Goal: Task Accomplishment & Management: Complete application form

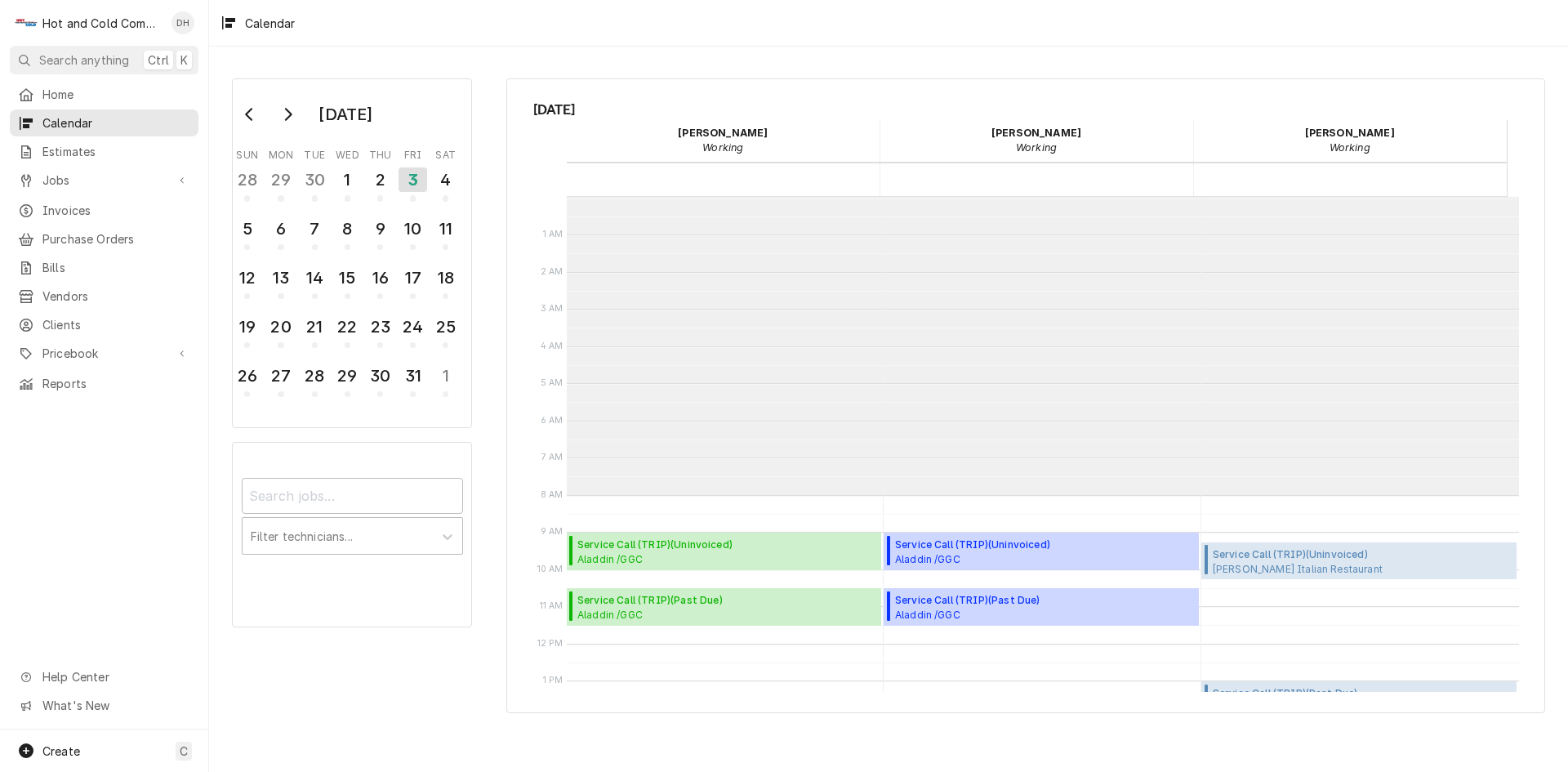
scroll to position [298, 0]
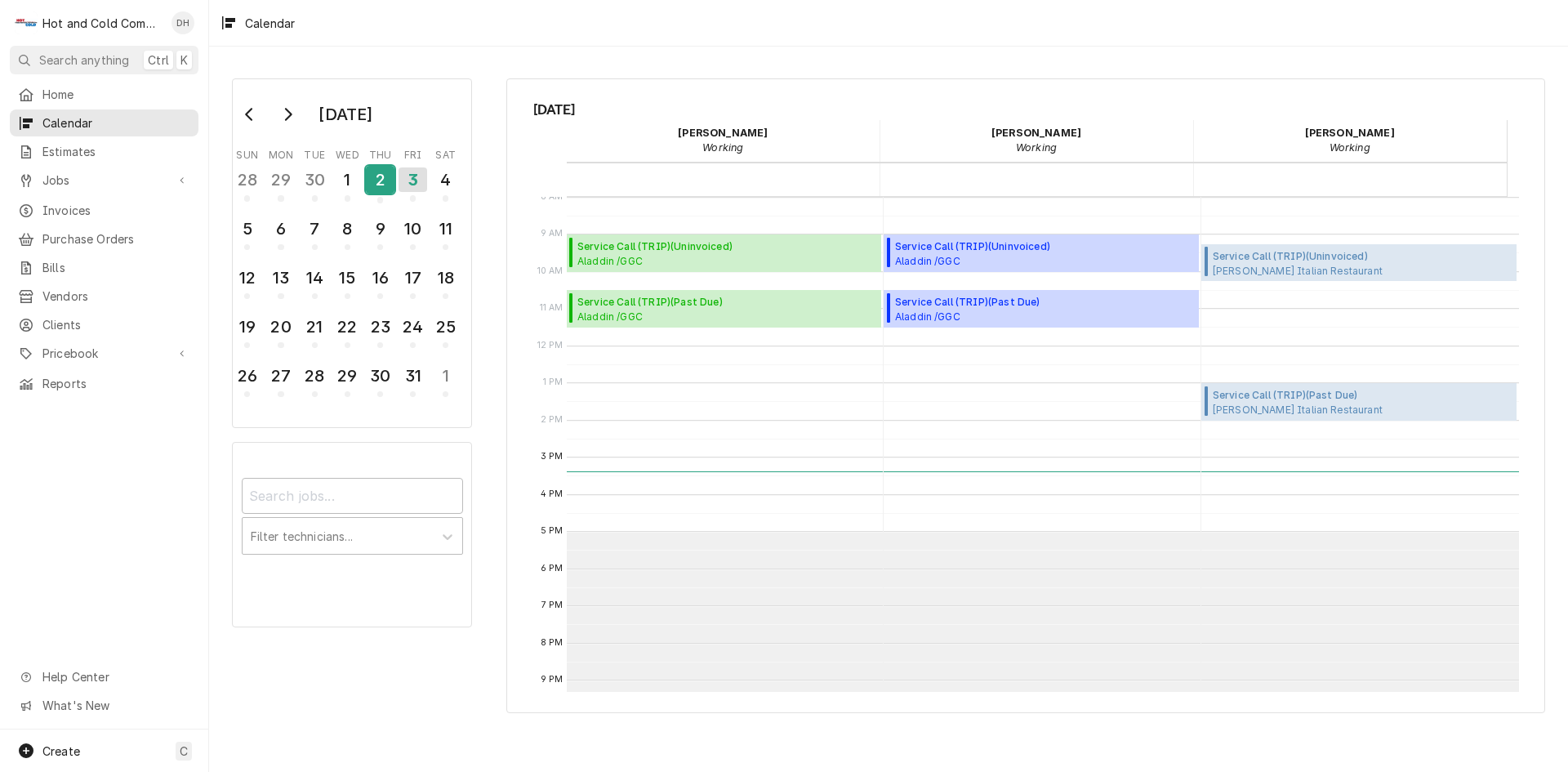
click at [375, 190] on div "2" at bounding box center [380, 179] width 28 height 28
click at [674, 316] on span "Aladdin /GGC A-Bldg. (Chic Fila,Panda,C-Store) / 1000 University Center Ln, Law…" at bounding box center [727, 316] width 299 height 13
click at [382, 181] on div "2" at bounding box center [380, 179] width 28 height 28
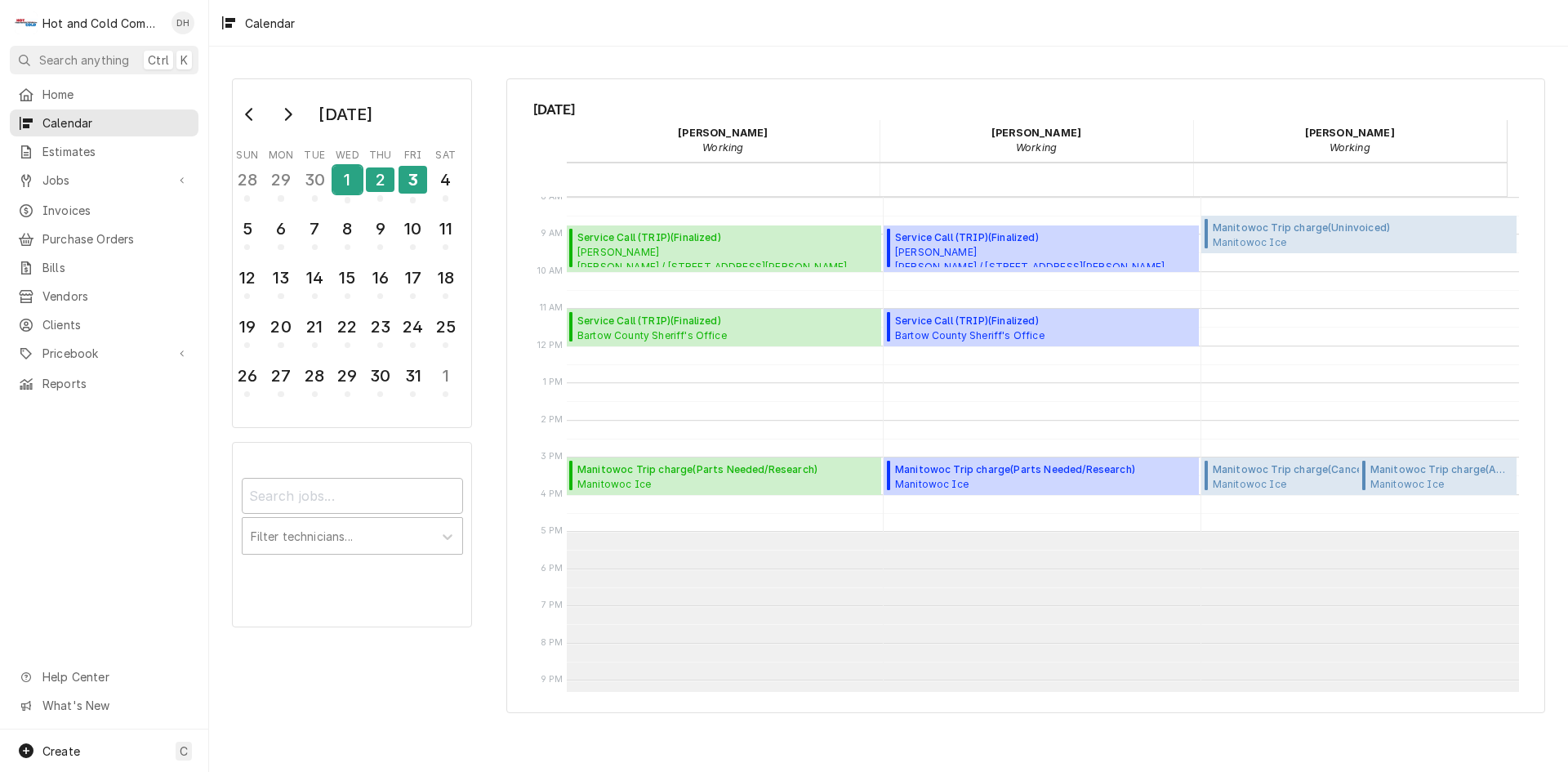
click at [346, 189] on div "1" at bounding box center [347, 179] width 28 height 28
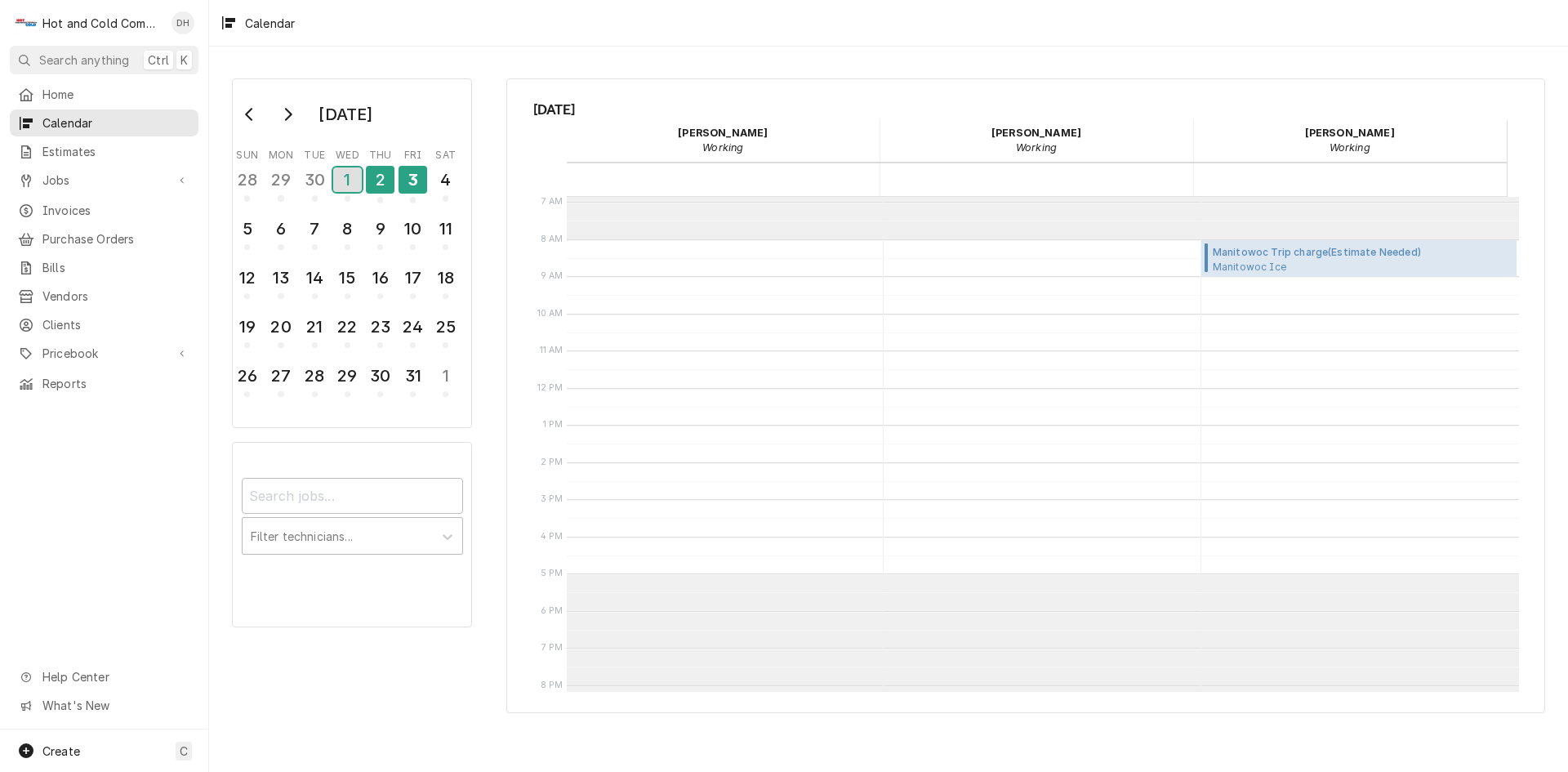
scroll to position [398, 0]
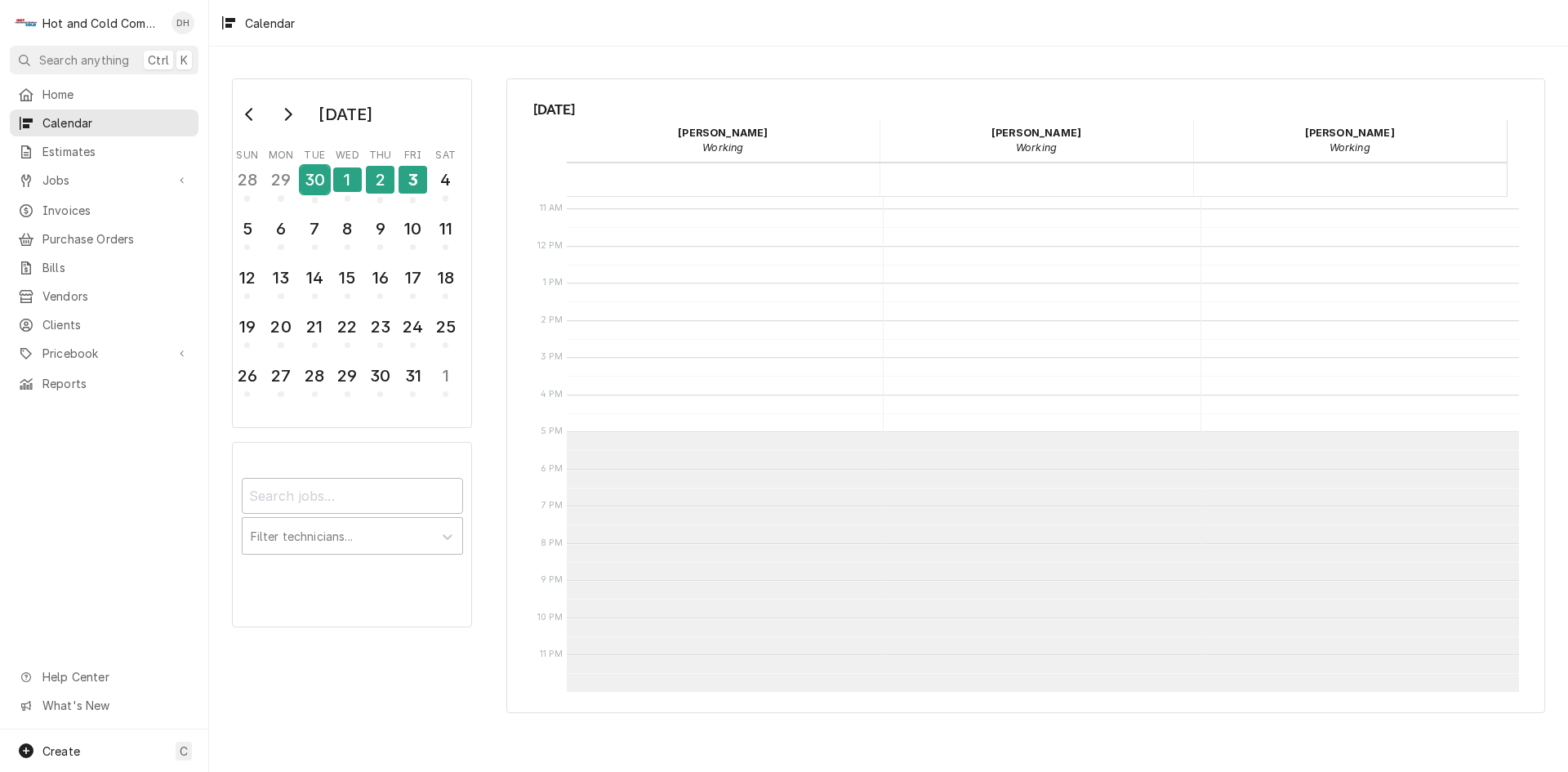
click at [319, 184] on div "30" at bounding box center [315, 179] width 28 height 28
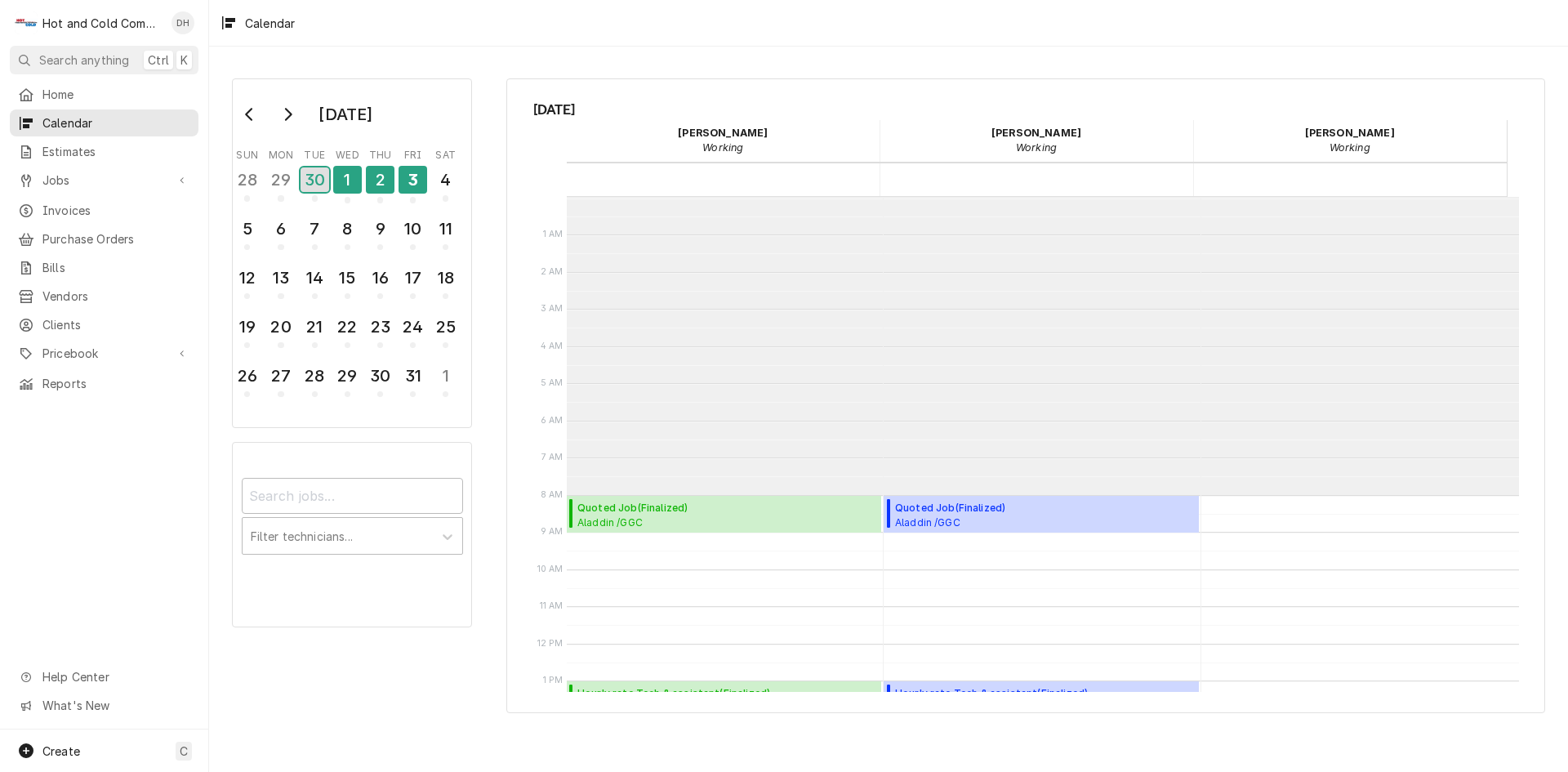
scroll to position [298, 0]
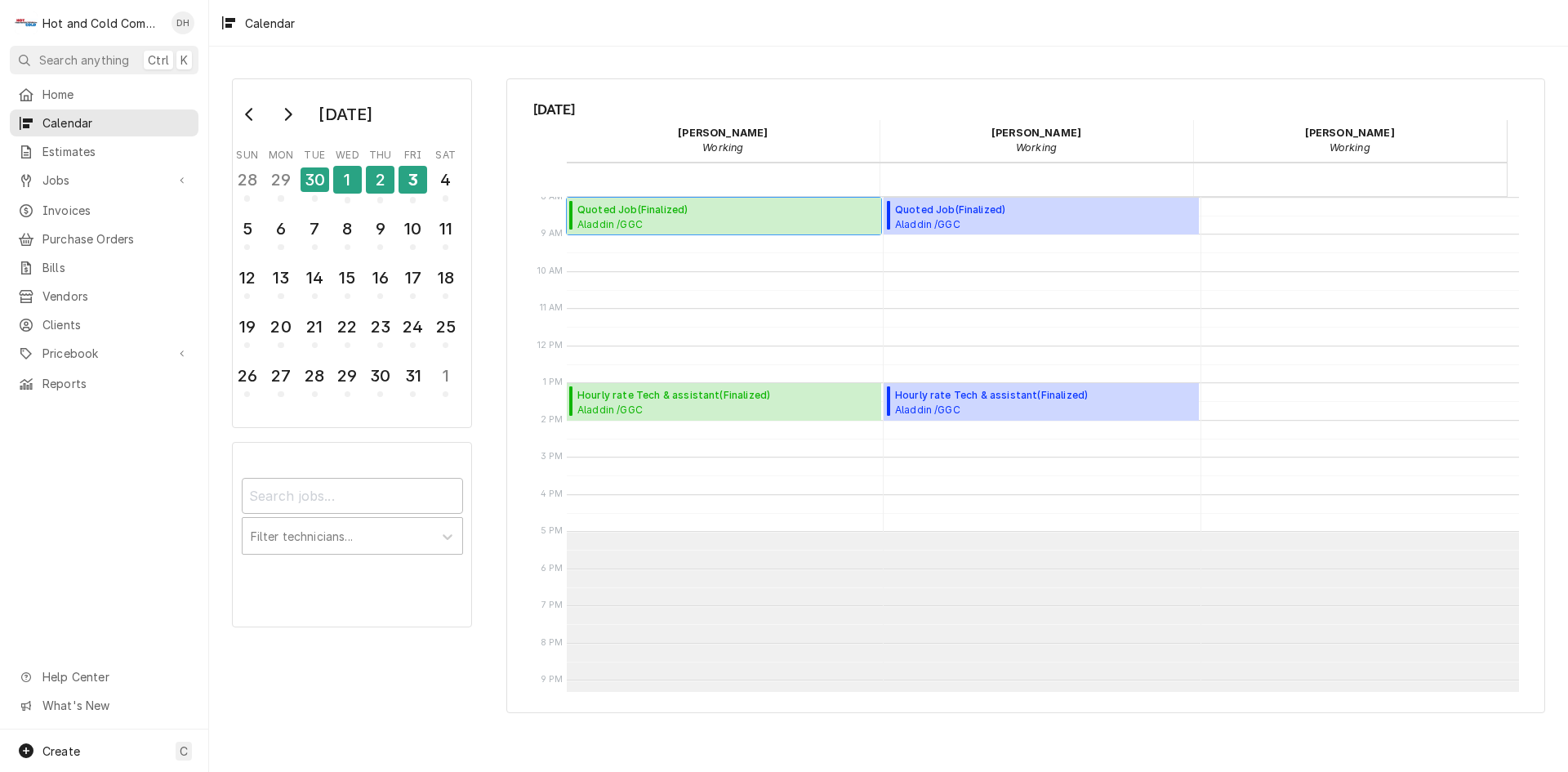
click at [640, 223] on span "Aladdin /GGC Dining / 1000 University Center Ln Bldg. D, Lawrenceville, GA 30043" at bounding box center [727, 224] width 299 height 13
click at [664, 395] on span "Hourly rate Tech & assistant ( Finalized )" at bounding box center [727, 396] width 299 height 15
click at [286, 188] on div "29" at bounding box center [280, 179] width 28 height 28
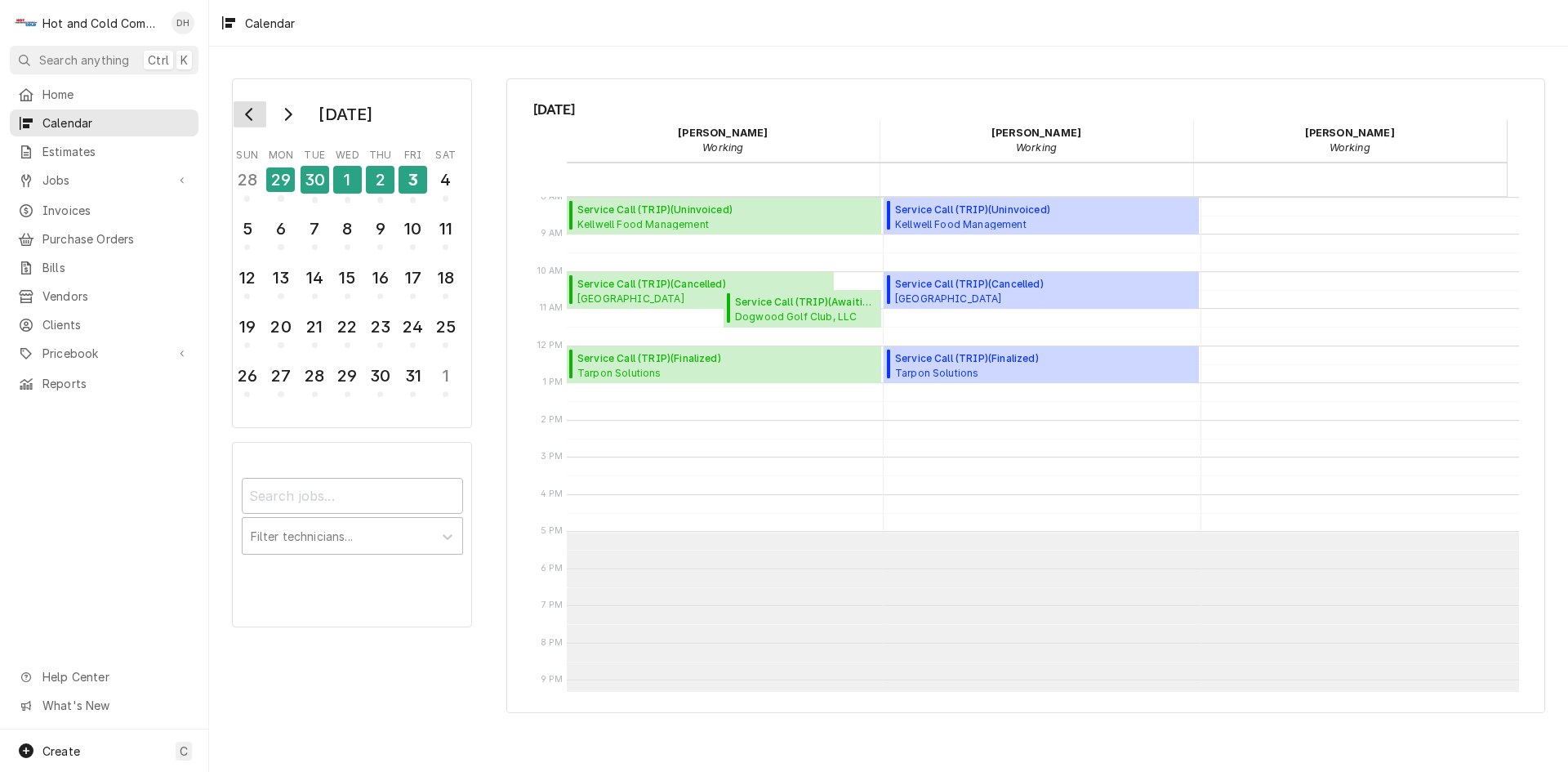
click at [250, 108] on icon "Go to previous month" at bounding box center [250, 114] width 13 height 13
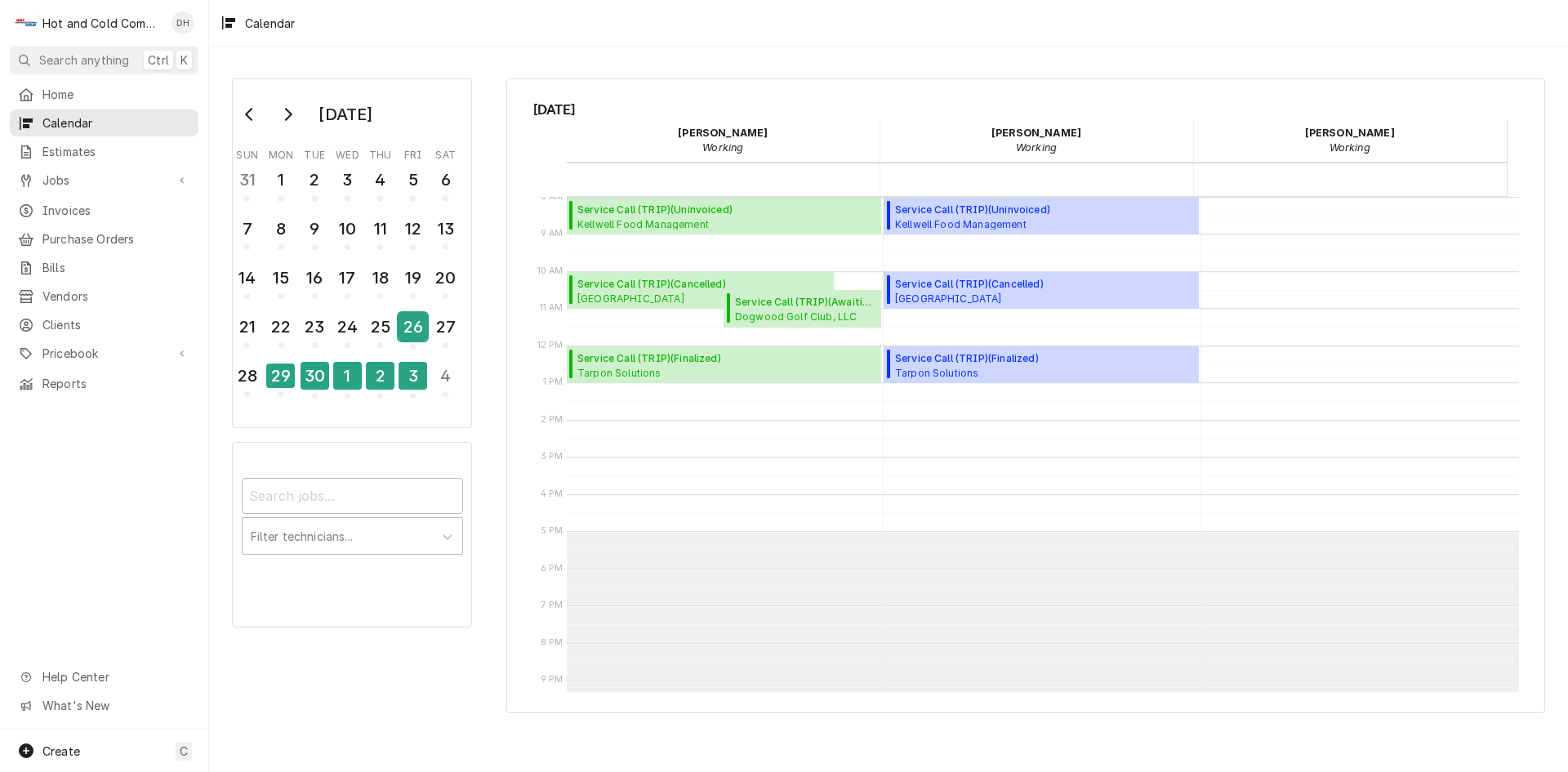
click at [415, 341] on div "26" at bounding box center [412, 330] width 28 height 40
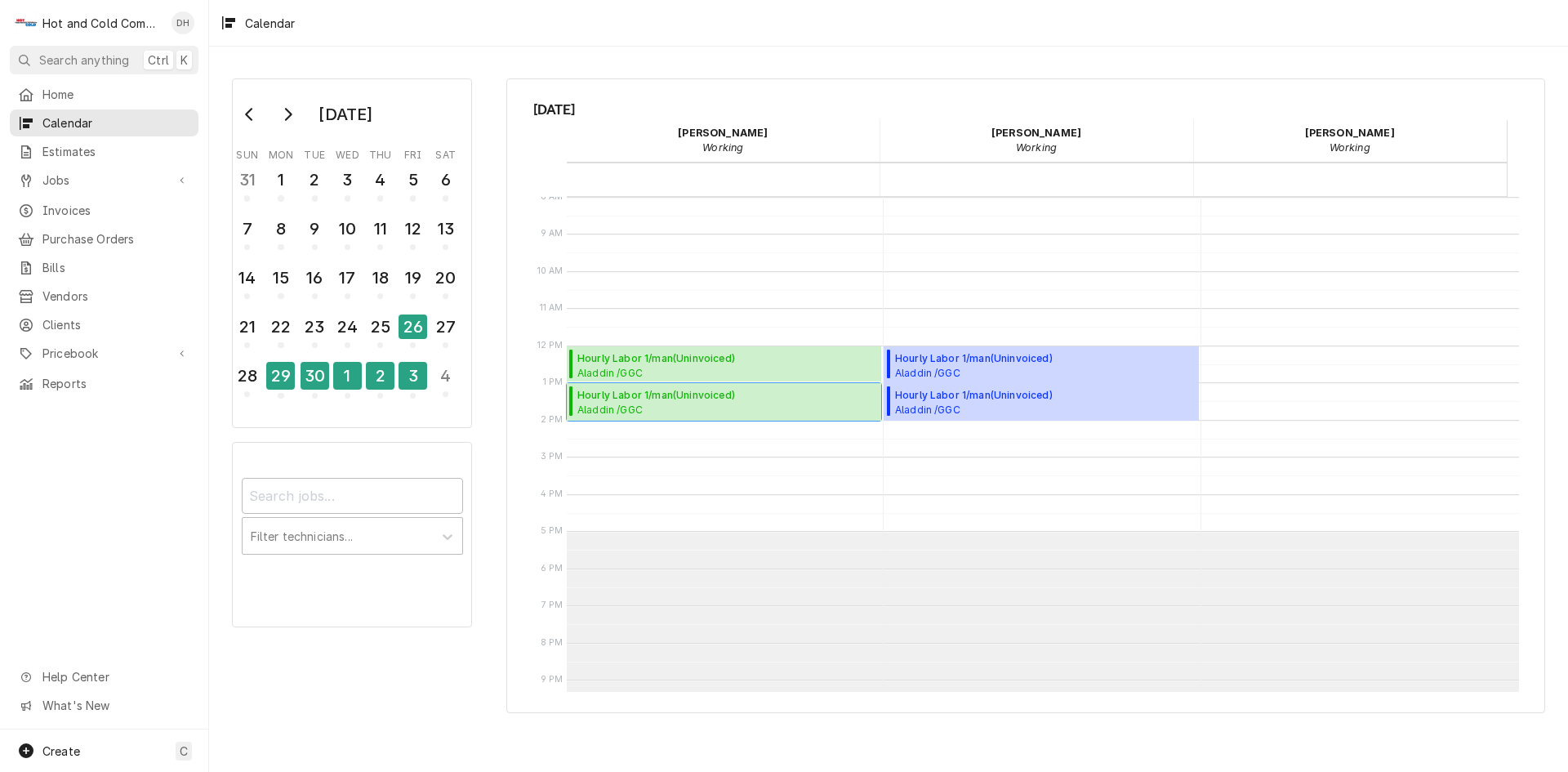
click at [644, 401] on span "Hourly Labor 1/man ( Uninvoiced )" at bounding box center [656, 396] width 158 height 15
click at [692, 357] on span "Hourly Labor 1/man ( Uninvoiced )" at bounding box center [727, 359] width 299 height 15
click at [376, 327] on div "25" at bounding box center [380, 326] width 28 height 28
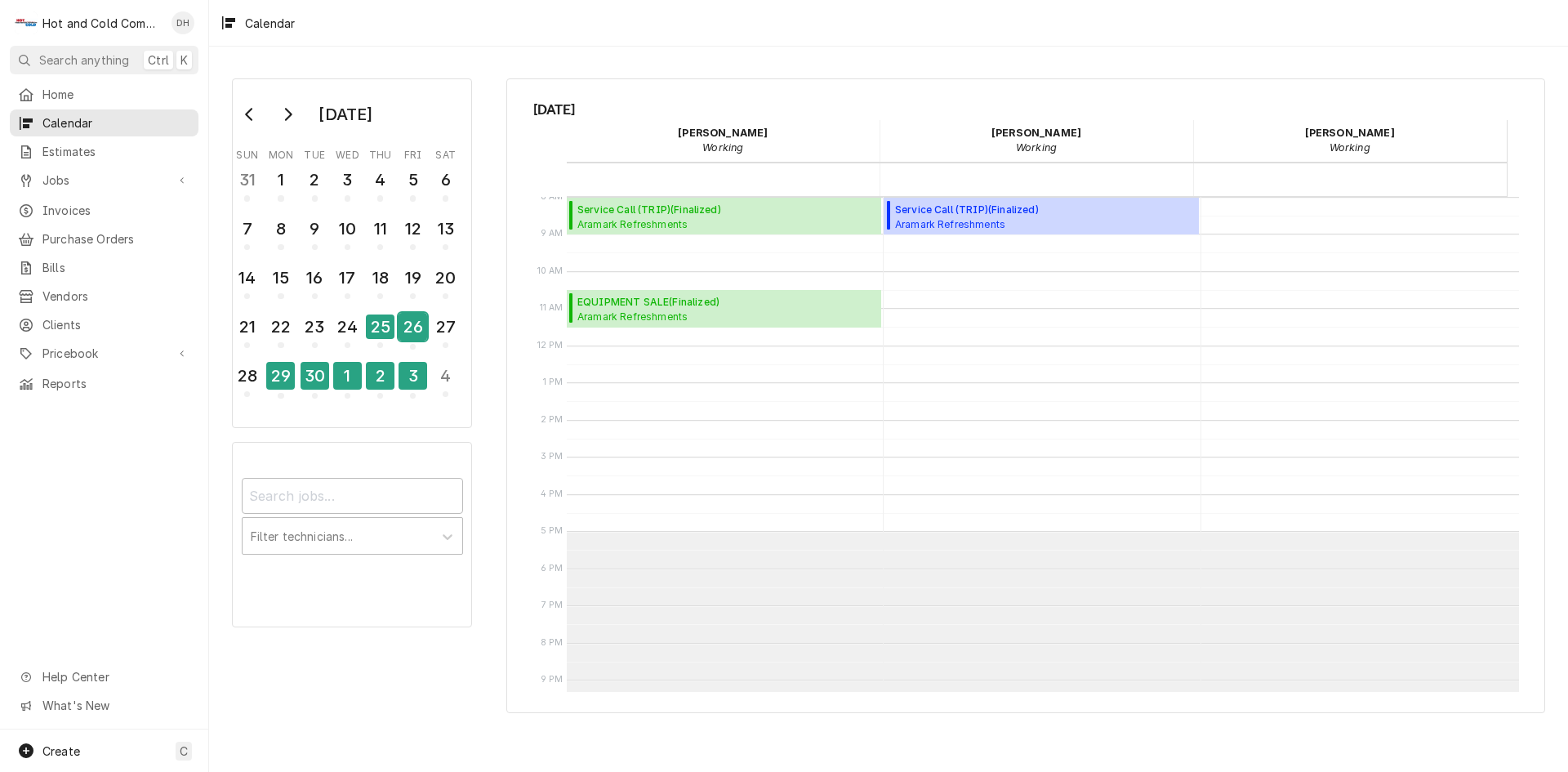
click at [403, 327] on div "26" at bounding box center [412, 326] width 28 height 28
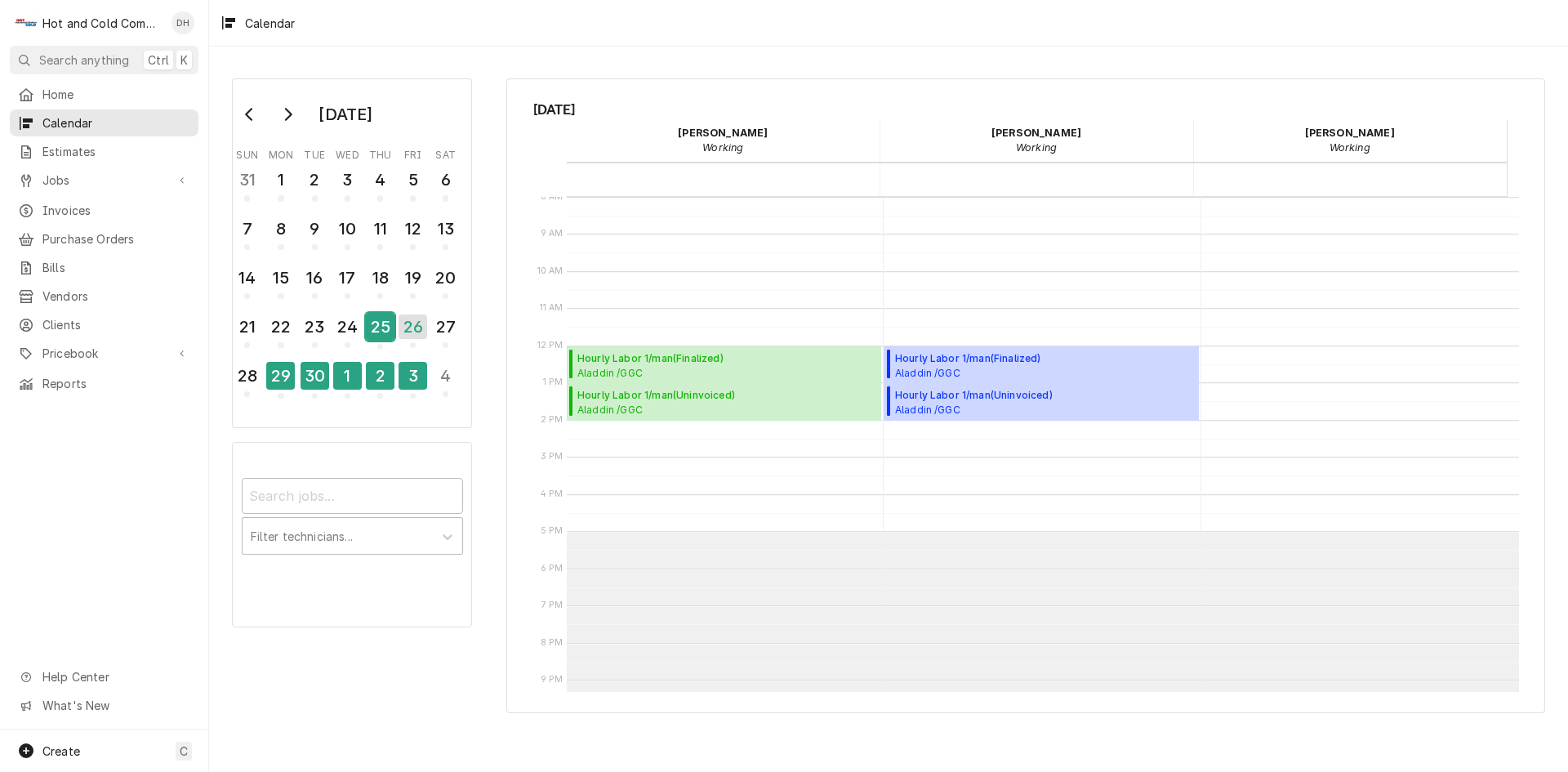
click at [387, 330] on div "25" at bounding box center [380, 326] width 28 height 28
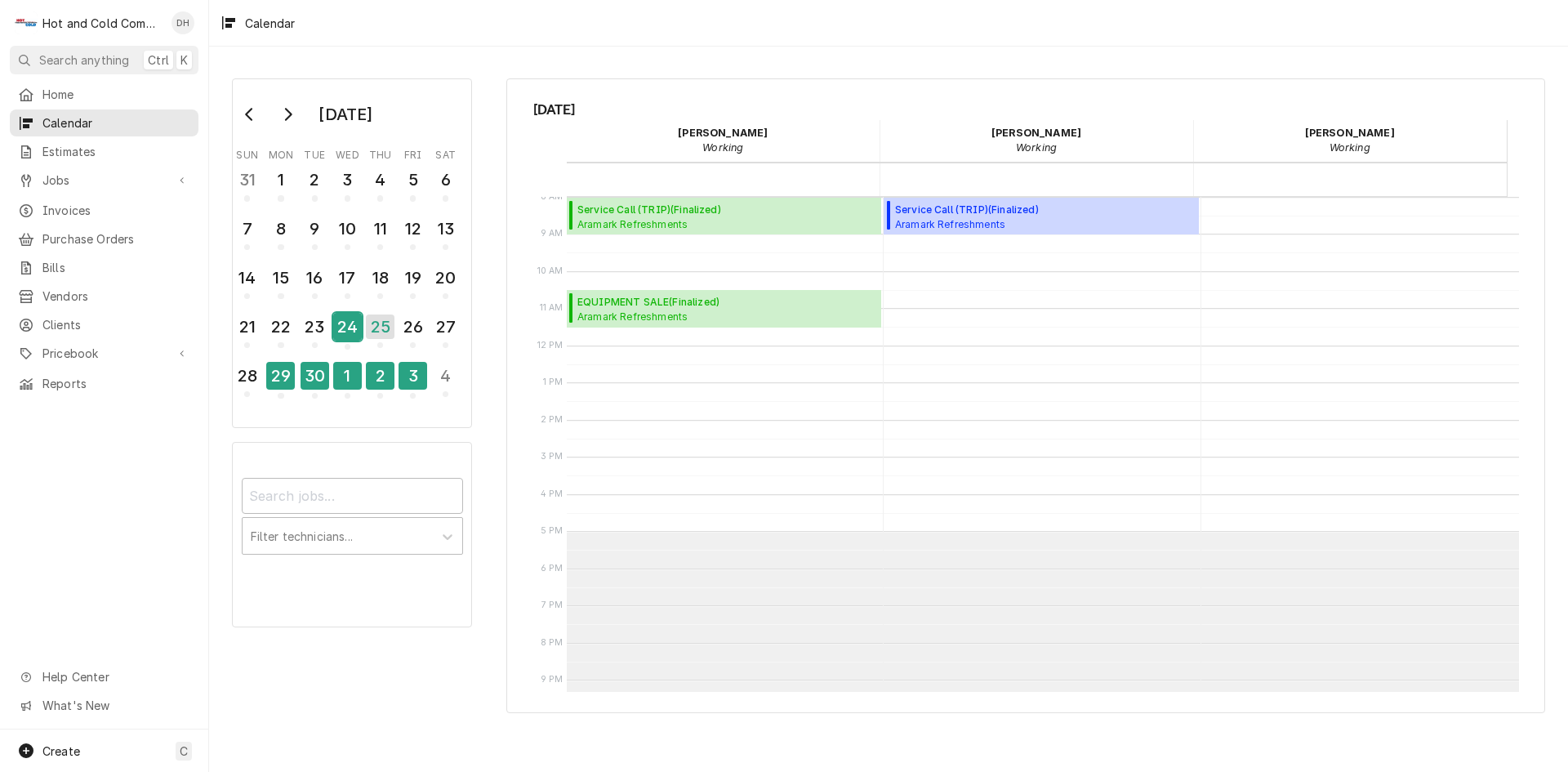
click at [340, 335] on div "24" at bounding box center [347, 326] width 28 height 28
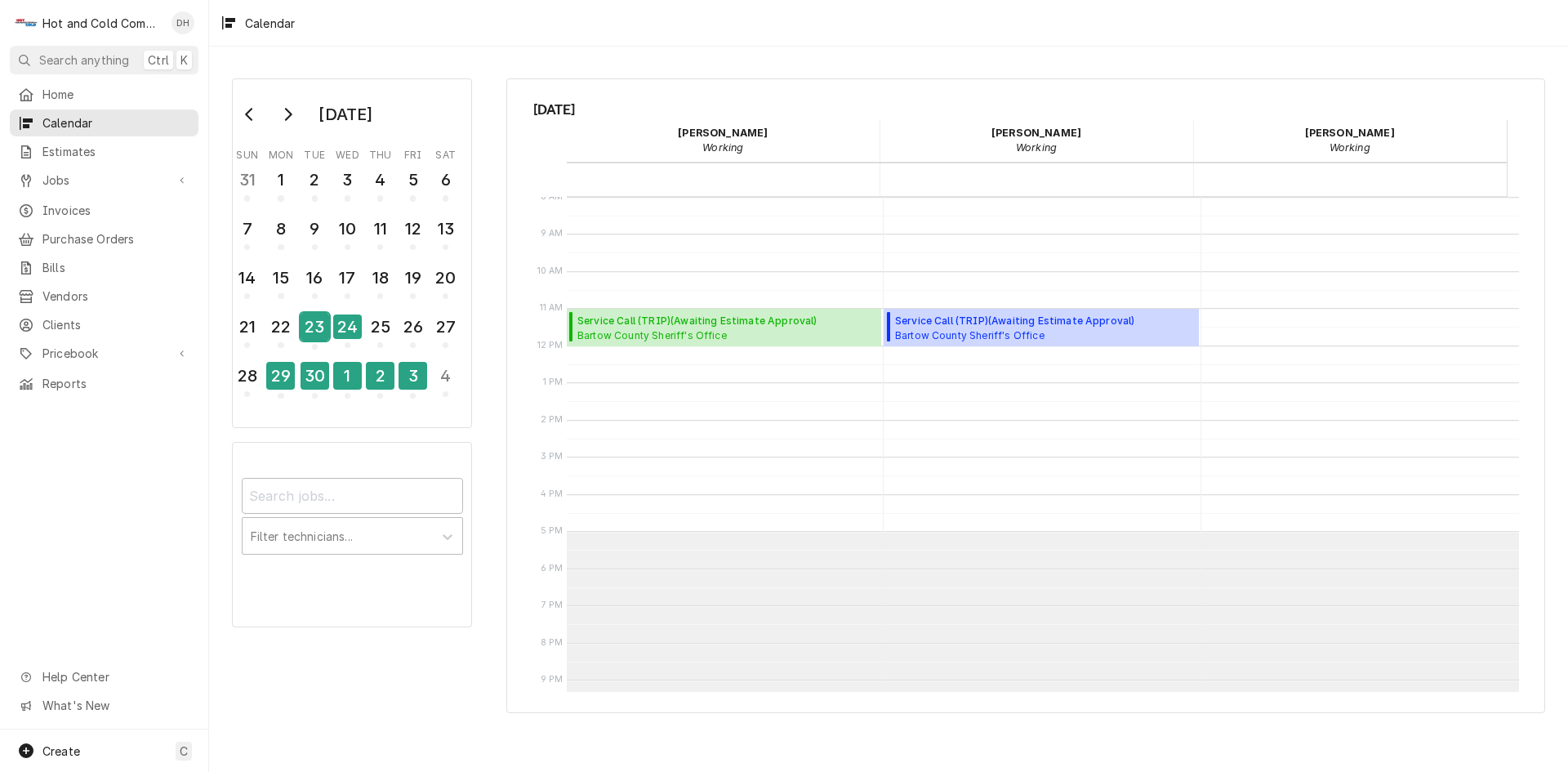
click at [315, 335] on div "23" at bounding box center [315, 326] width 28 height 28
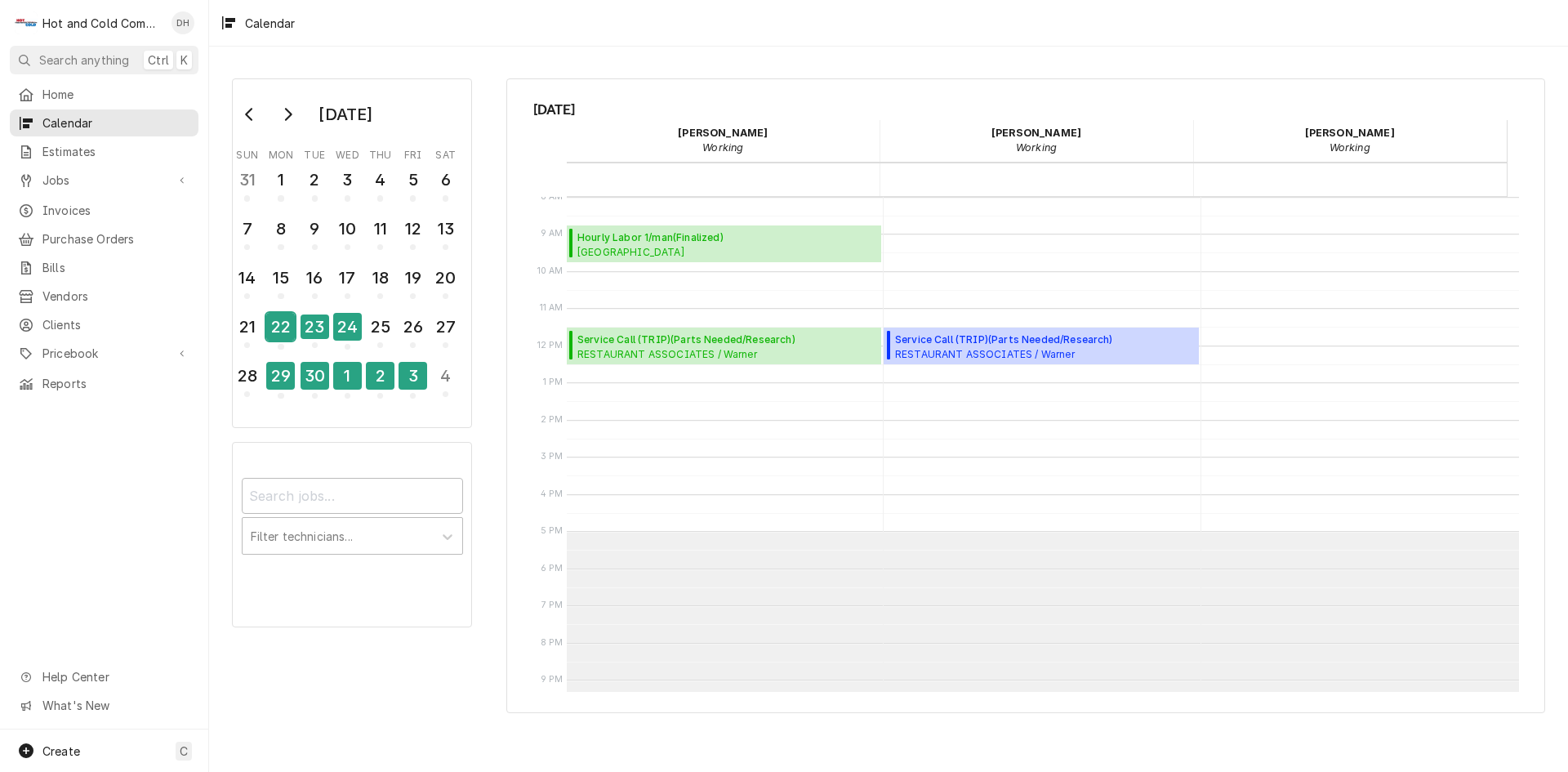
click at [286, 331] on div "22" at bounding box center [280, 326] width 28 height 28
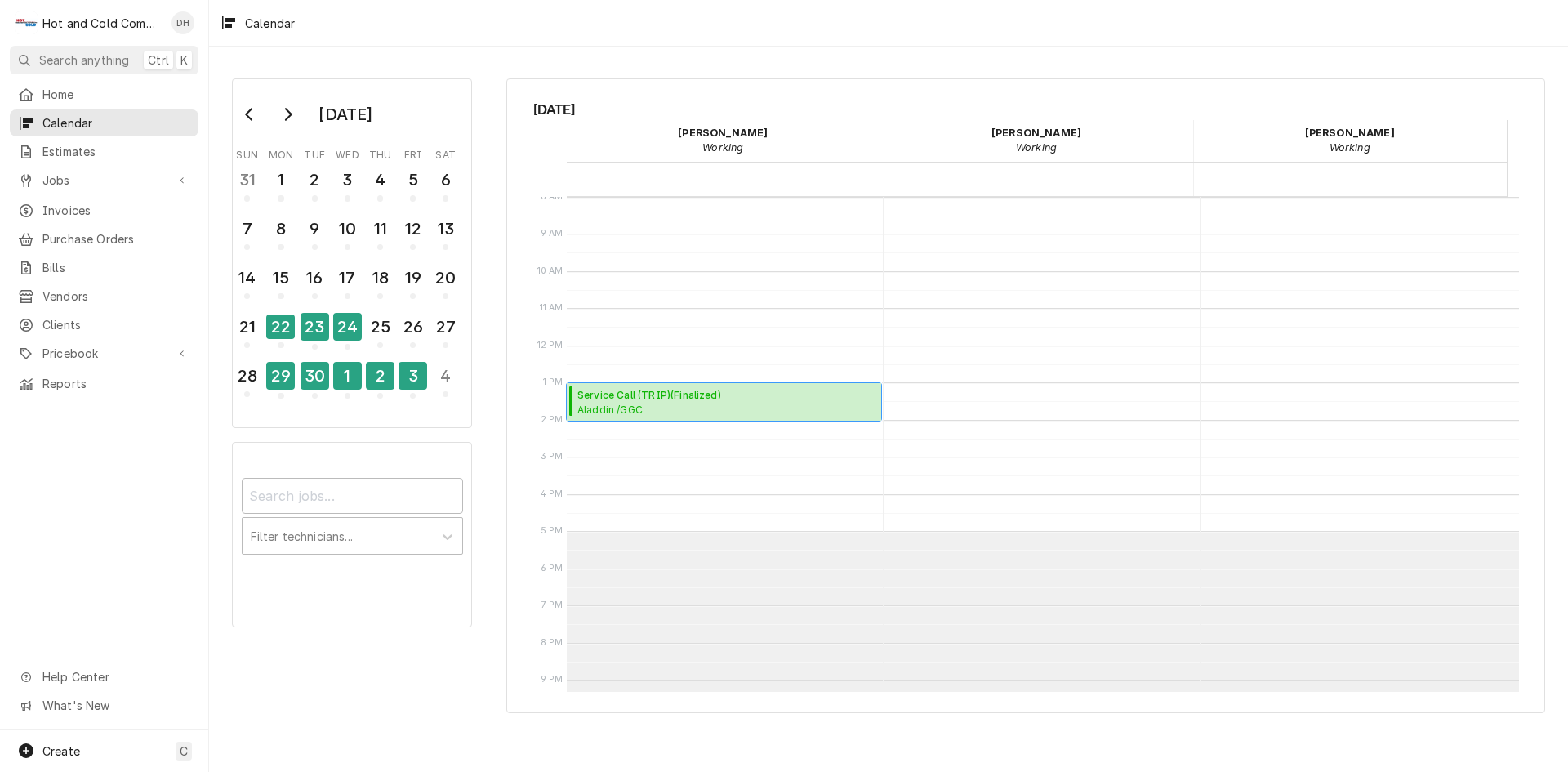
click at [736, 405] on span "Aladdin /GGC Dining / 1000 University Center Ln Bldg. D, Lawrenceville, GA 30043" at bounding box center [727, 409] width 299 height 13
click at [75, 754] on span "Create" at bounding box center [61, 750] width 38 height 14
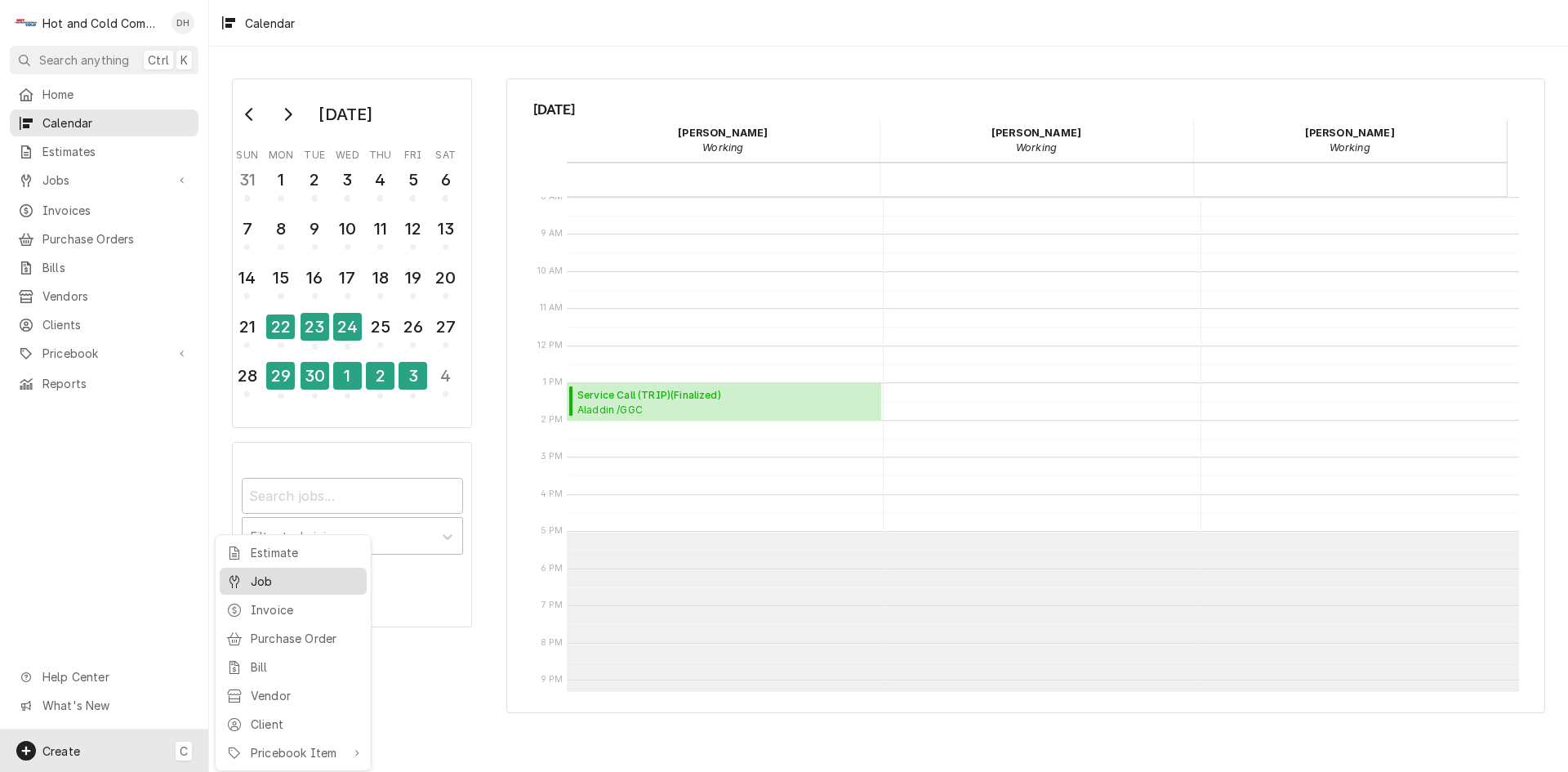
click at [285, 578] on div "Job" at bounding box center [305, 581] width 109 height 18
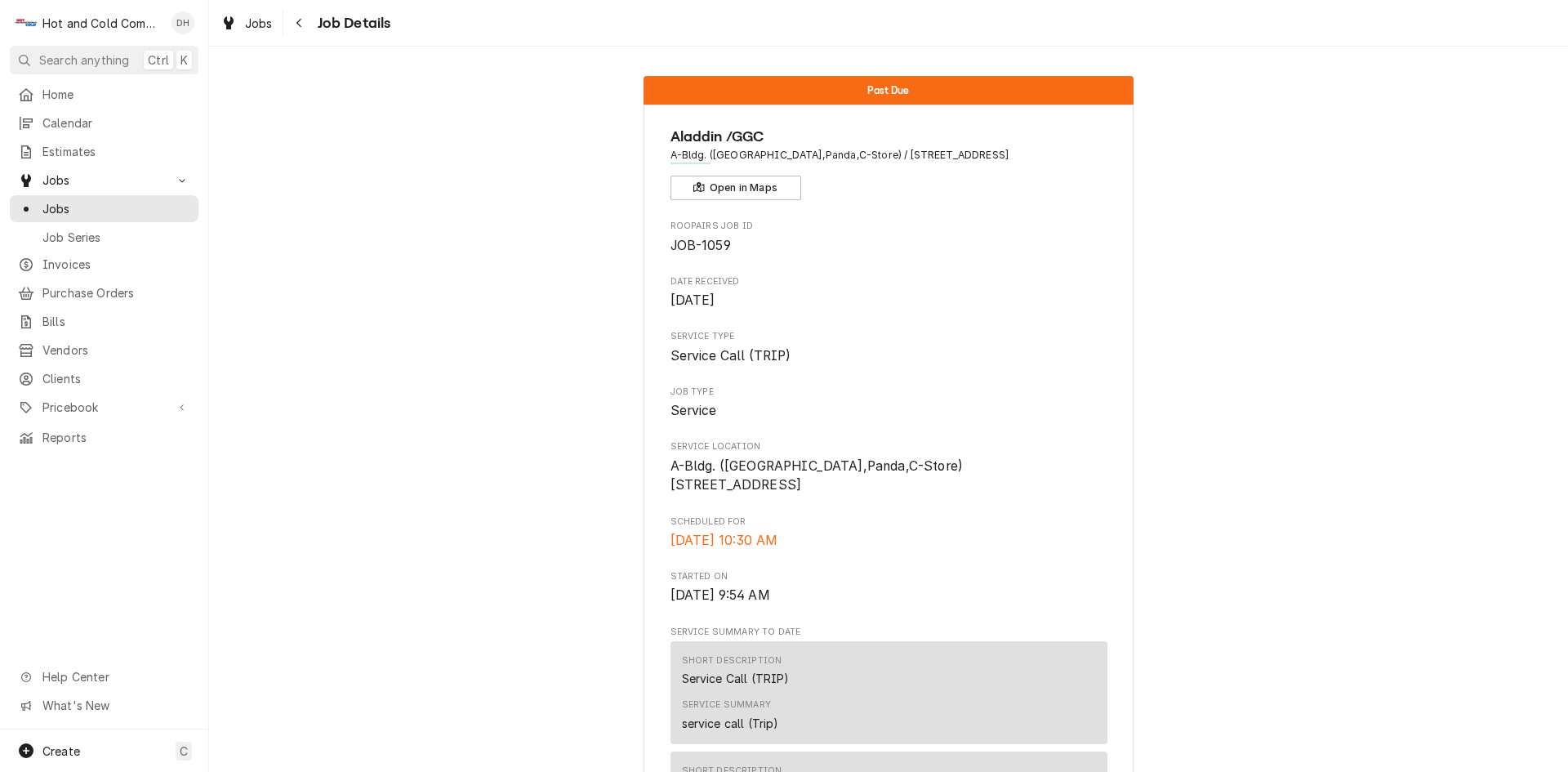
scroll to position [545, 0]
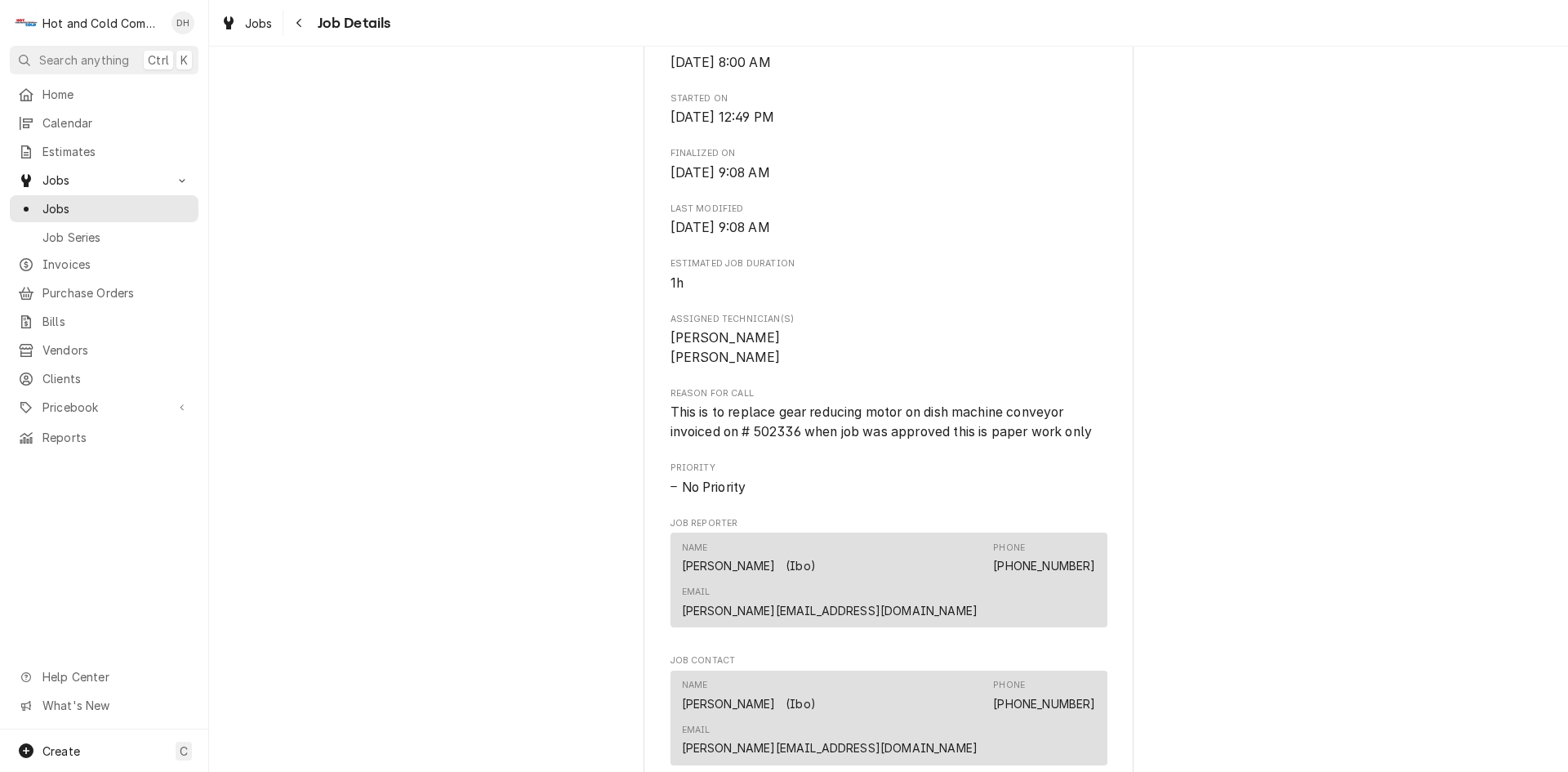
scroll to position [545, 0]
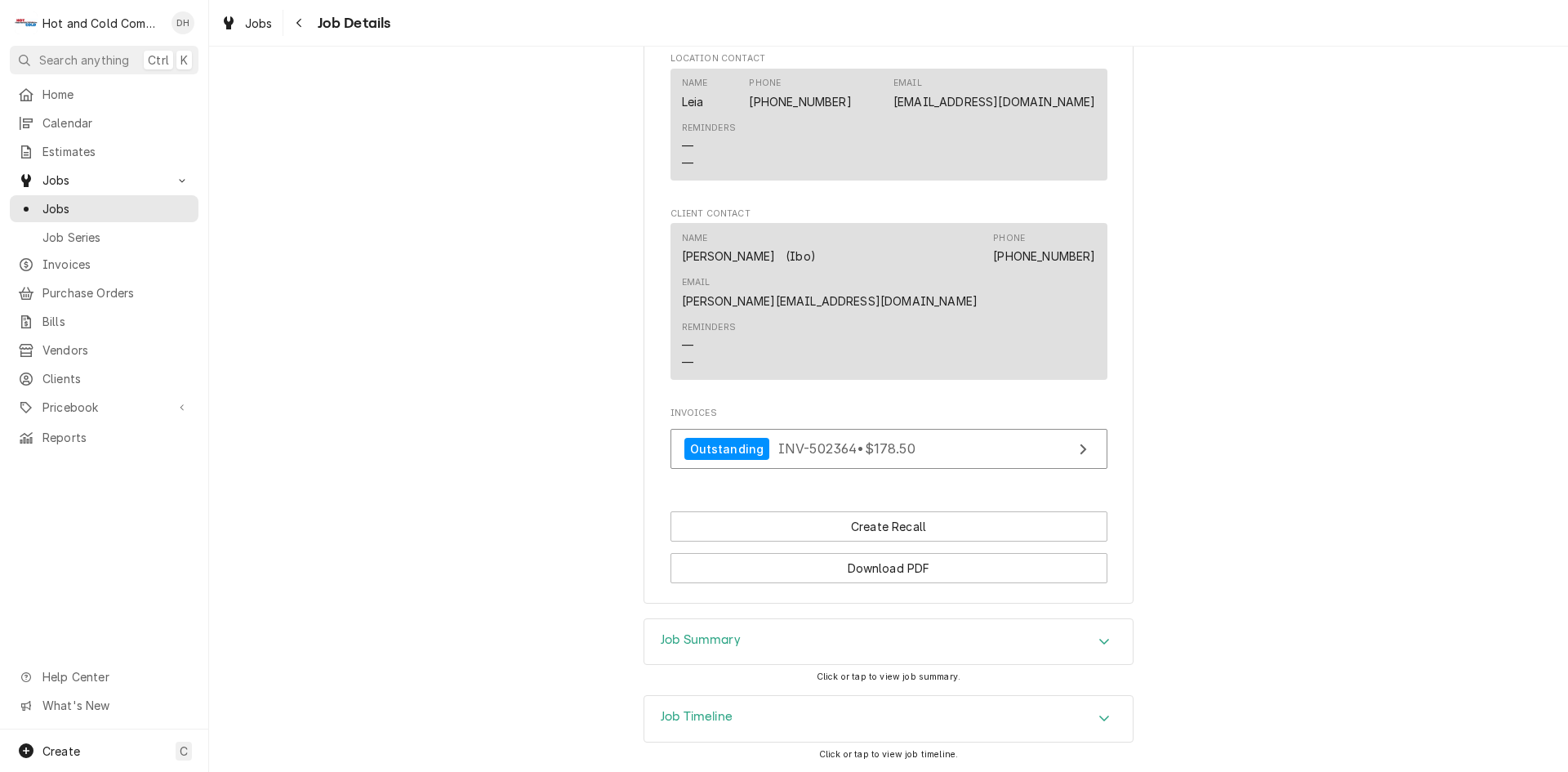
scroll to position [1162, 0]
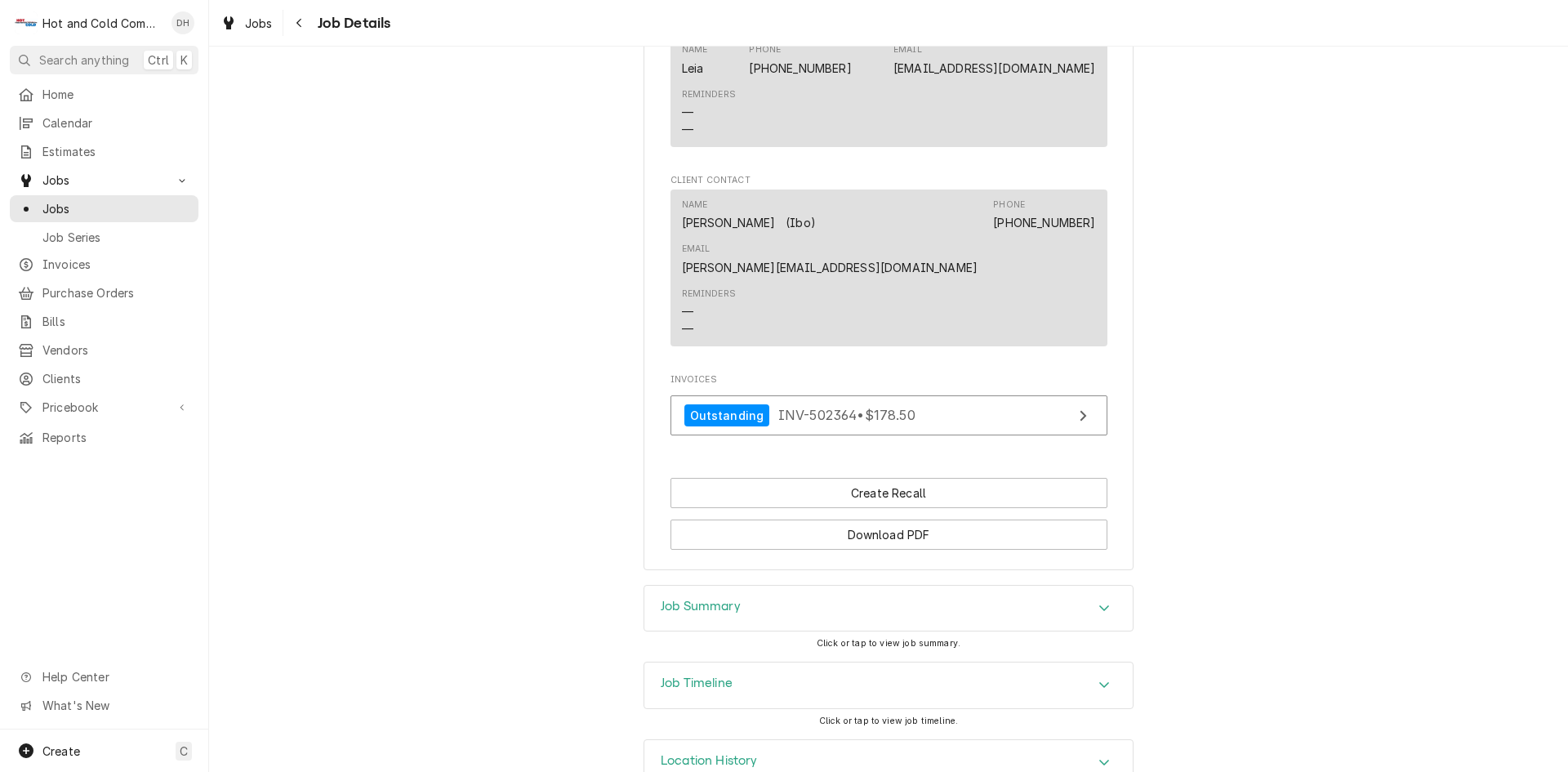
click at [1102, 601] on icon "Accordion Header" at bounding box center [1104, 608] width 12 height 13
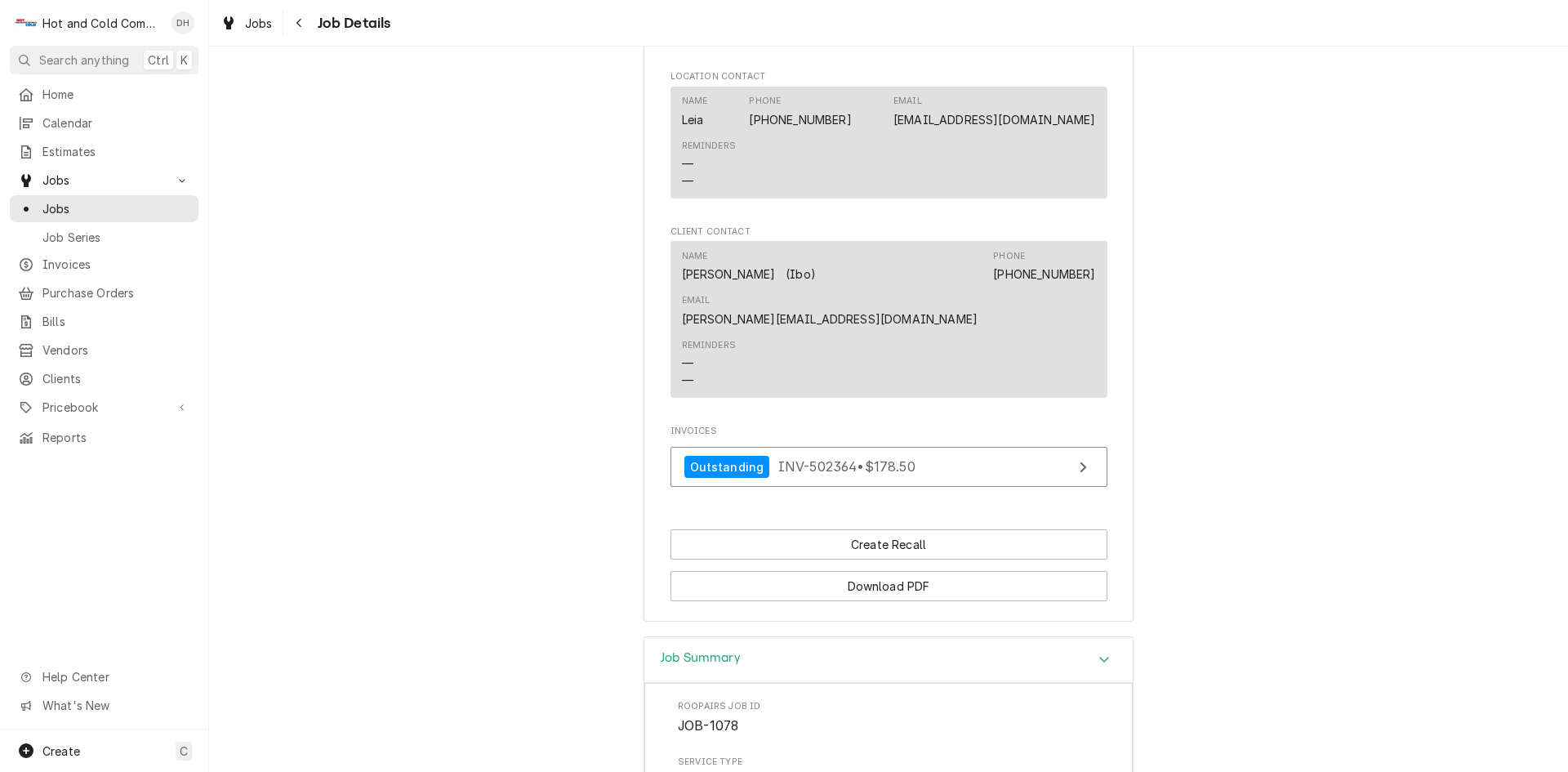
scroll to position [618, 0]
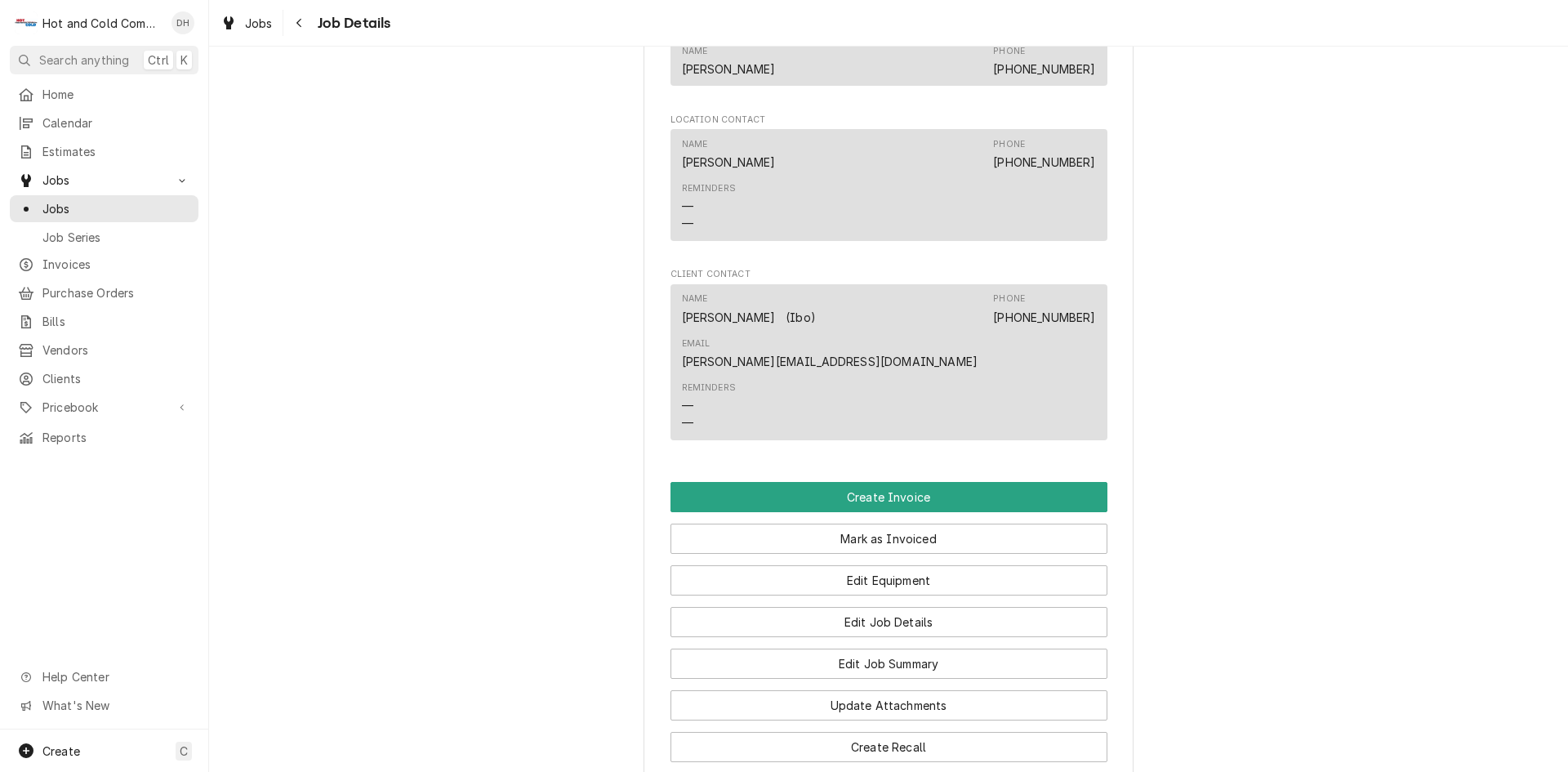
scroll to position [1088, 0]
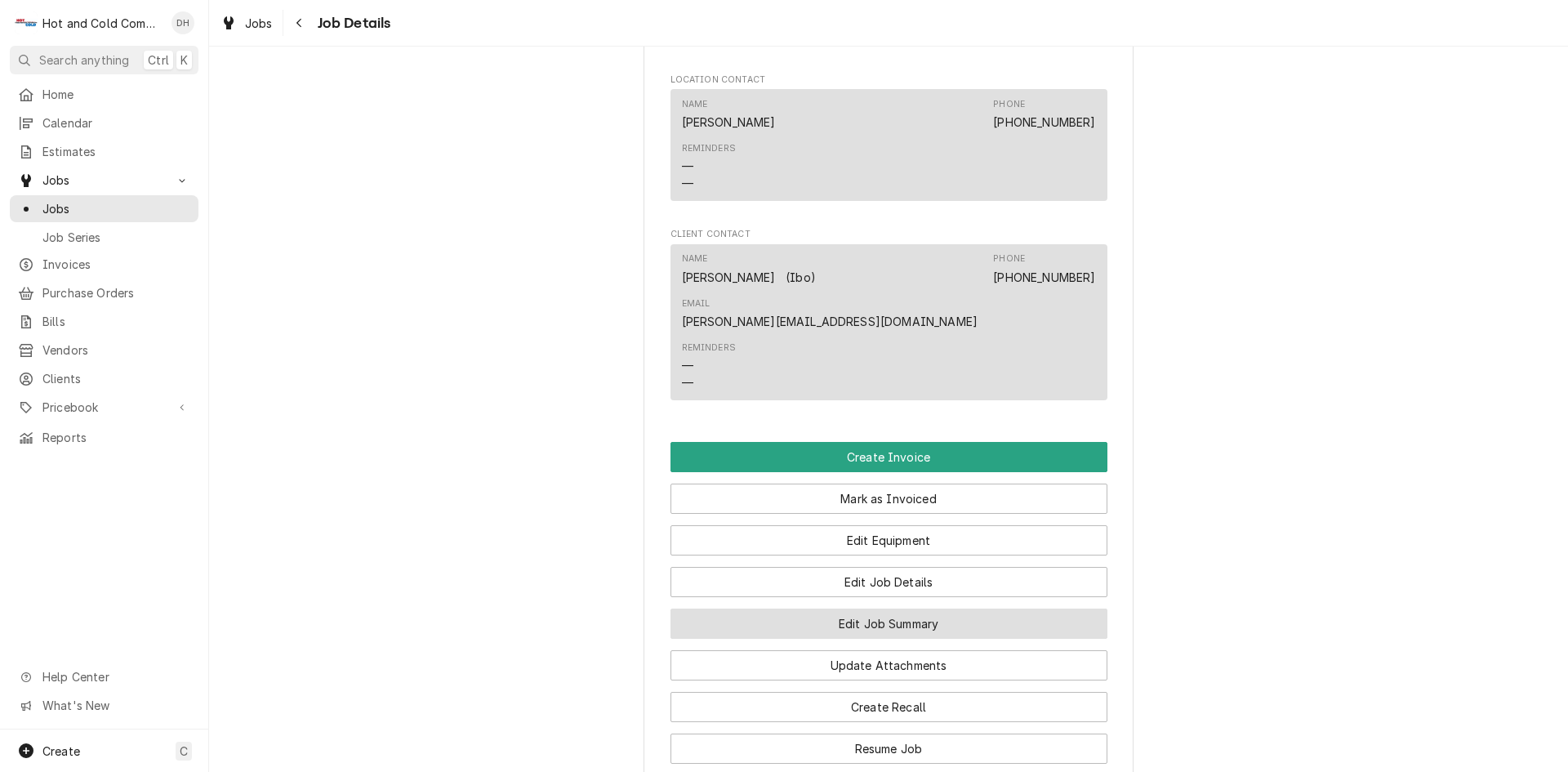
click at [935, 608] on button "Edit Job Summary" at bounding box center [888, 623] width 436 height 30
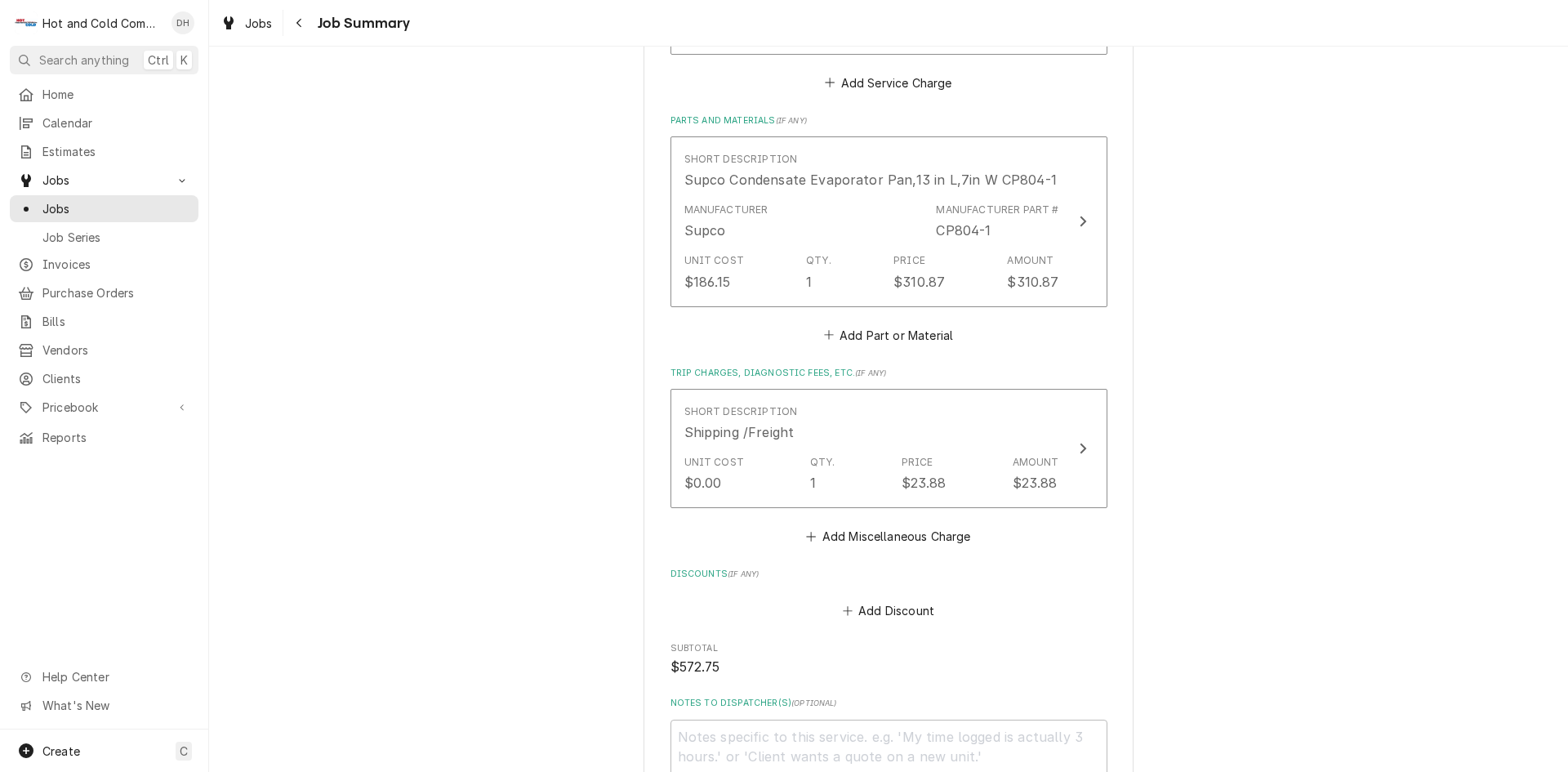
scroll to position [945, 0]
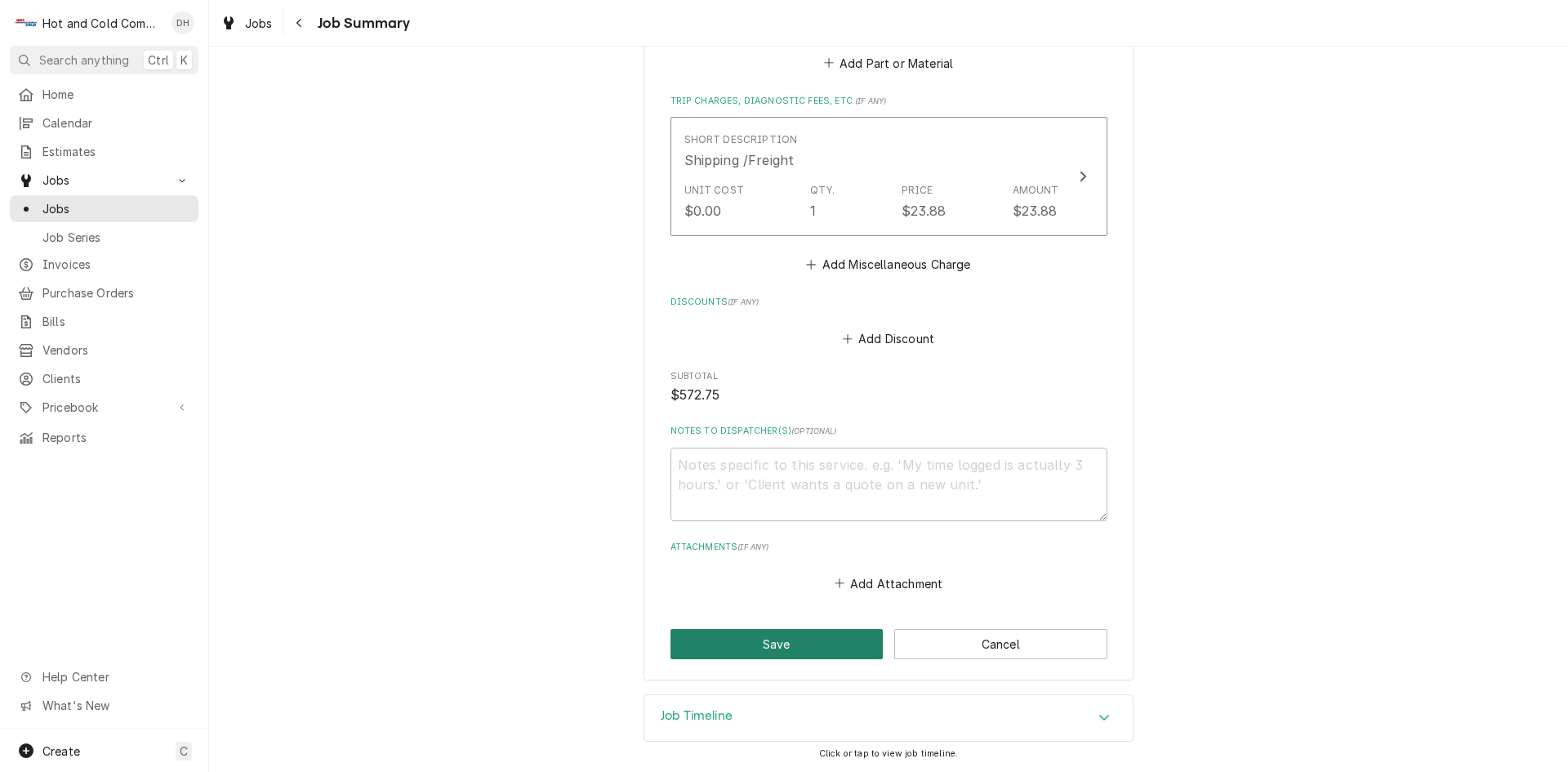
click at [800, 648] on button "Save" at bounding box center [776, 643] width 213 height 30
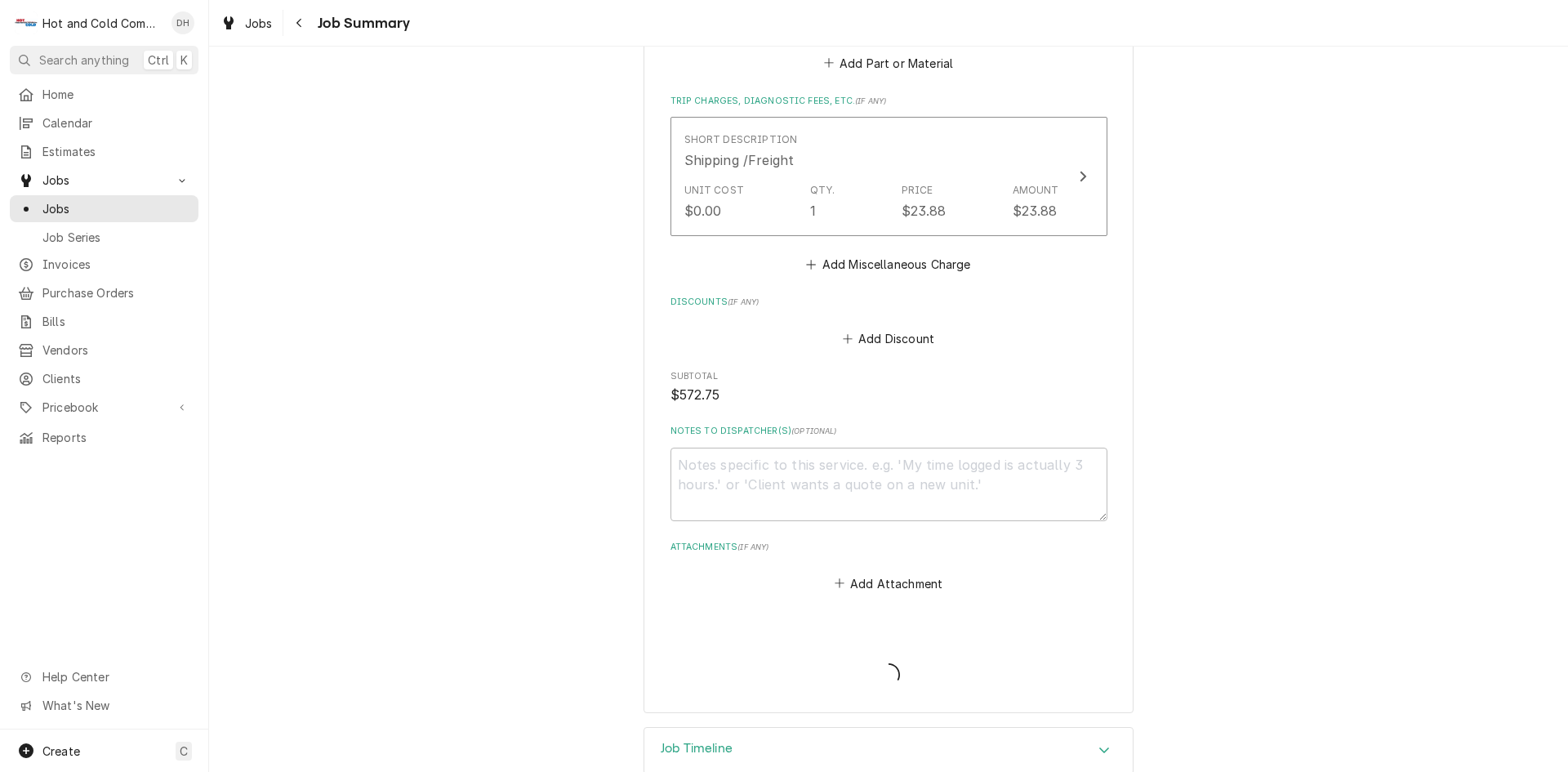
type textarea "x"
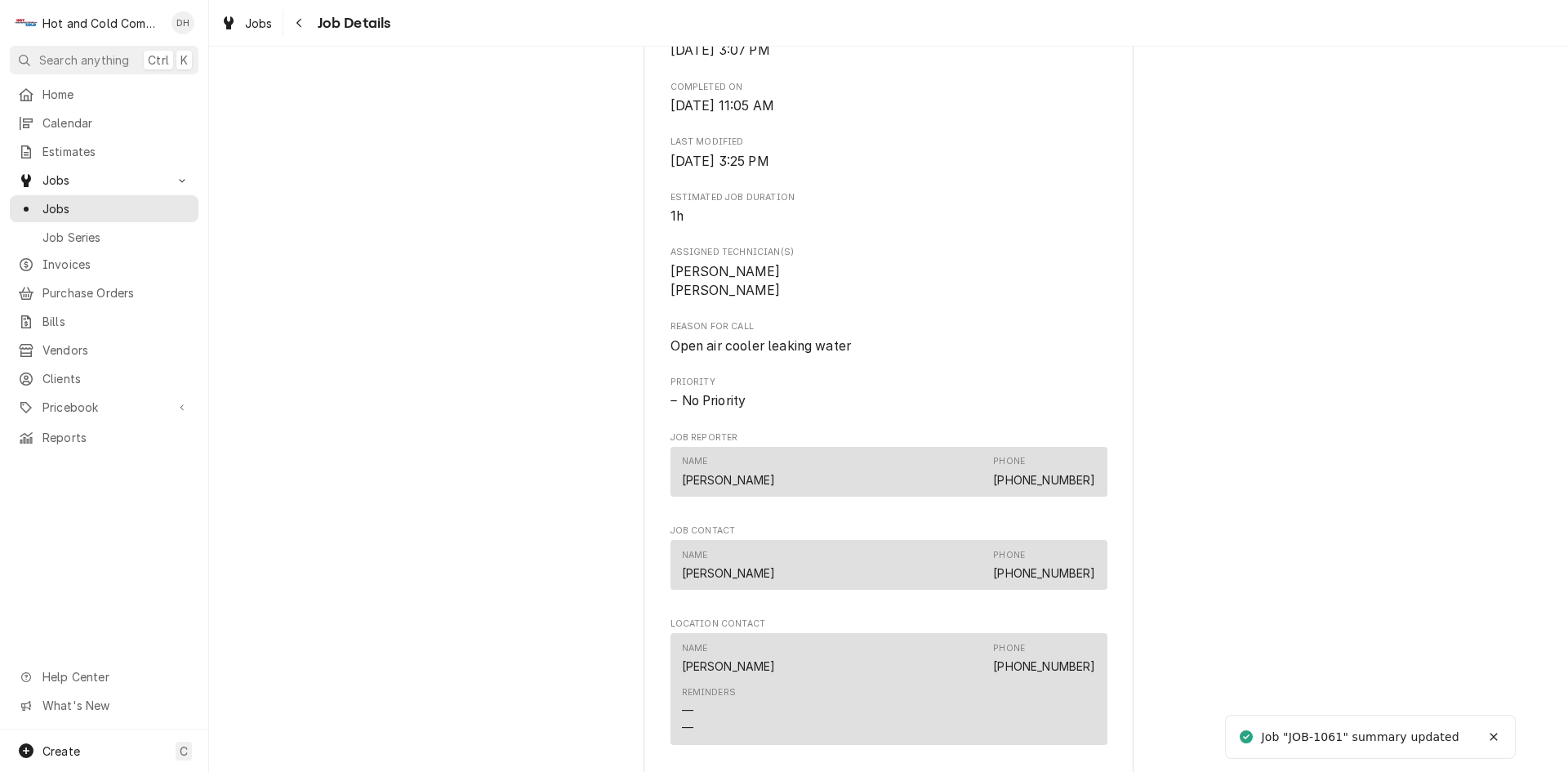
scroll to position [1088, 0]
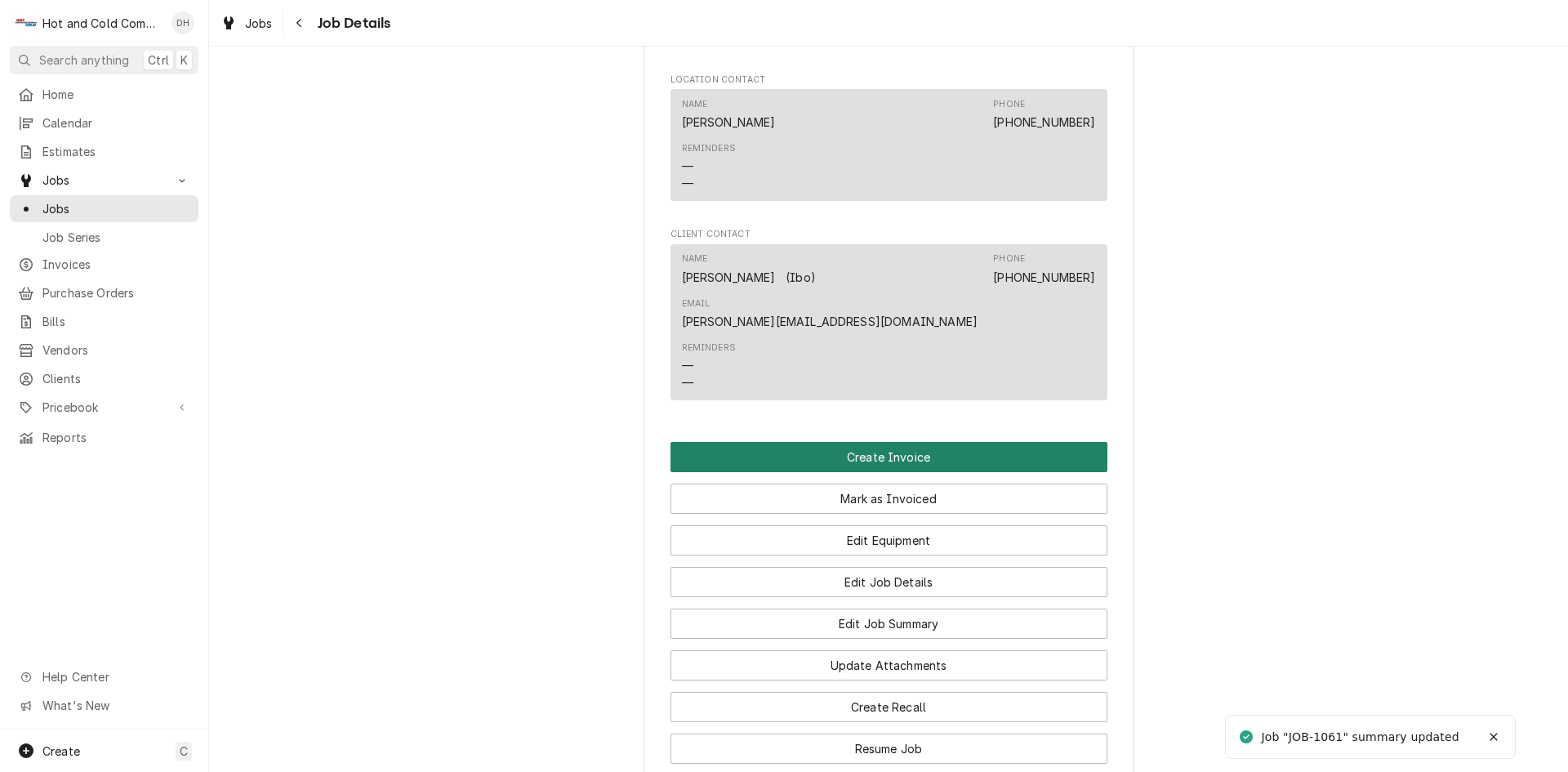
click at [855, 442] on button "Create Invoice" at bounding box center [888, 457] width 436 height 30
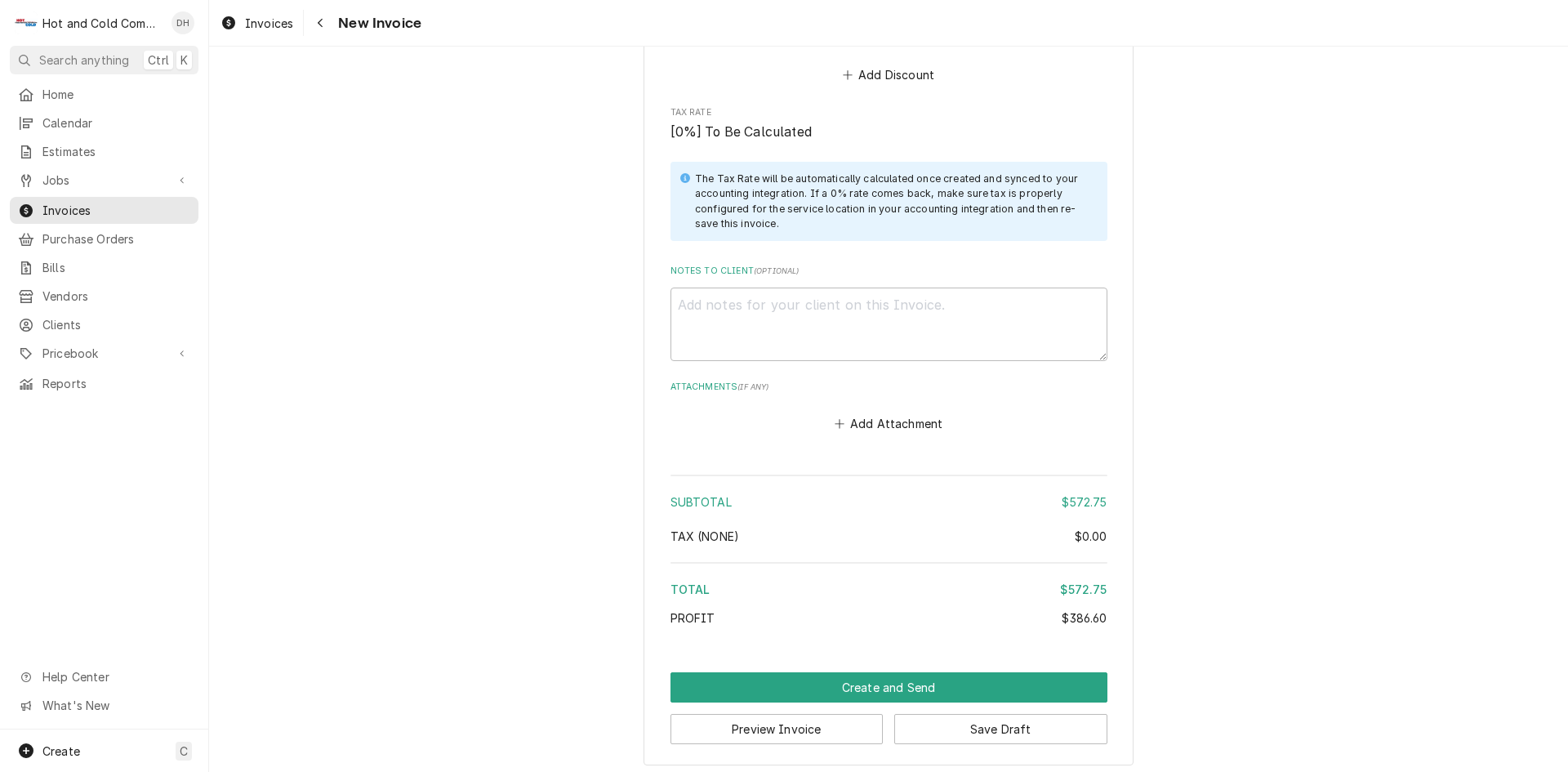
scroll to position [2300, 0]
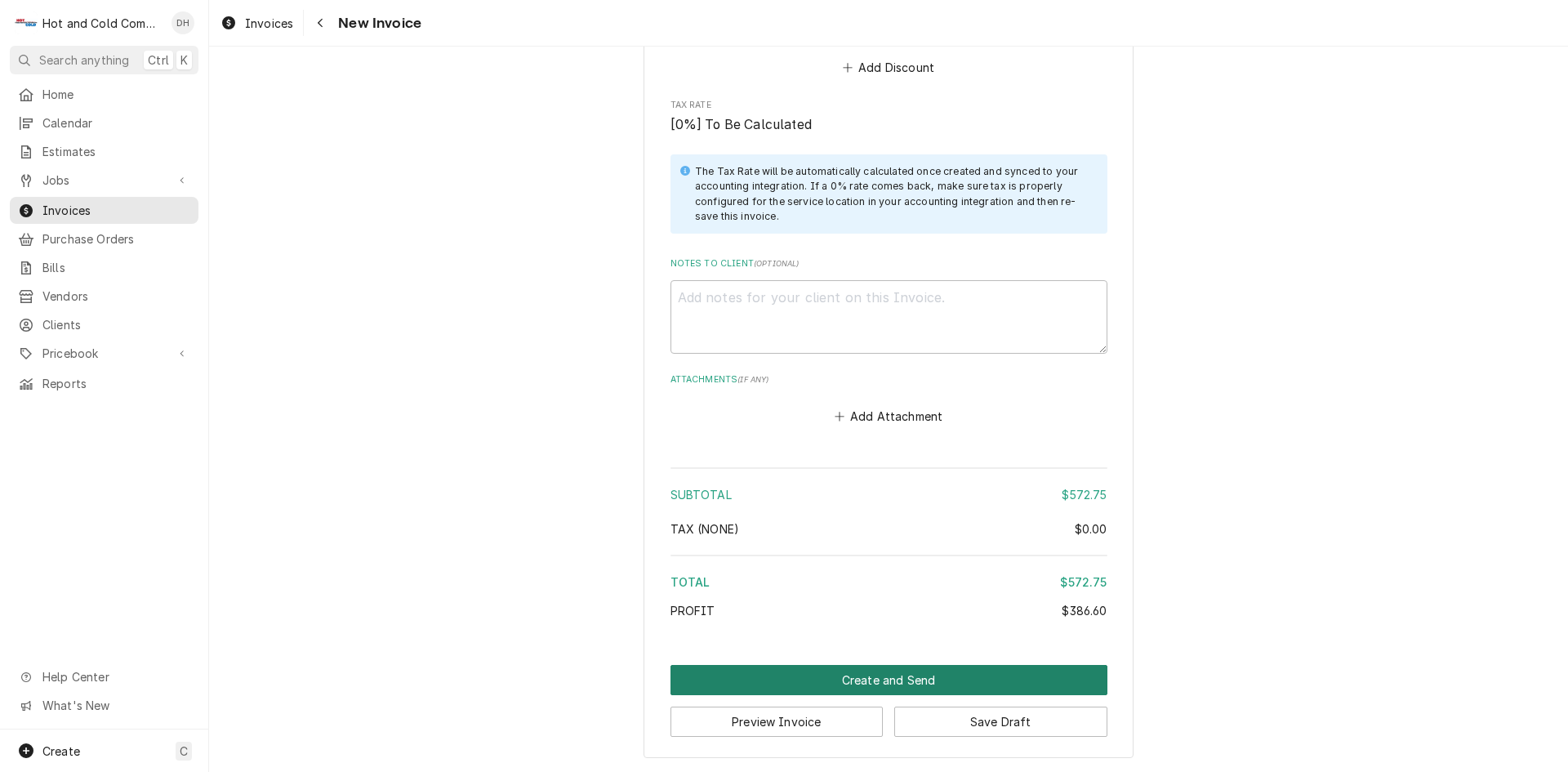
click at [872, 674] on button "Create and Send" at bounding box center [888, 679] width 436 height 30
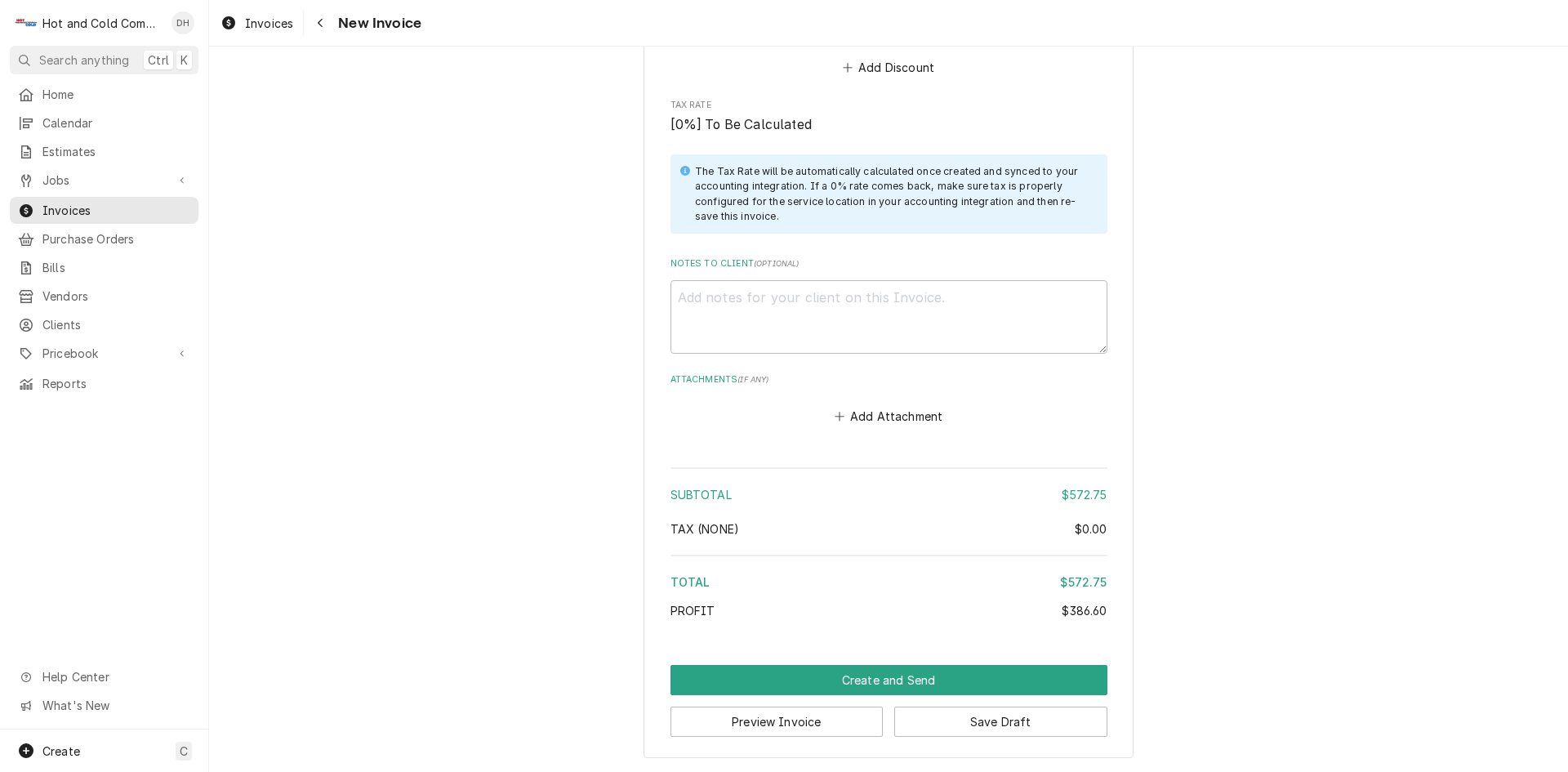
scroll to position [2292, 0]
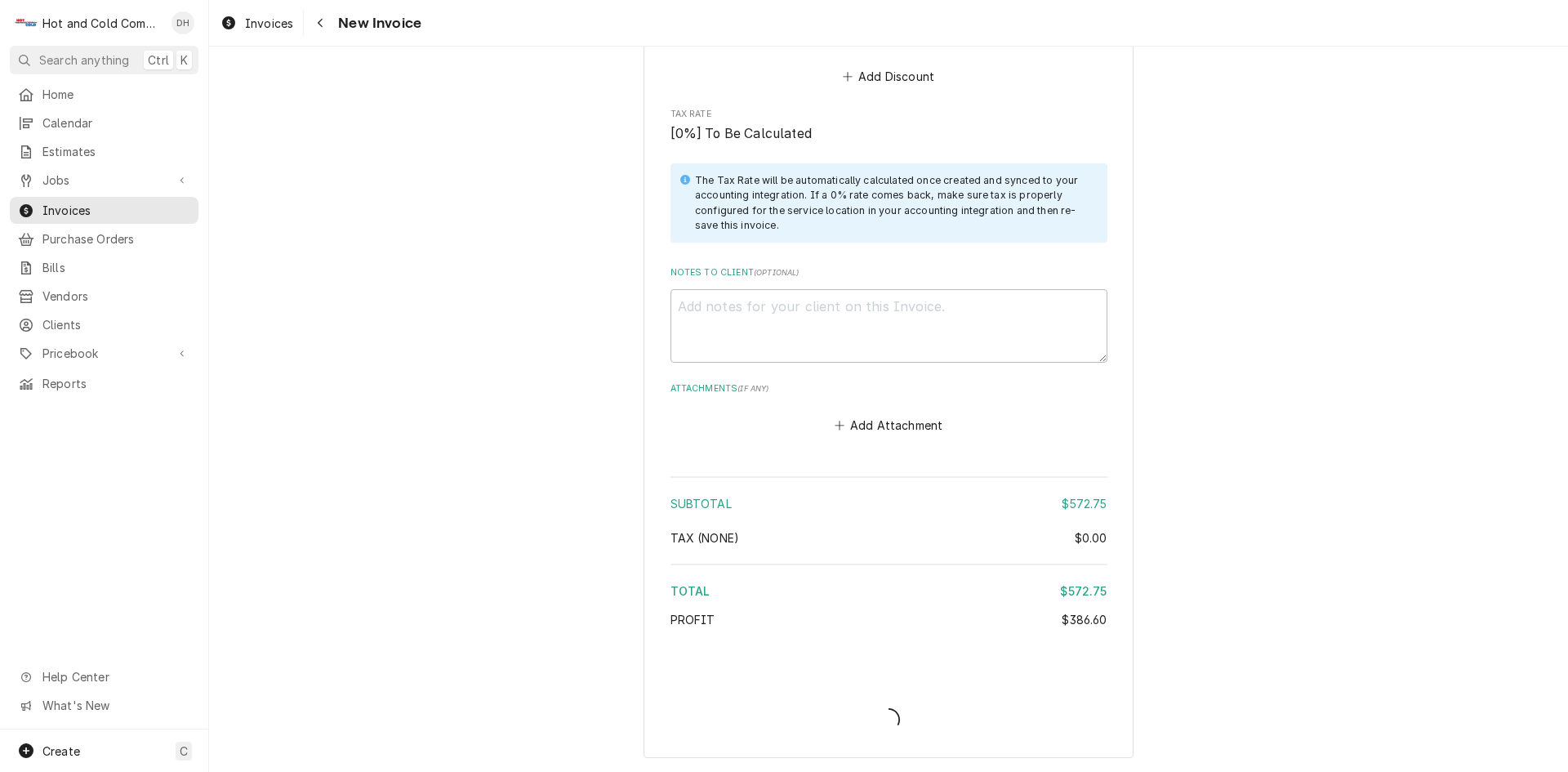
type textarea "x"
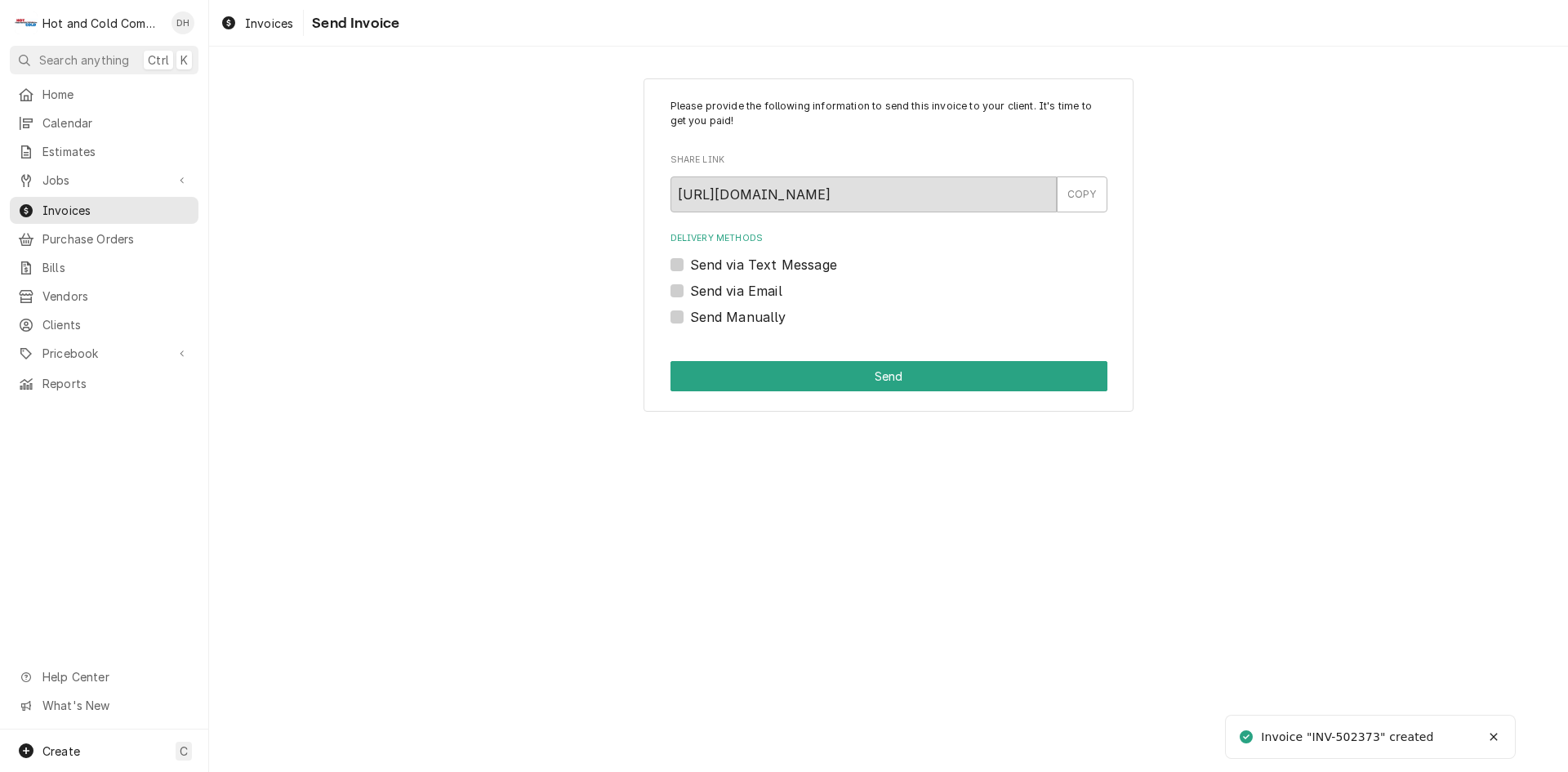
click at [690, 290] on label "Send via Email" at bounding box center [736, 290] width 93 height 19
click at [690, 290] on input "Send via Email" at bounding box center [908, 299] width 436 height 36
checkbox input "true"
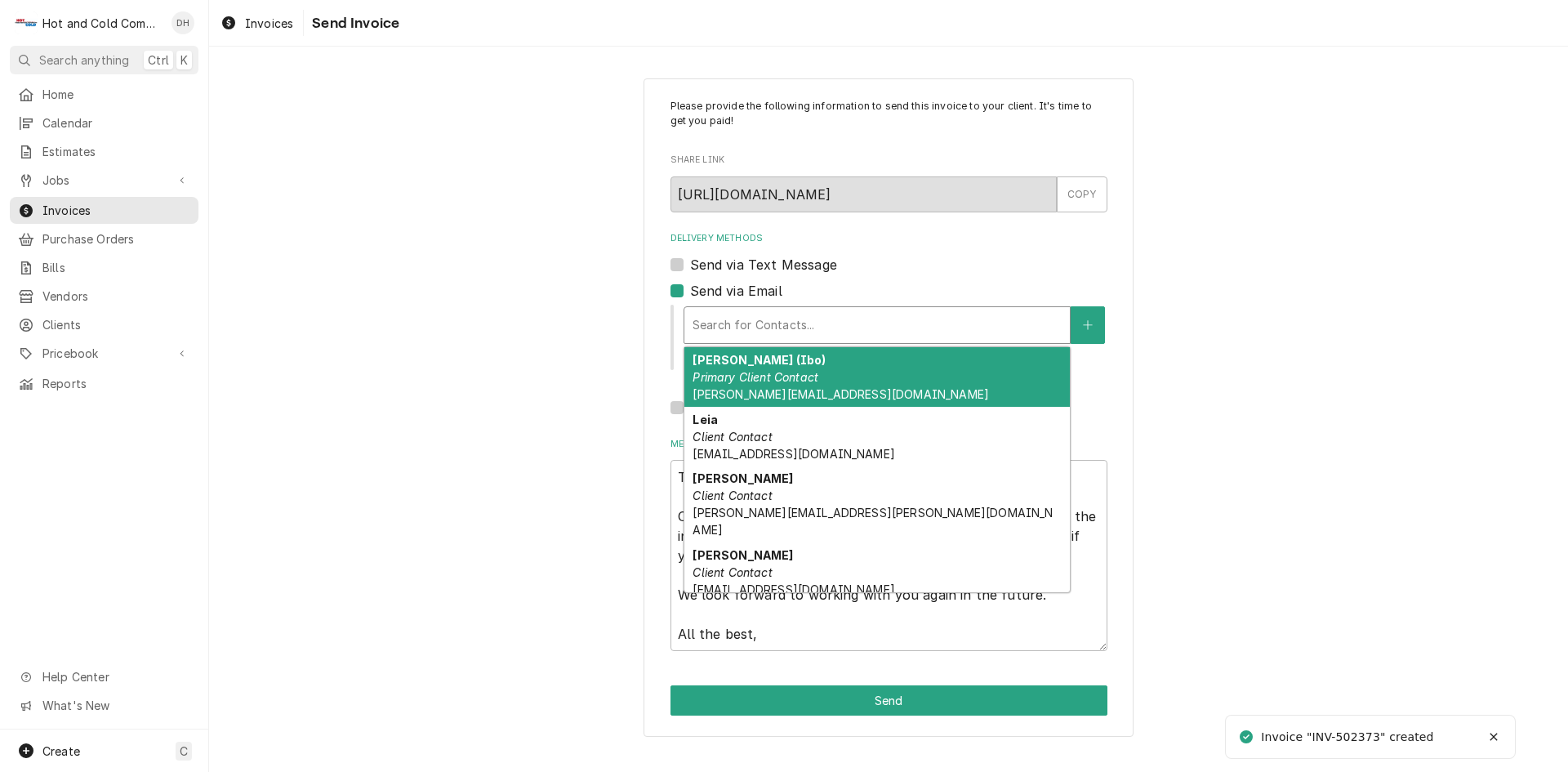
click at [920, 321] on div "Delivery Methods" at bounding box center [877, 325] width 369 height 29
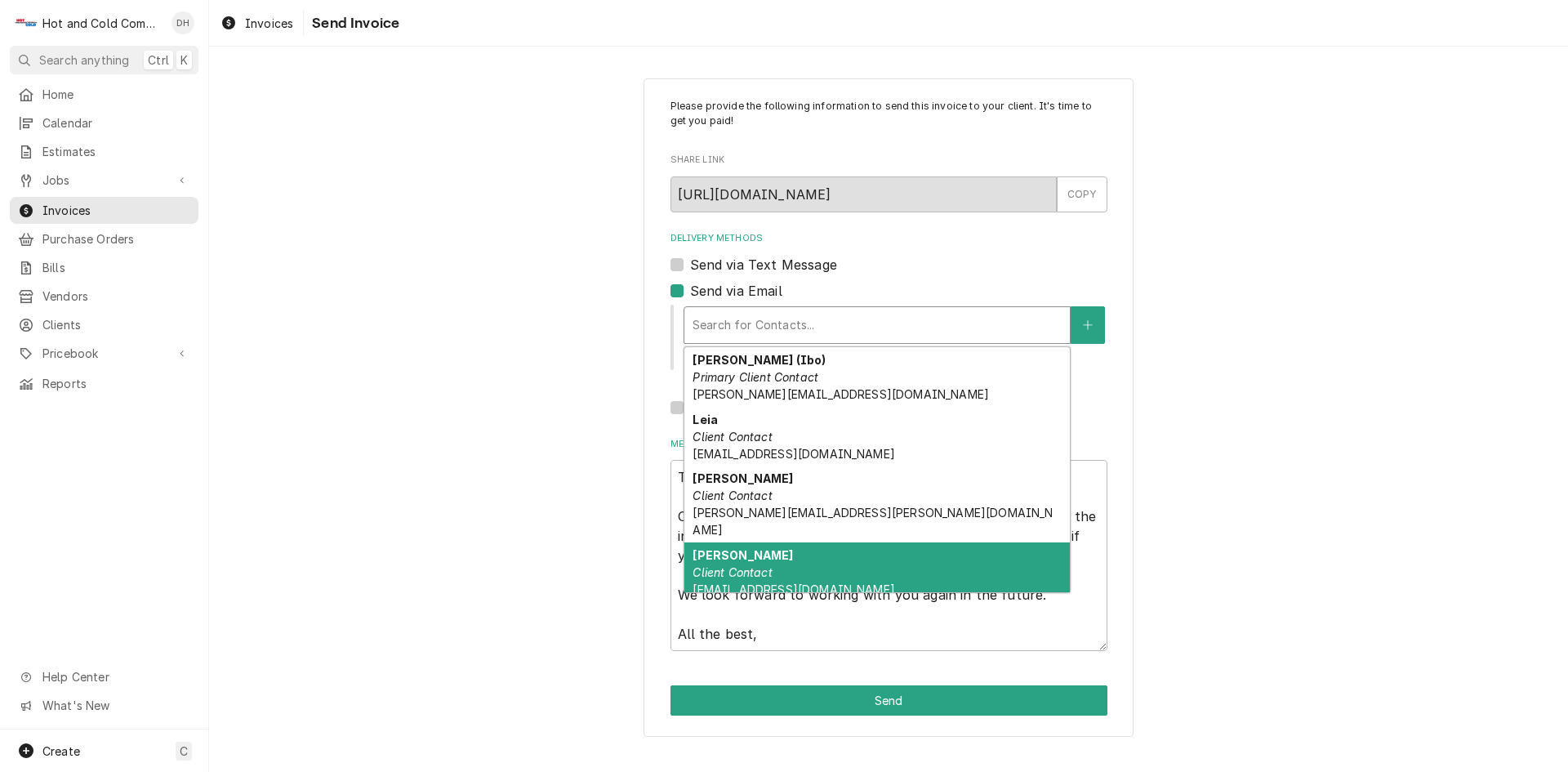
scroll to position [111, 0]
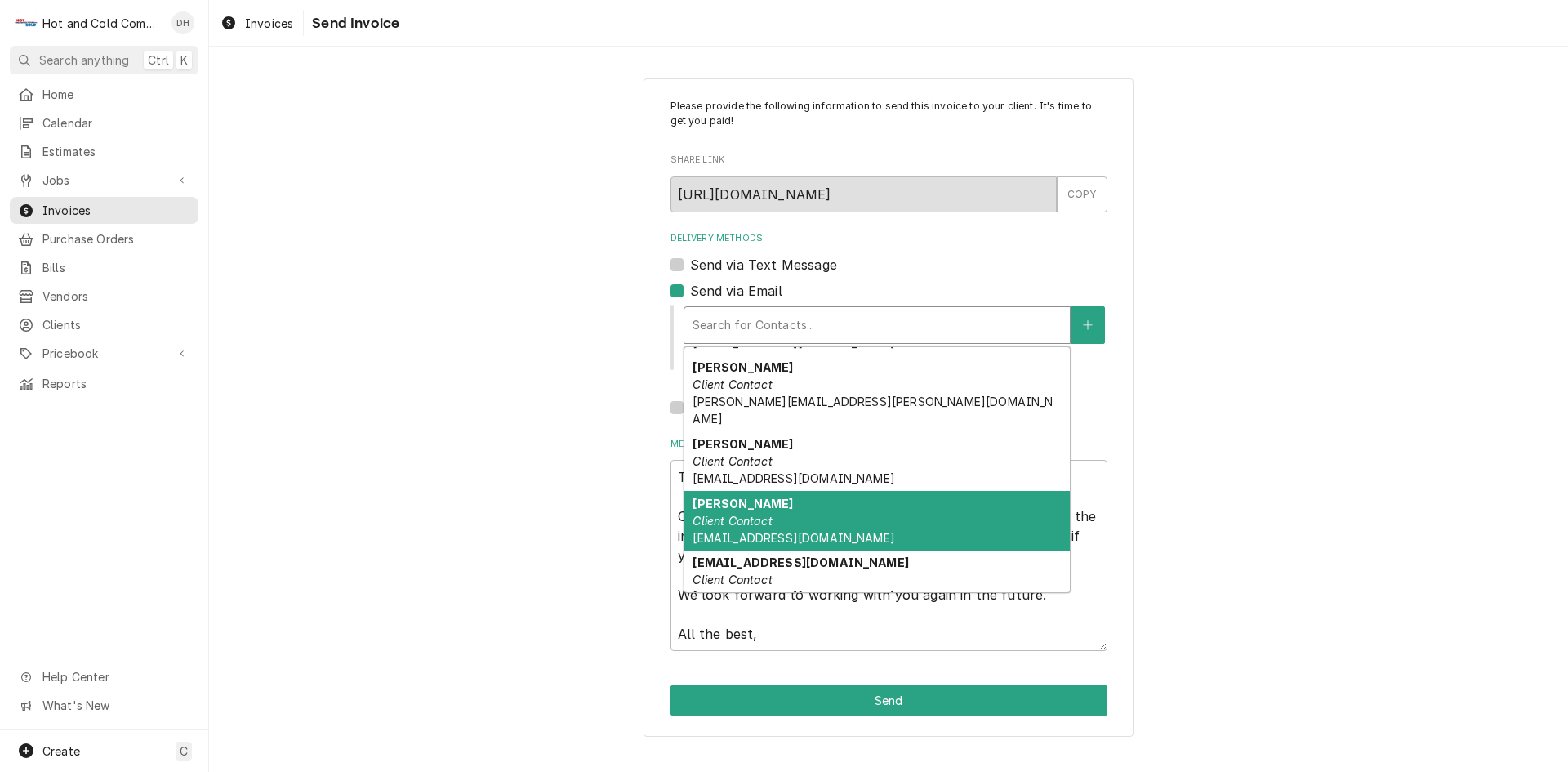
click at [773, 499] on div "NATASHA Client Contact NATASHA.RIVERA1@ELIOR-NA.COM" at bounding box center [877, 520] width 386 height 59
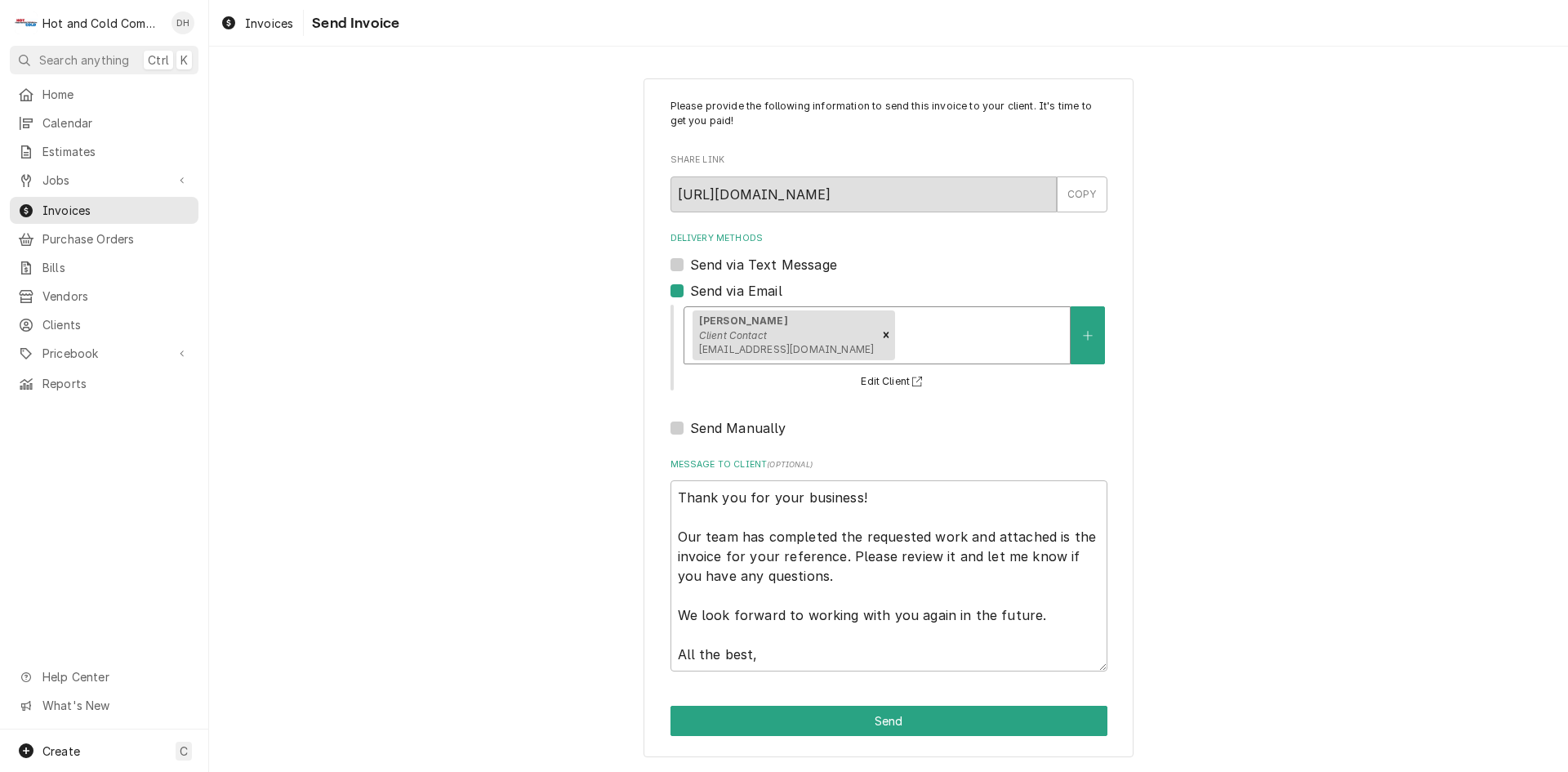
click at [1015, 341] on div "Delivery Methods" at bounding box center [980, 335] width 164 height 29
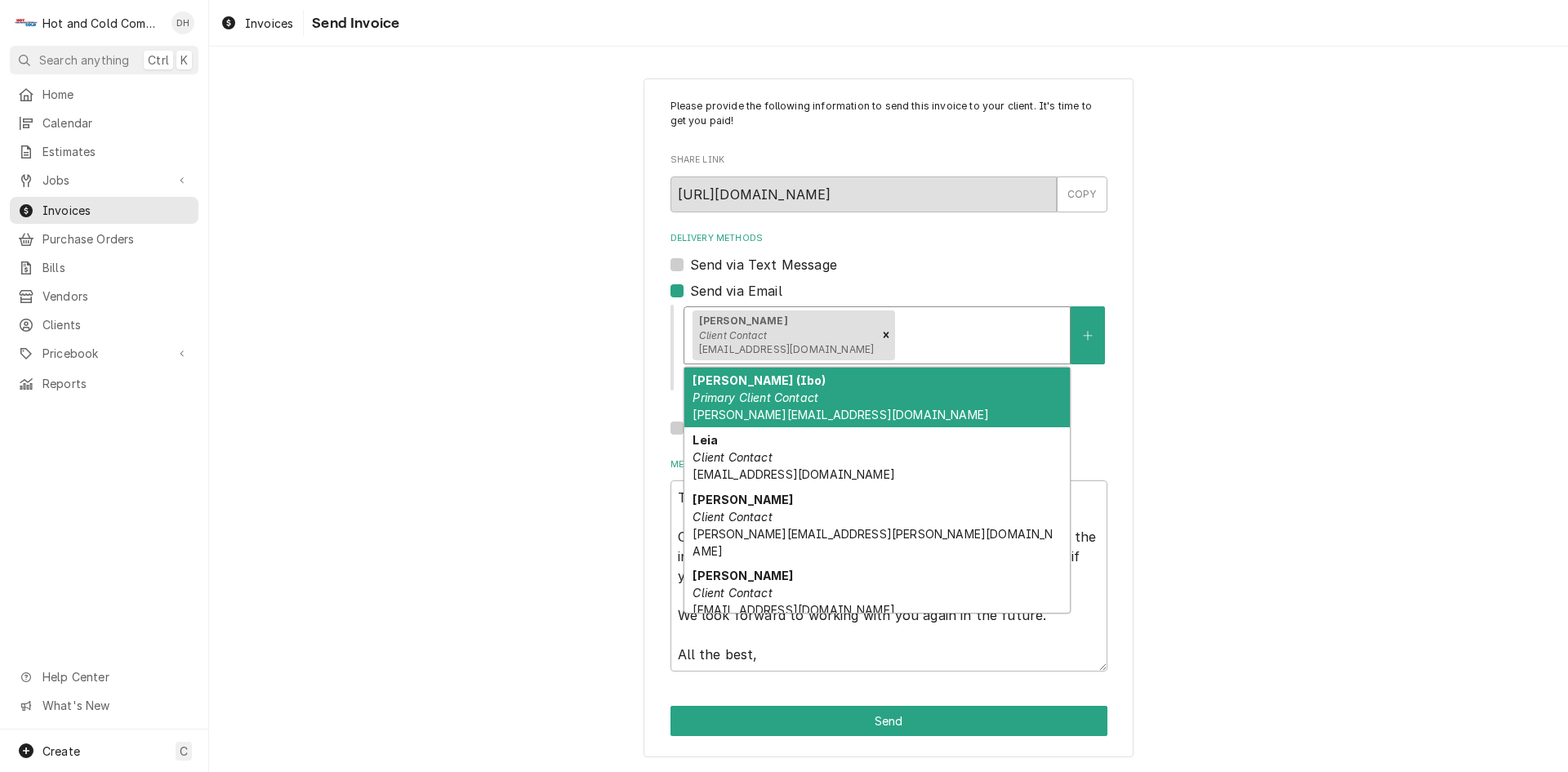
click at [778, 403] on em "Primary Client Contact" at bounding box center [755, 397] width 126 height 14
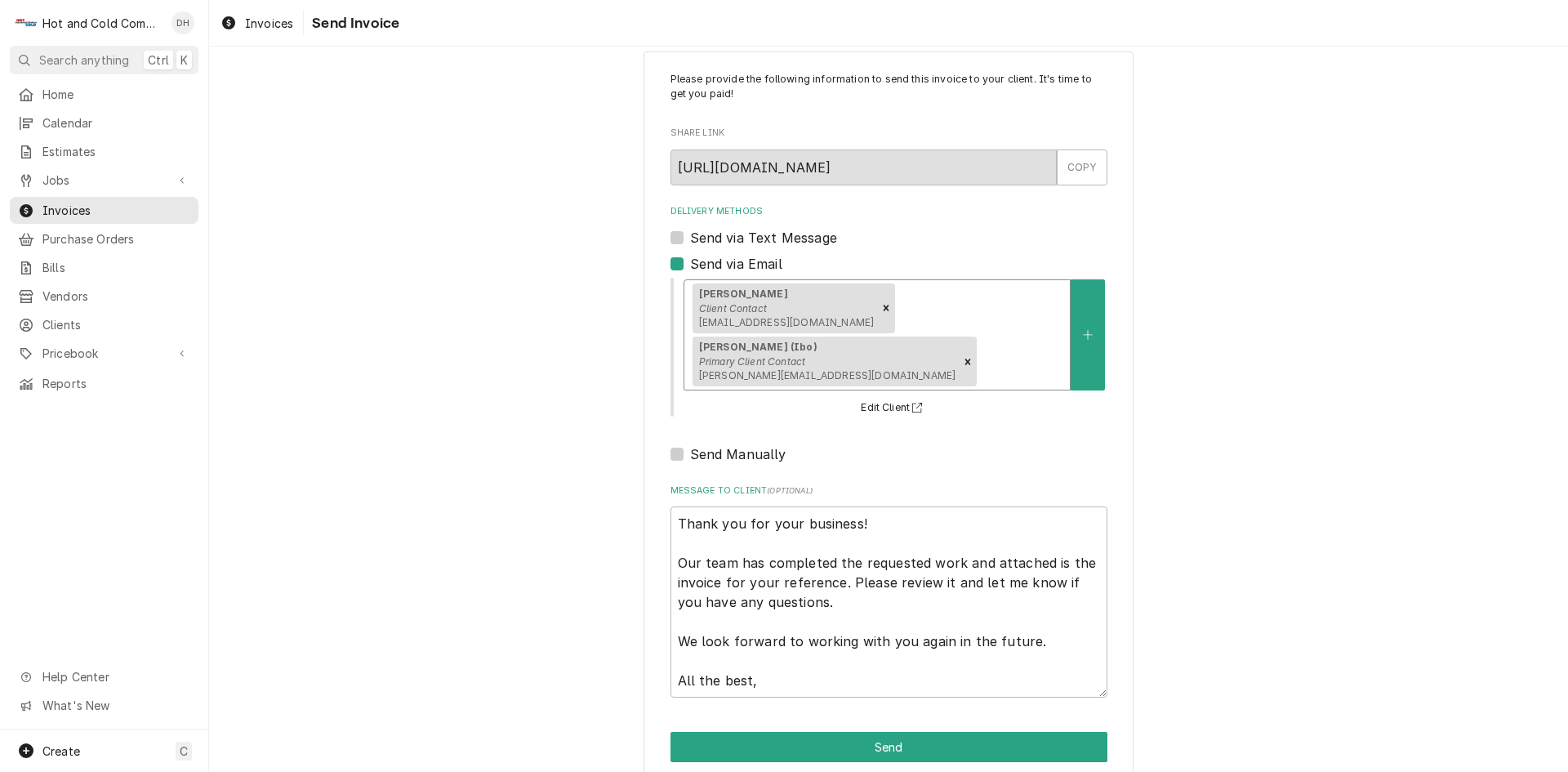
scroll to position [53, 0]
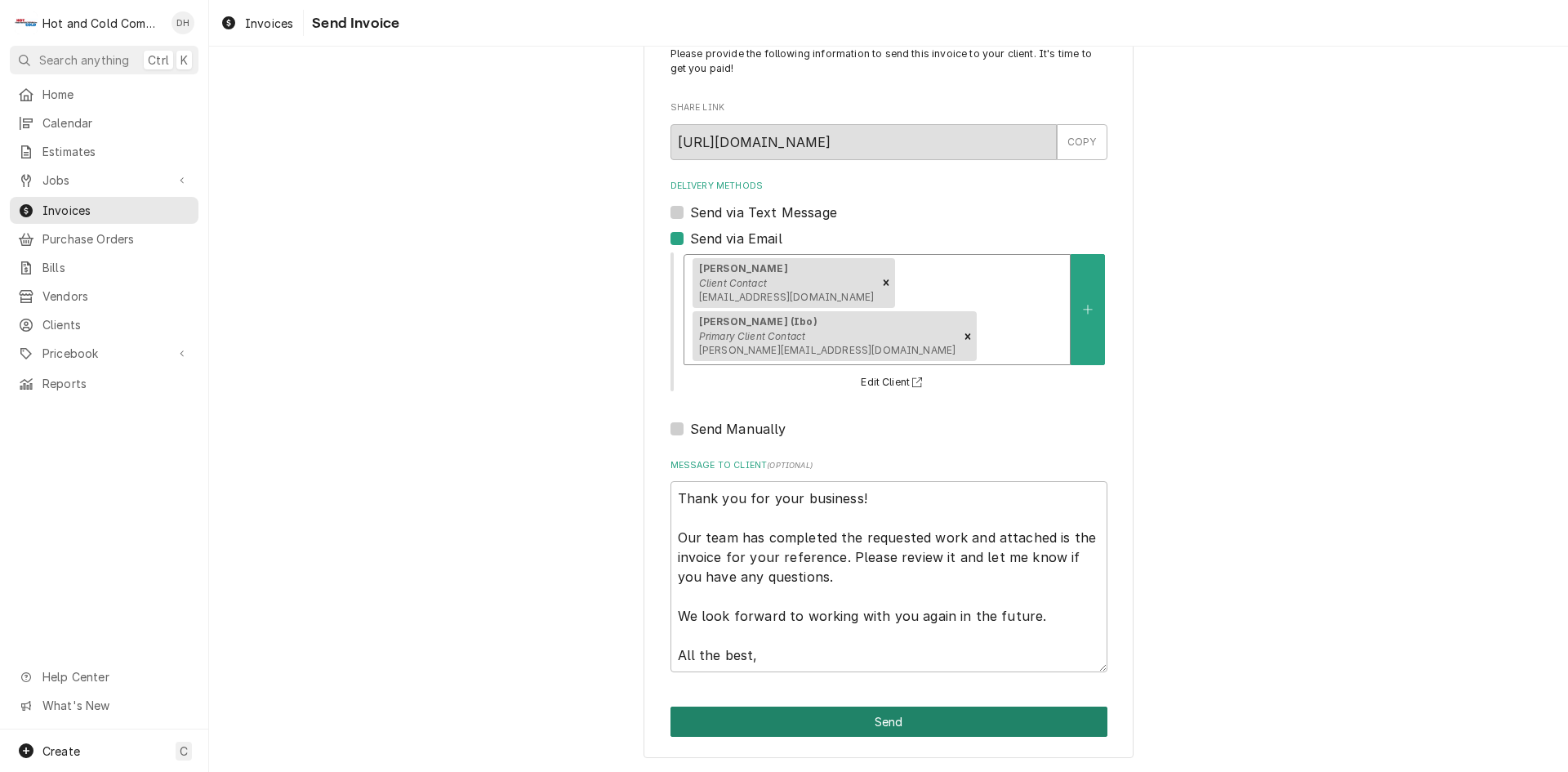
click at [891, 723] on button "Send" at bounding box center [888, 721] width 436 height 30
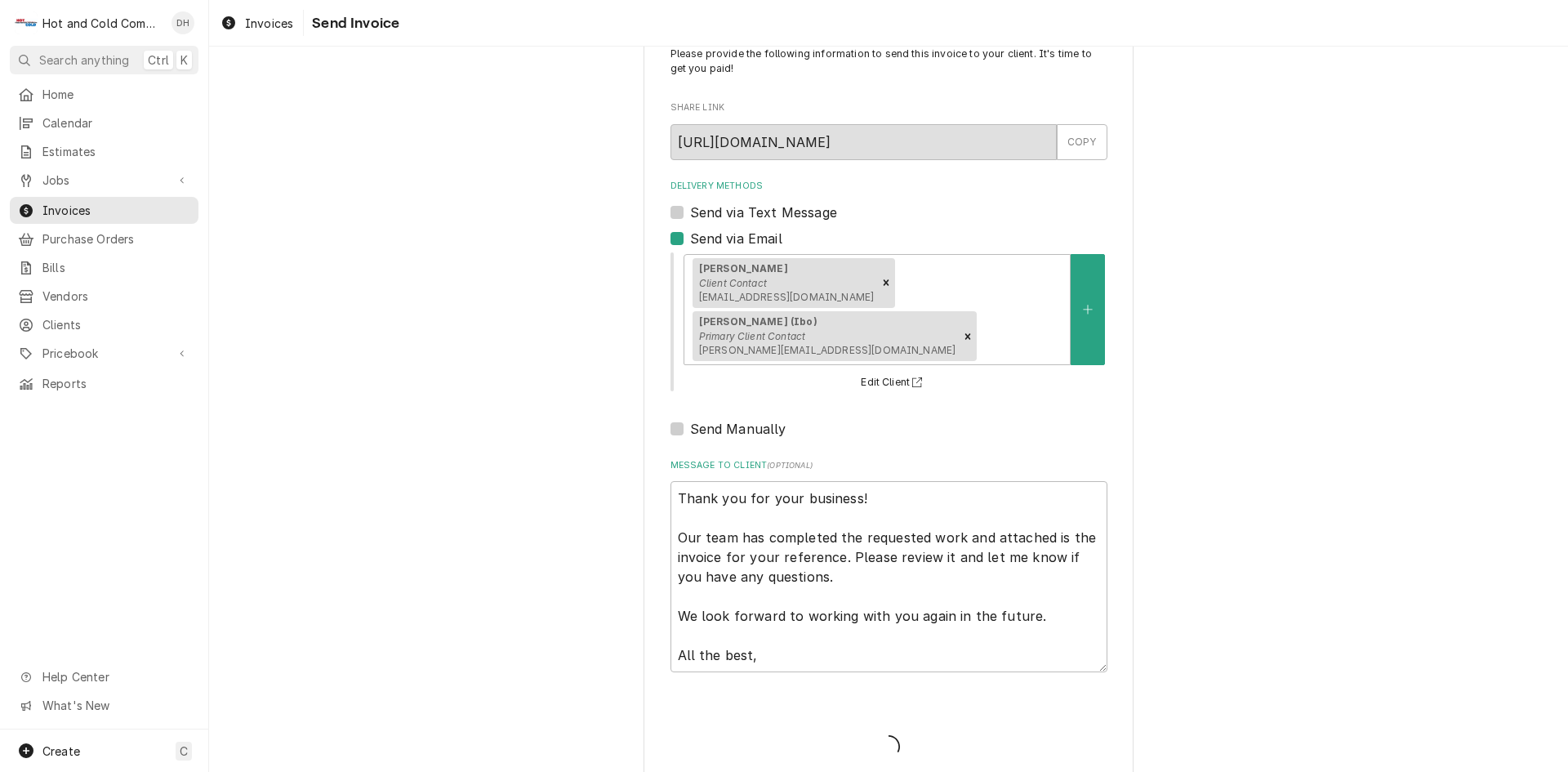
type textarea "x"
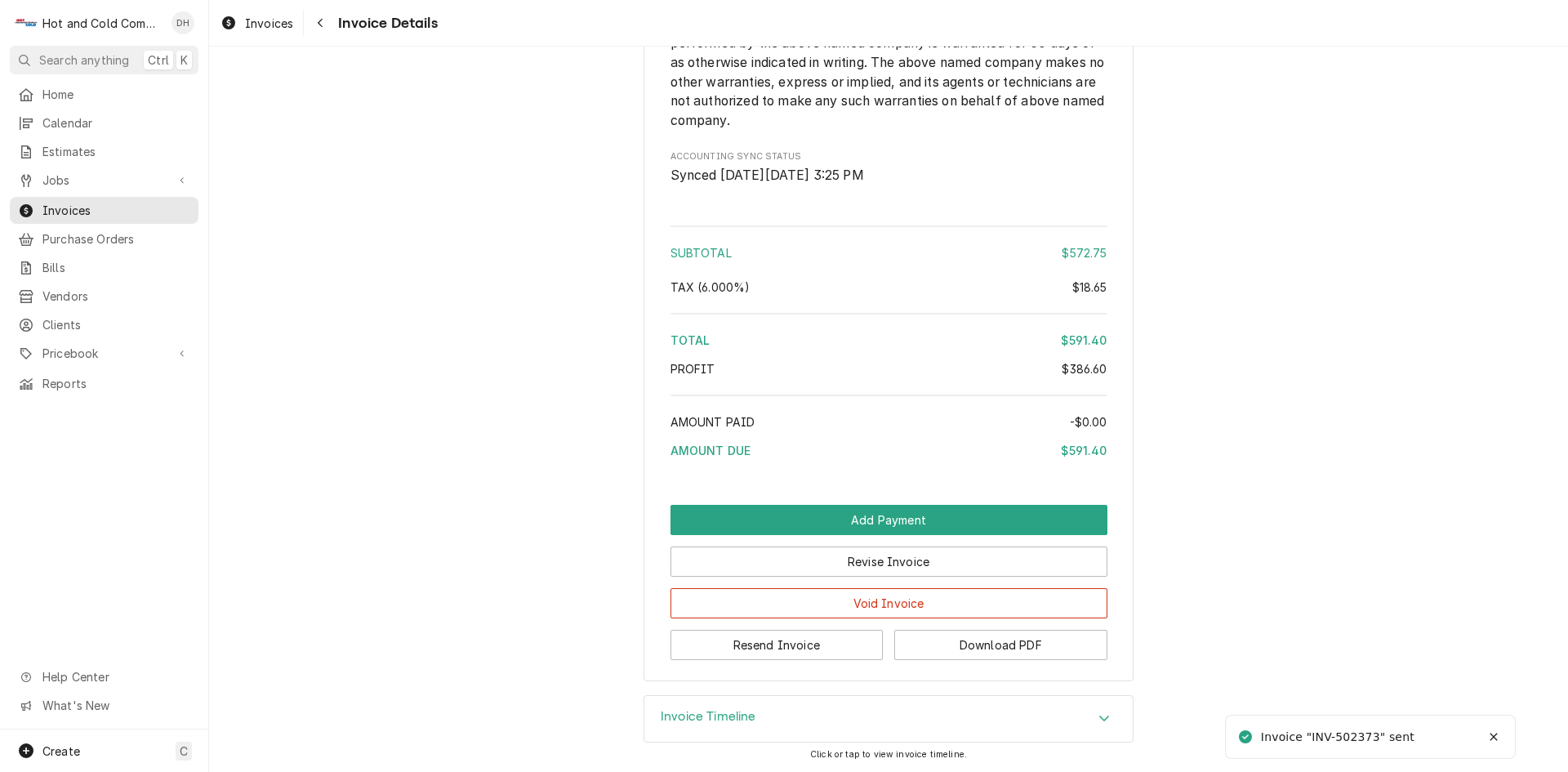
scroll to position [1935, 0]
click at [1018, 643] on button "Download PDF" at bounding box center [1000, 644] width 213 height 30
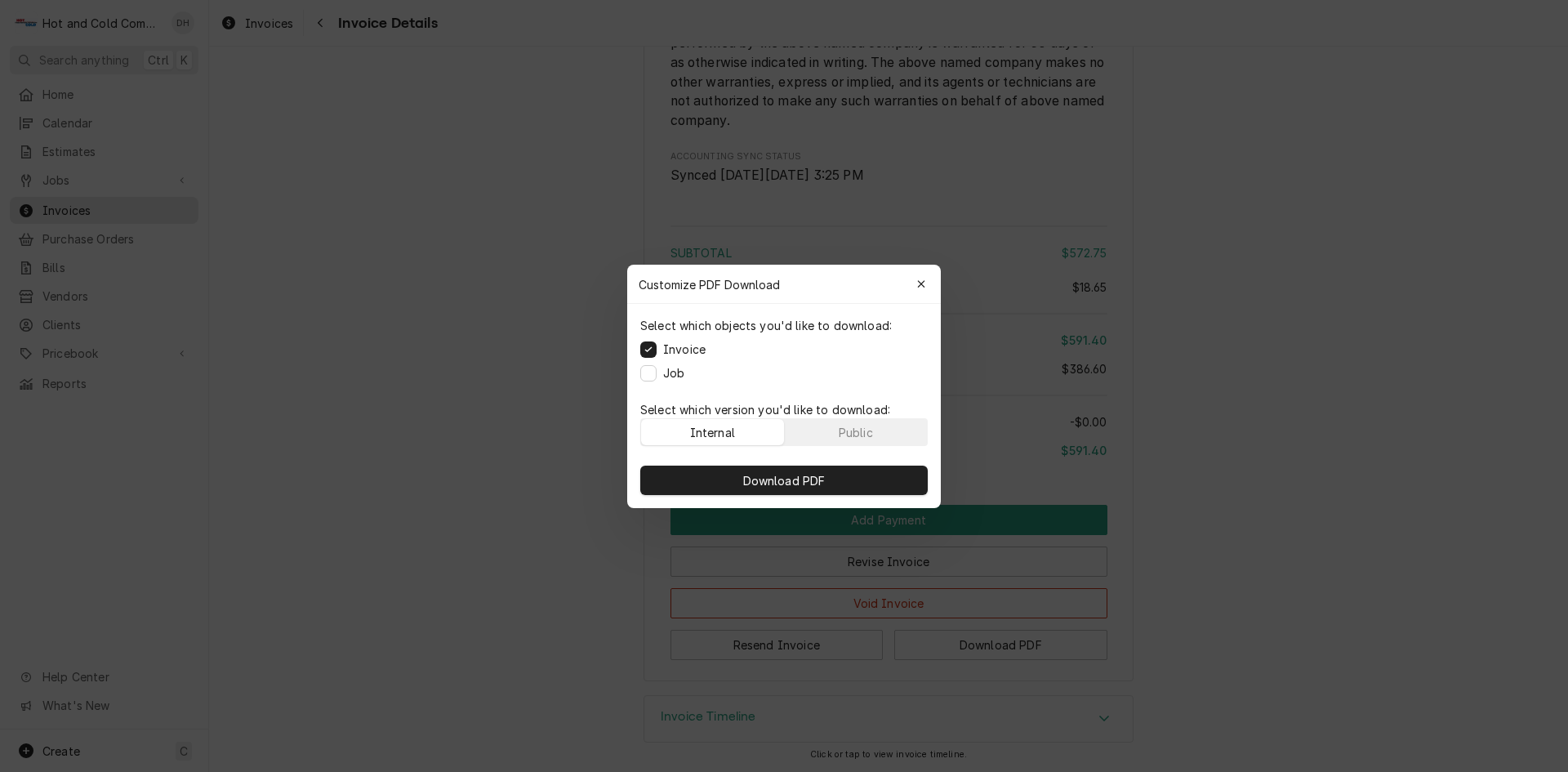
click at [868, 414] on p "Select which version you'd like to download:" at bounding box center [784, 409] width 287 height 18
click at [882, 431] on button "Public" at bounding box center [855, 431] width 143 height 26
click at [966, 421] on div at bounding box center [784, 386] width 1568 height 772
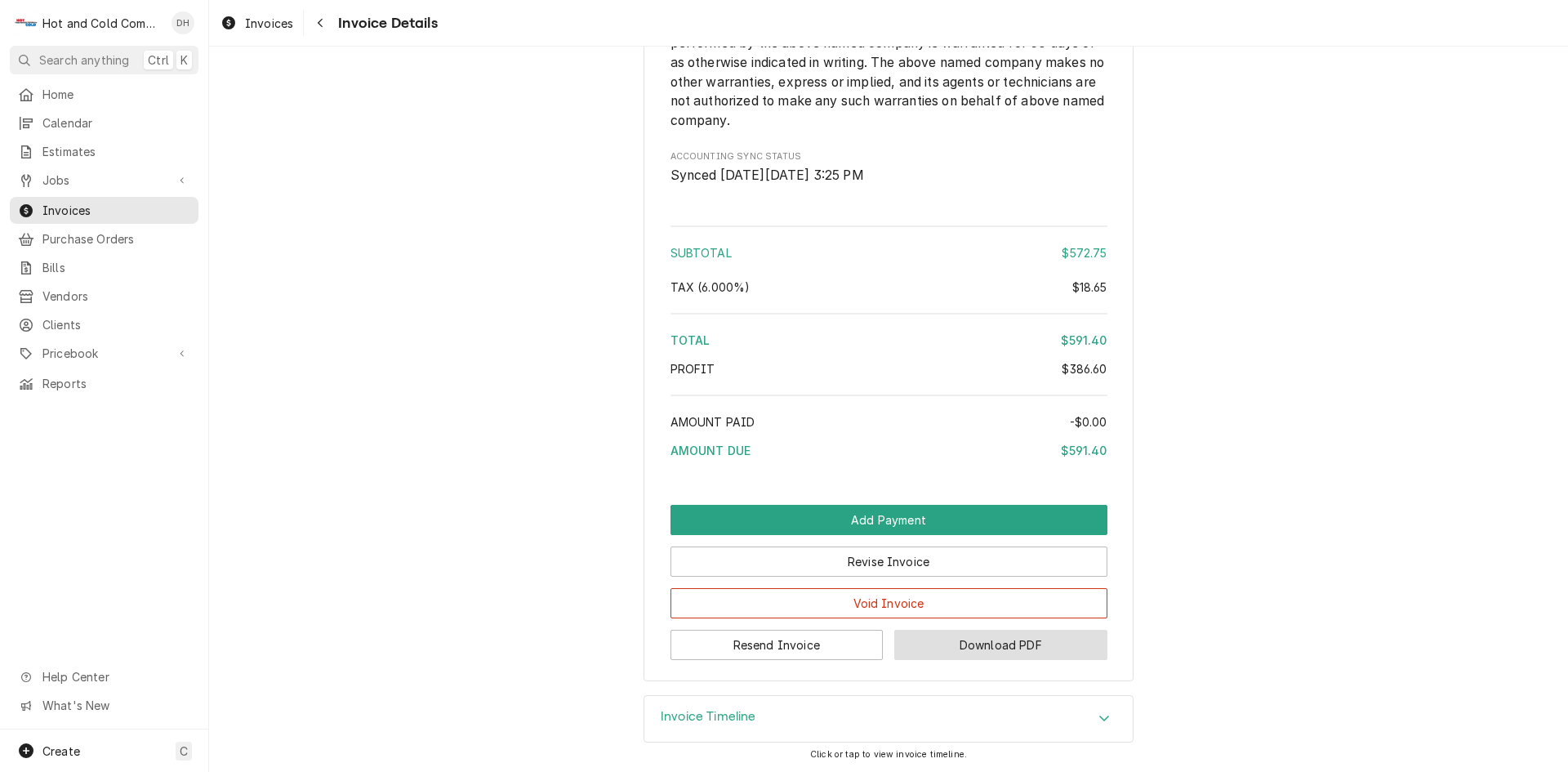
click at [1026, 648] on button "Download PDF" at bounding box center [1000, 644] width 213 height 30
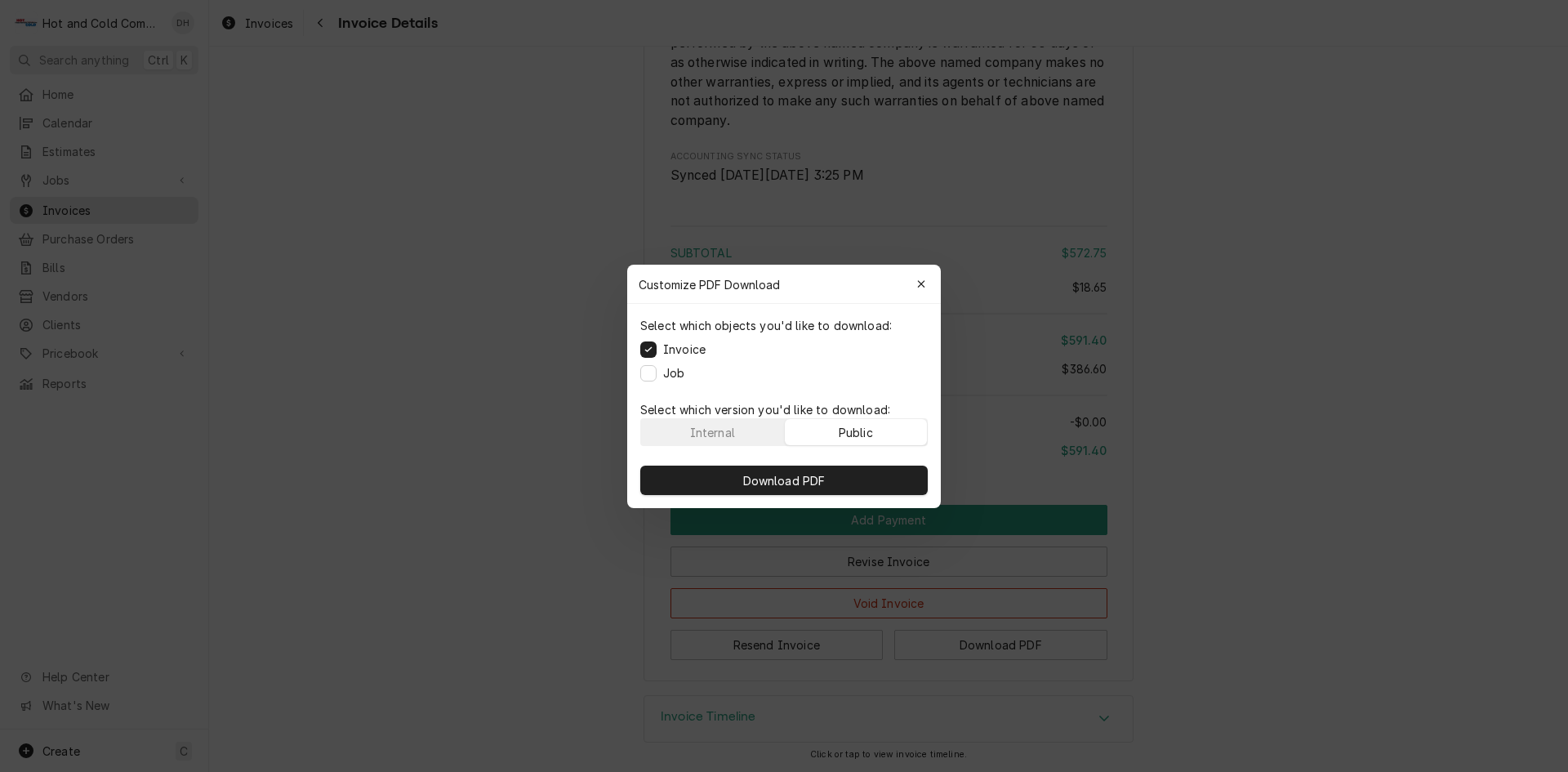
click at [910, 428] on button "Public" at bounding box center [855, 431] width 143 height 26
click at [850, 476] on button "Download PDF" at bounding box center [784, 480] width 287 height 29
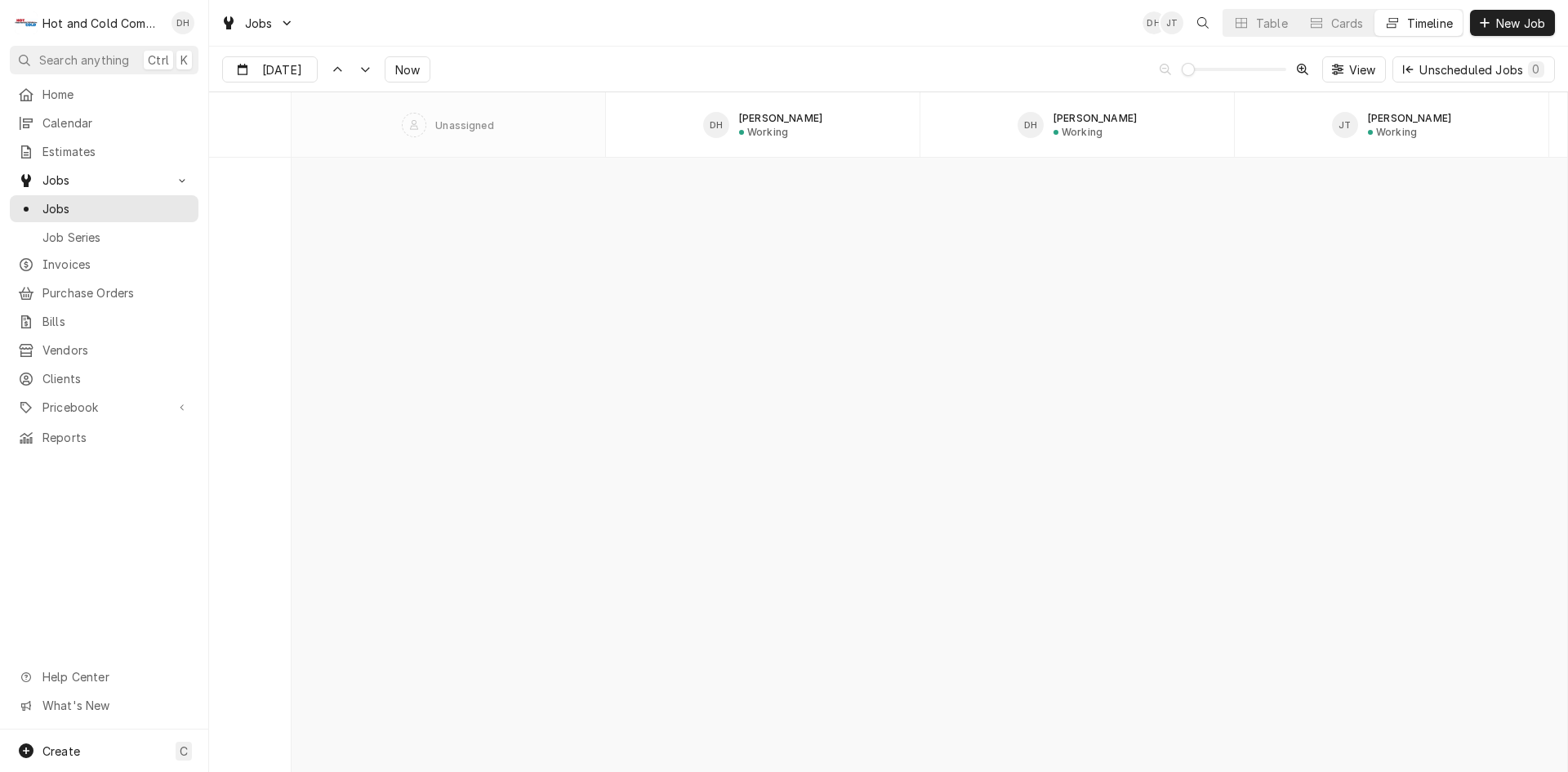
scroll to position [12798, 0]
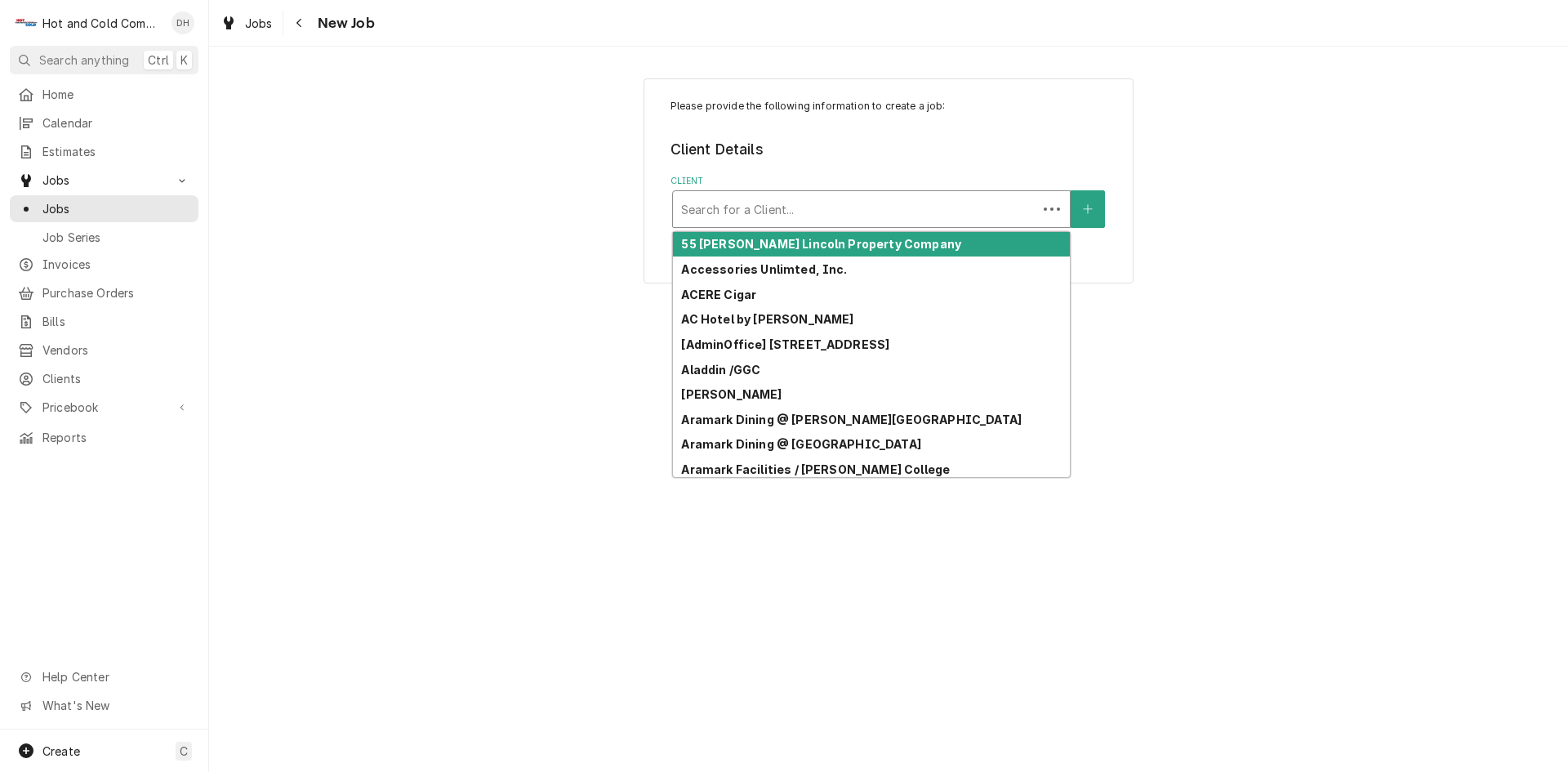
click at [954, 205] on div "Client" at bounding box center [855, 209] width 348 height 29
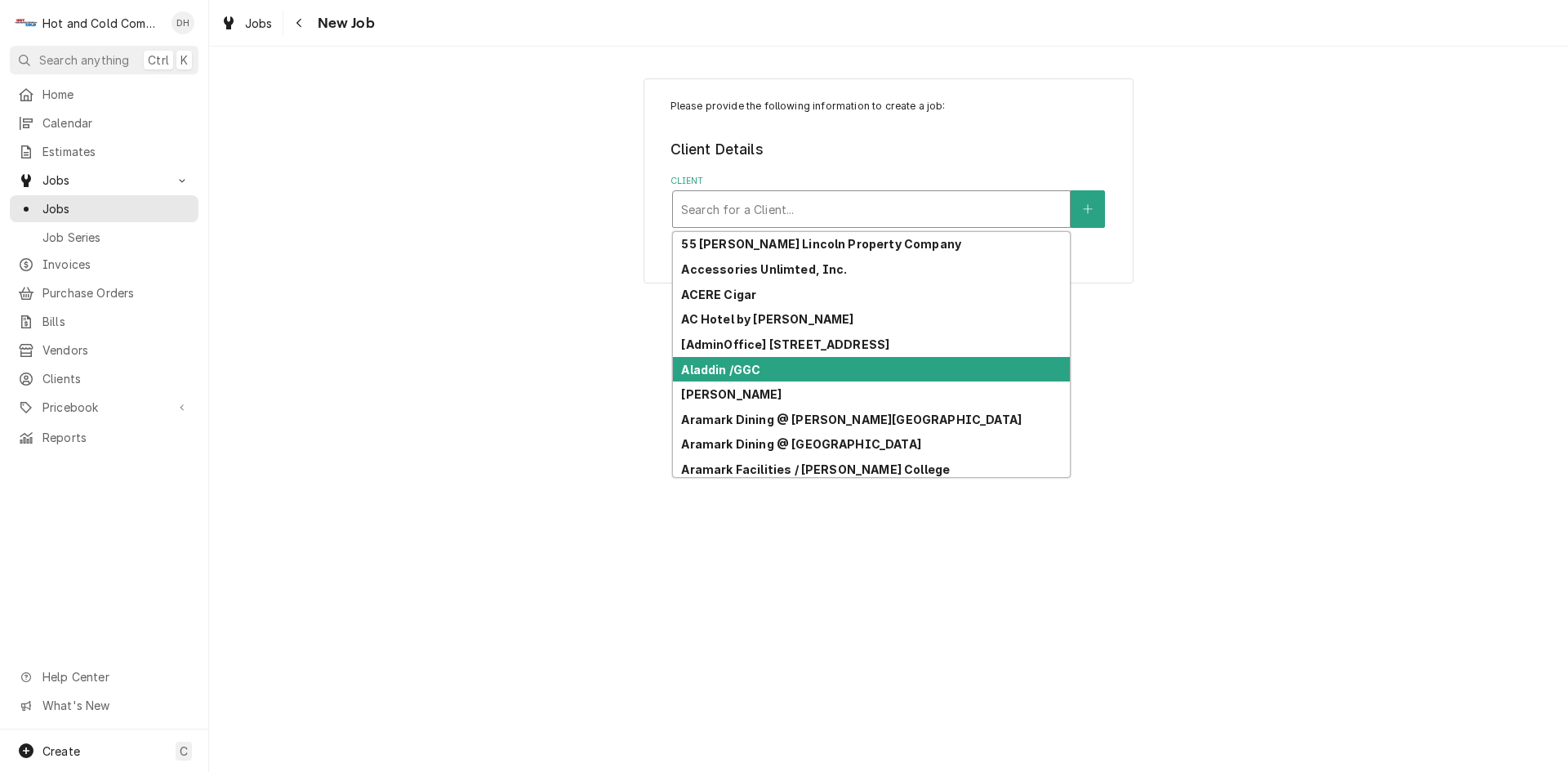
click at [740, 372] on strong "Aladdin /GGC" at bounding box center [720, 369] width 79 height 14
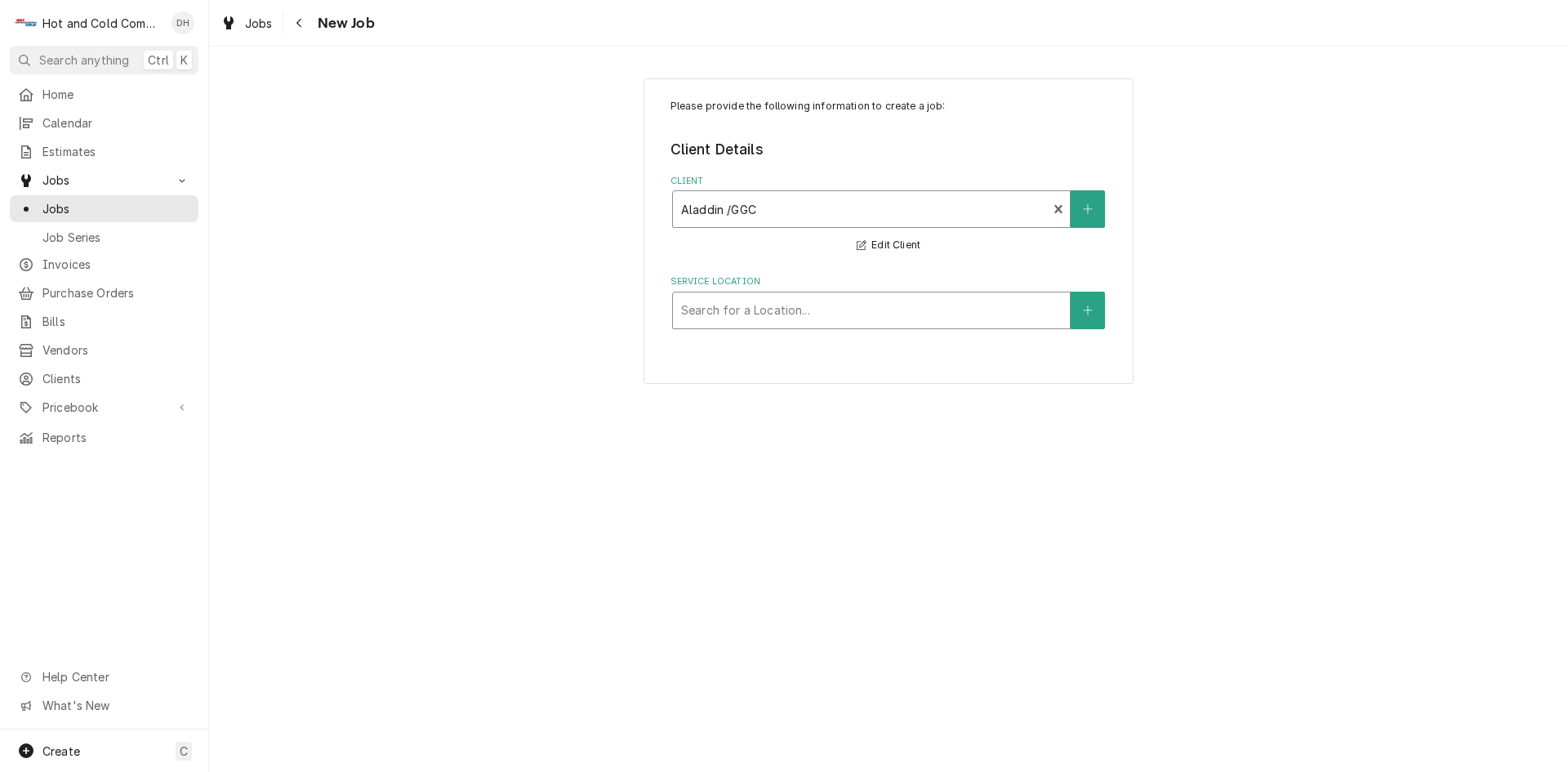
drag, startPoint x: 791, startPoint y: 300, endPoint x: 796, endPoint y: 311, distance: 12.1
click at [792, 302] on div "Service Location" at bounding box center [871, 310] width 381 height 29
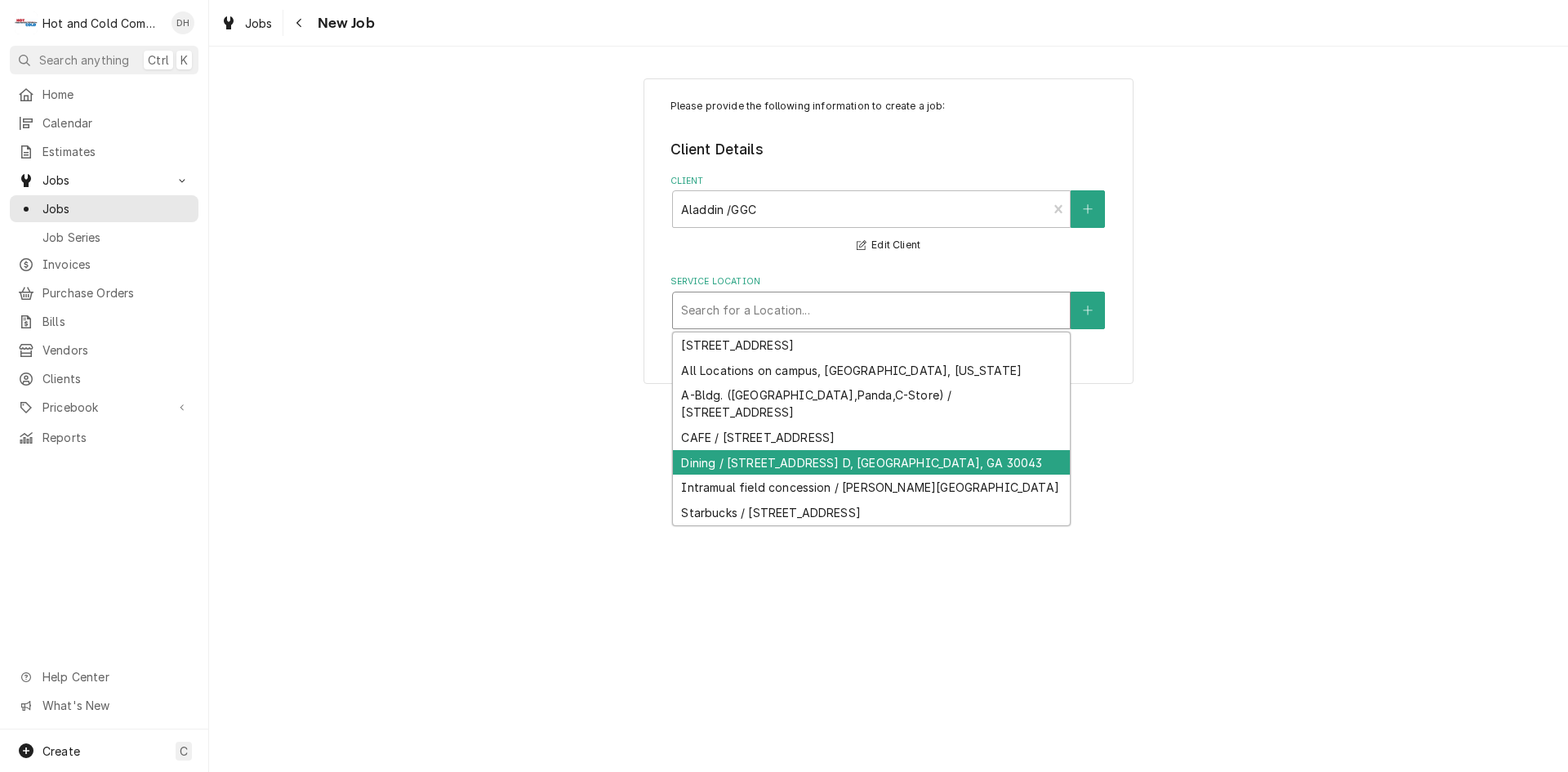
drag, startPoint x: 831, startPoint y: 462, endPoint x: 837, endPoint y: 453, distance: 10.8
click at [832, 462] on div "Dining / 1000 University Center Ln Bldg. D, Lawrenceville, GA 30043" at bounding box center [871, 462] width 397 height 25
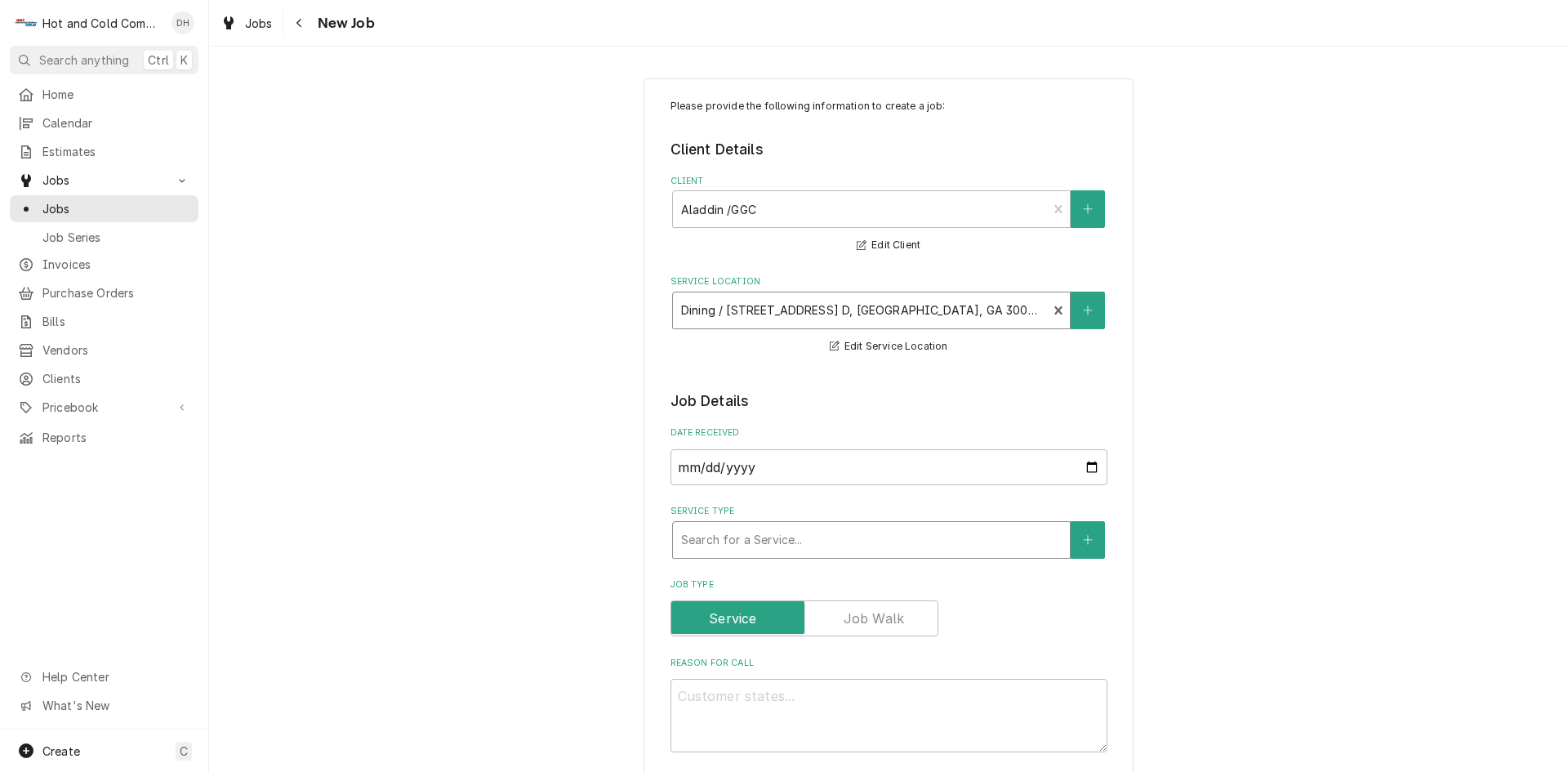
click at [844, 541] on div "Service Type" at bounding box center [871, 539] width 381 height 29
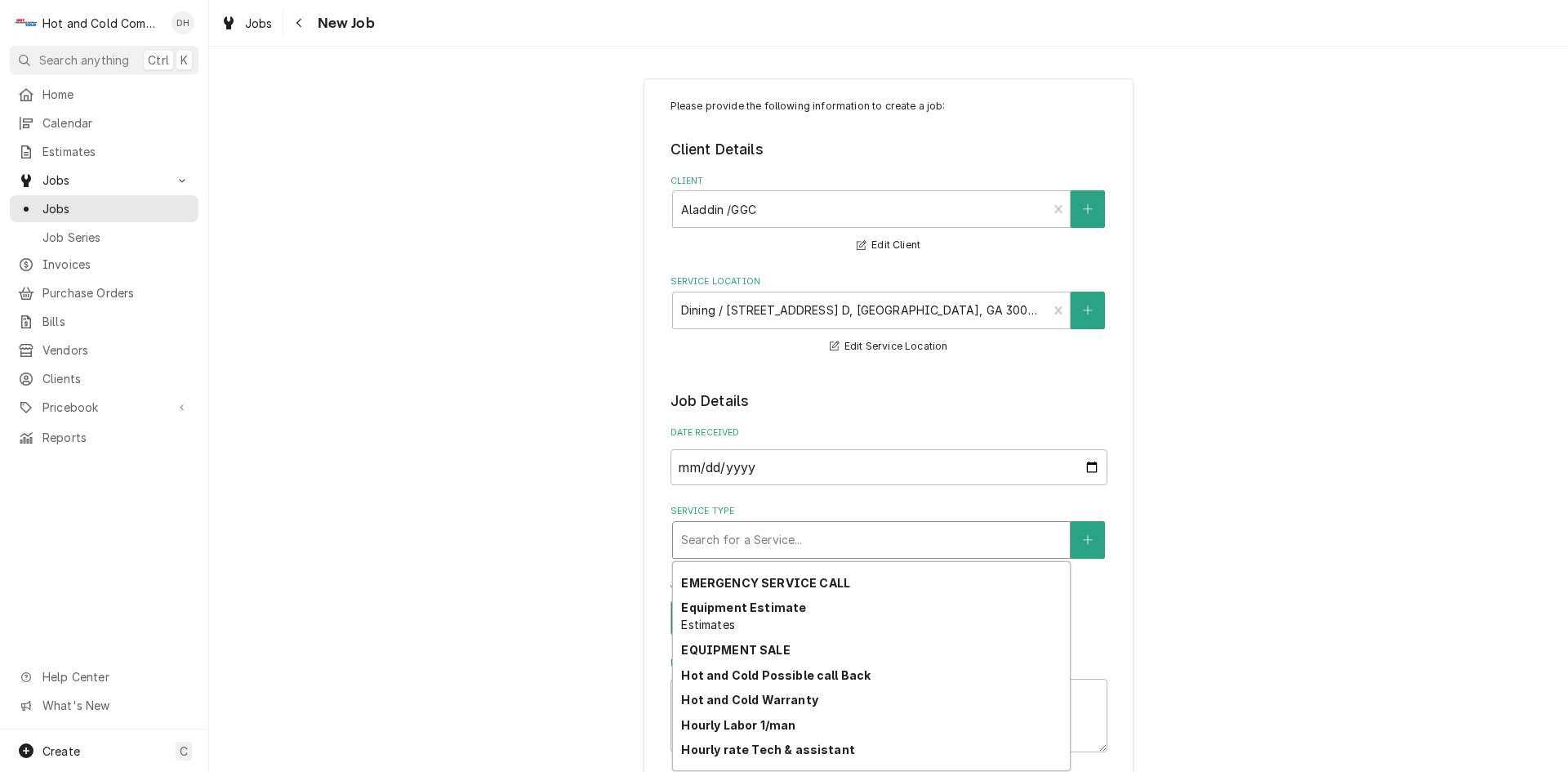
scroll to position [157, 0]
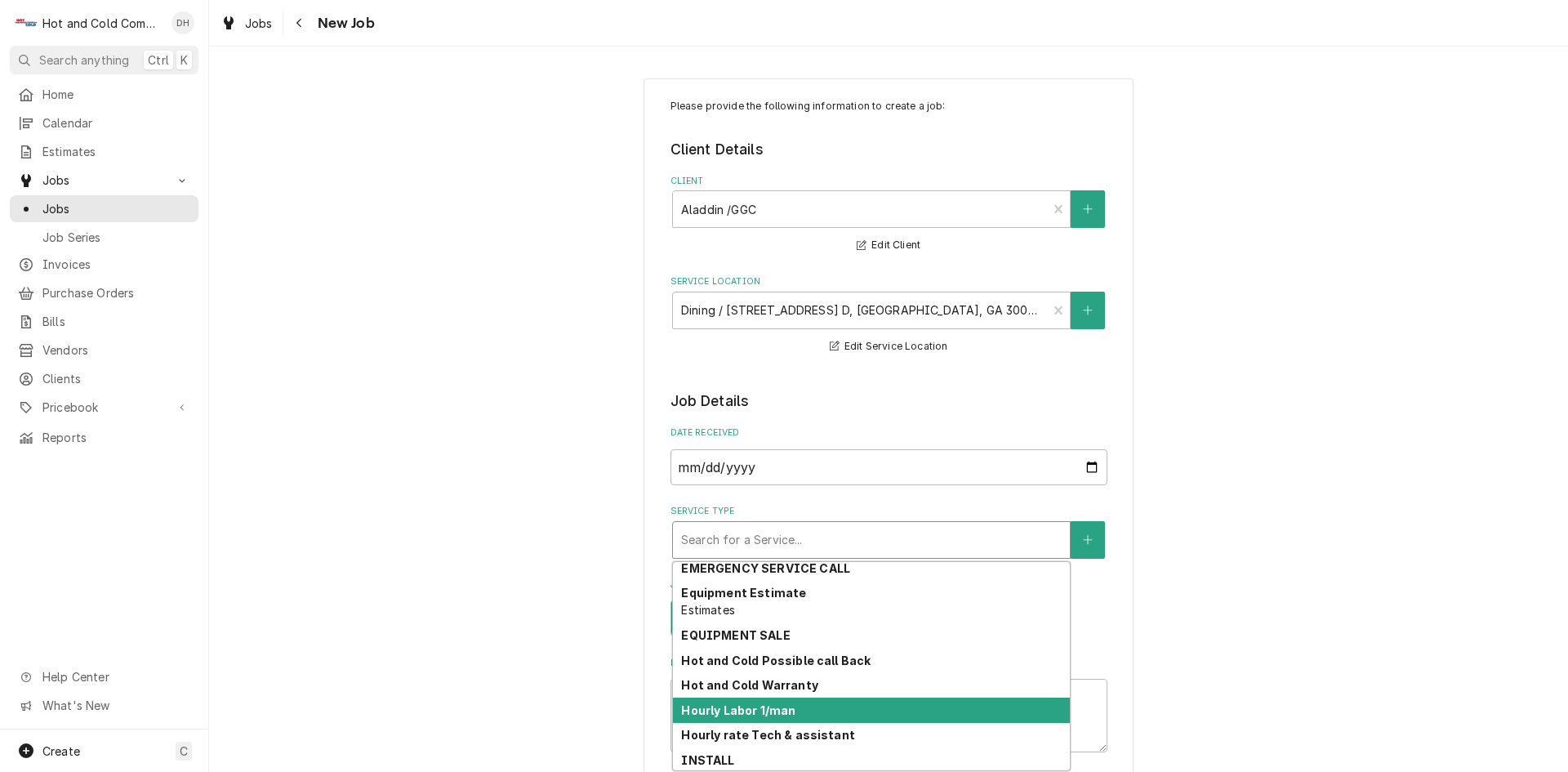
click at [854, 704] on div "Hourly Labor 1/man" at bounding box center [871, 710] width 397 height 25
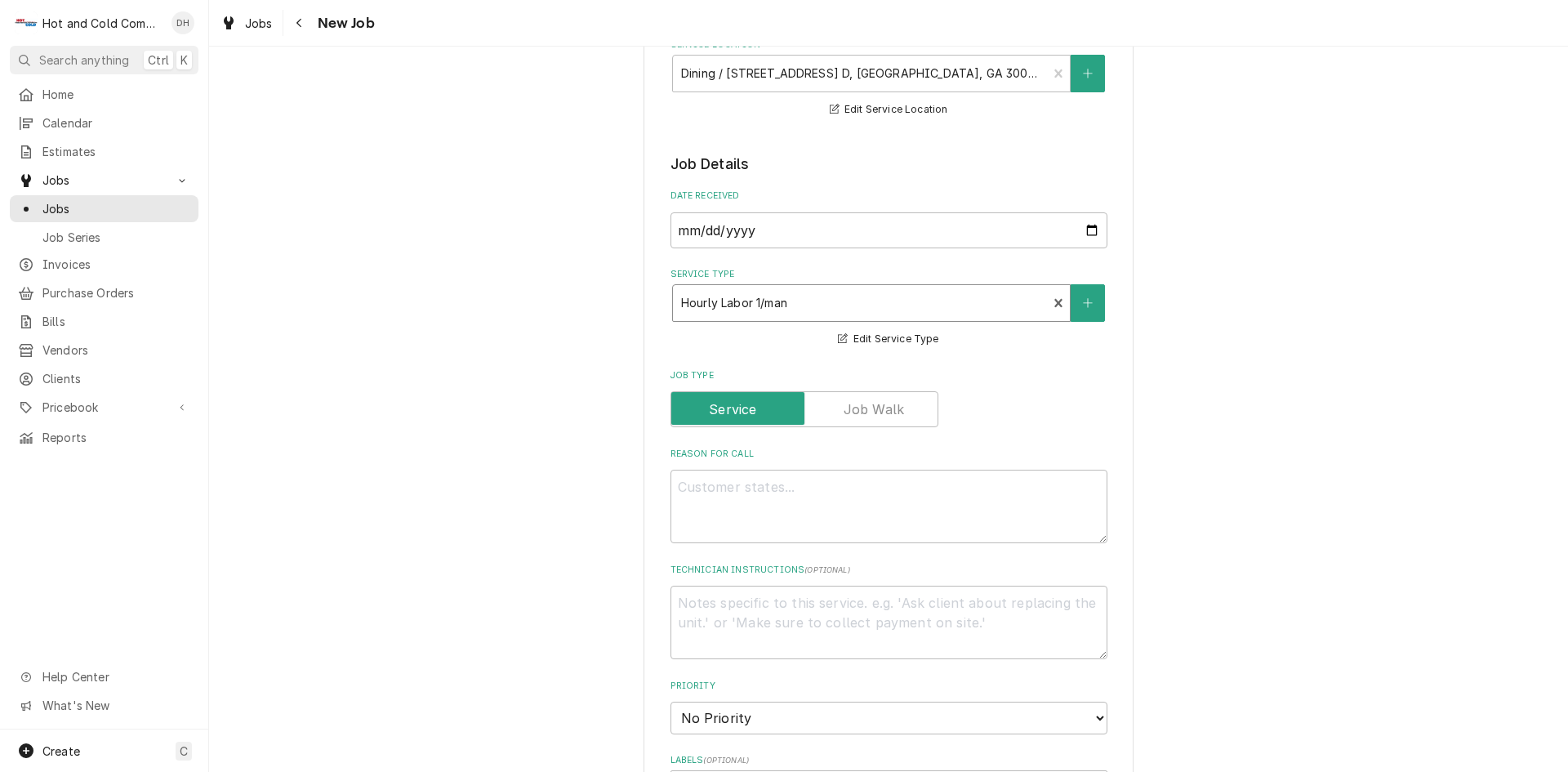
scroll to position [272, 0]
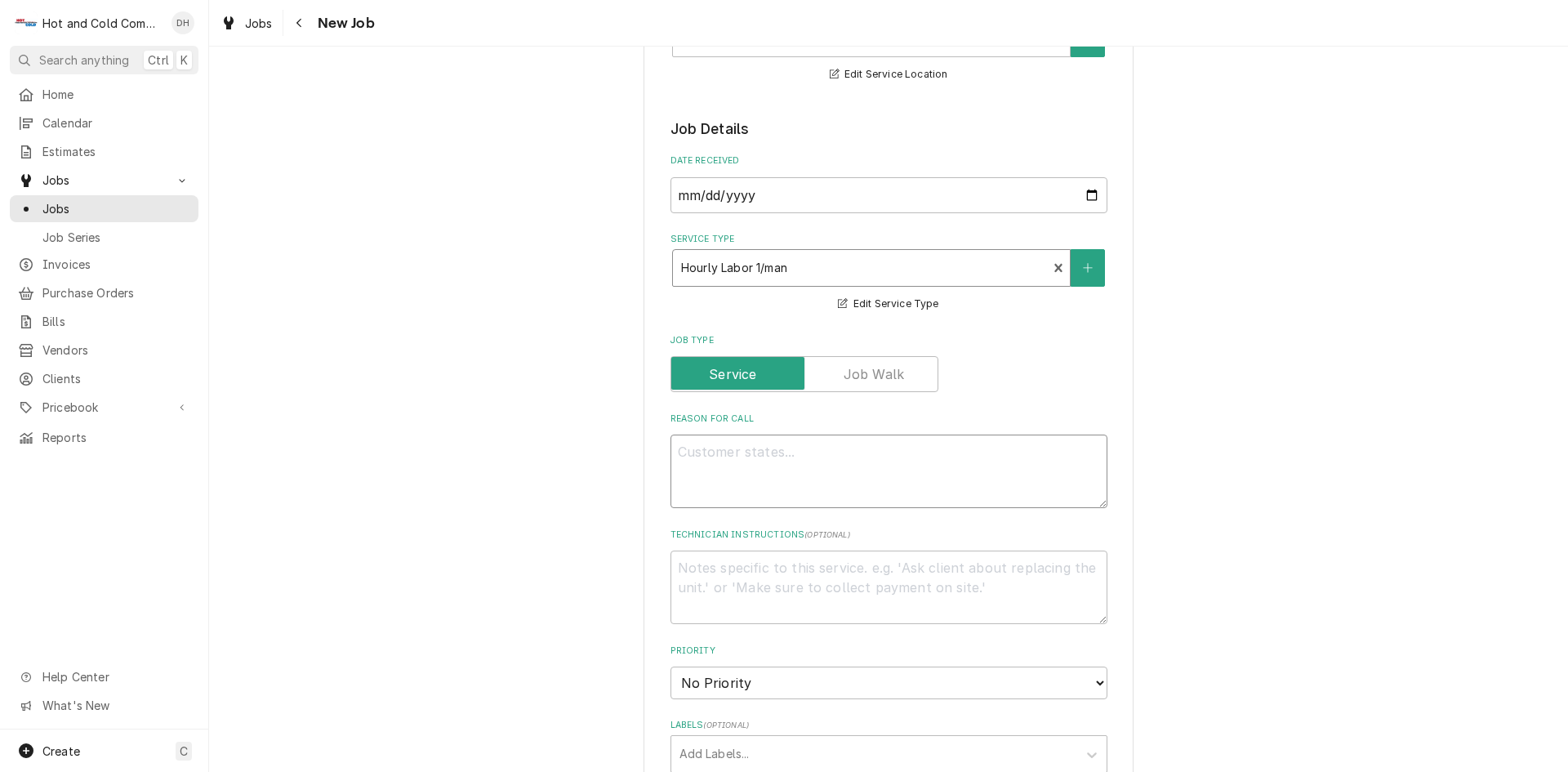
click at [759, 455] on textarea "Reason For Call" at bounding box center [888, 472] width 436 height 73
type textarea "x"
type textarea "o"
type textarea "x"
type textarea "ov"
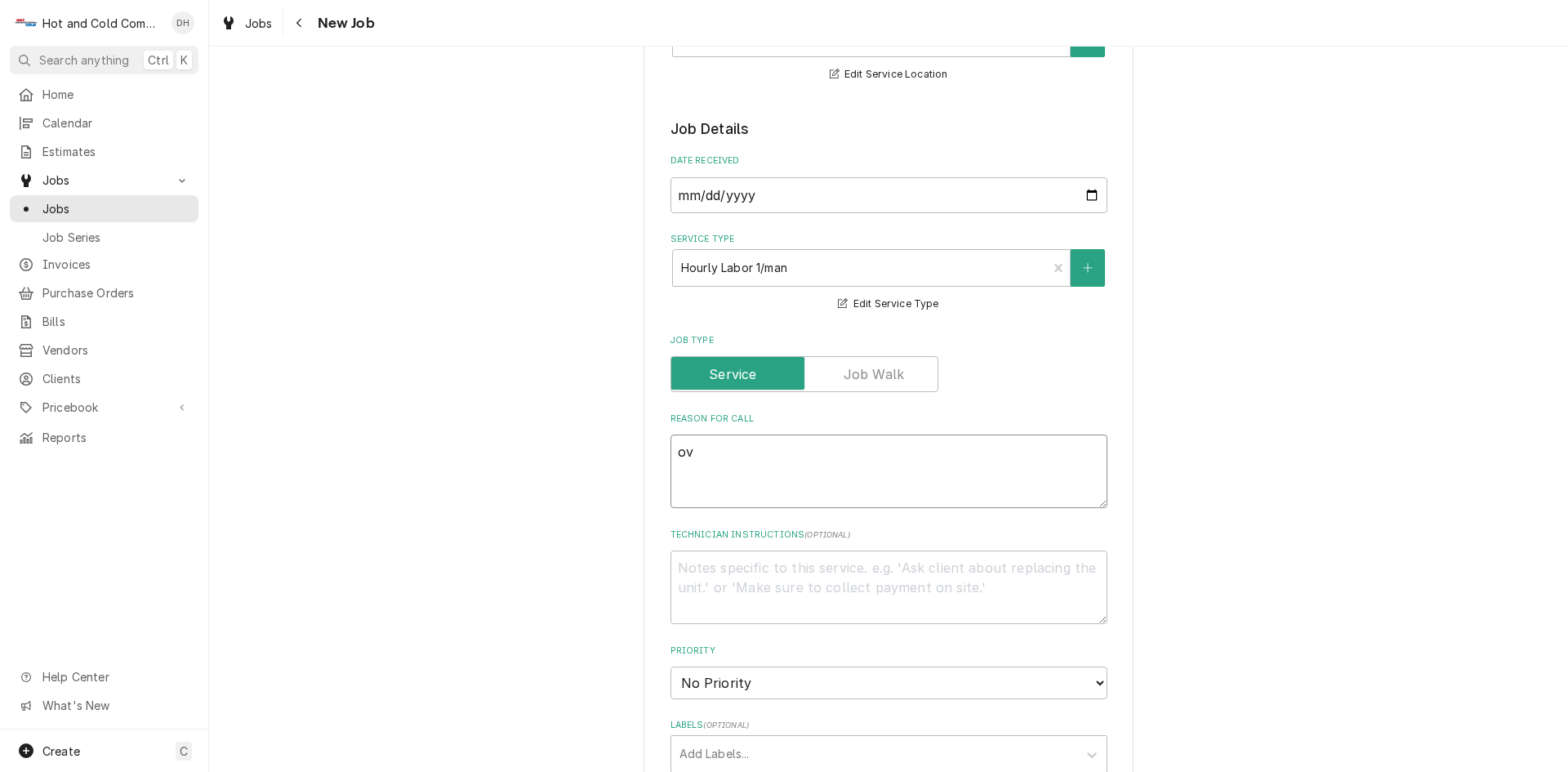
type textarea "x"
type textarea "ove"
type textarea "x"
type textarea "oven"
type textarea "x"
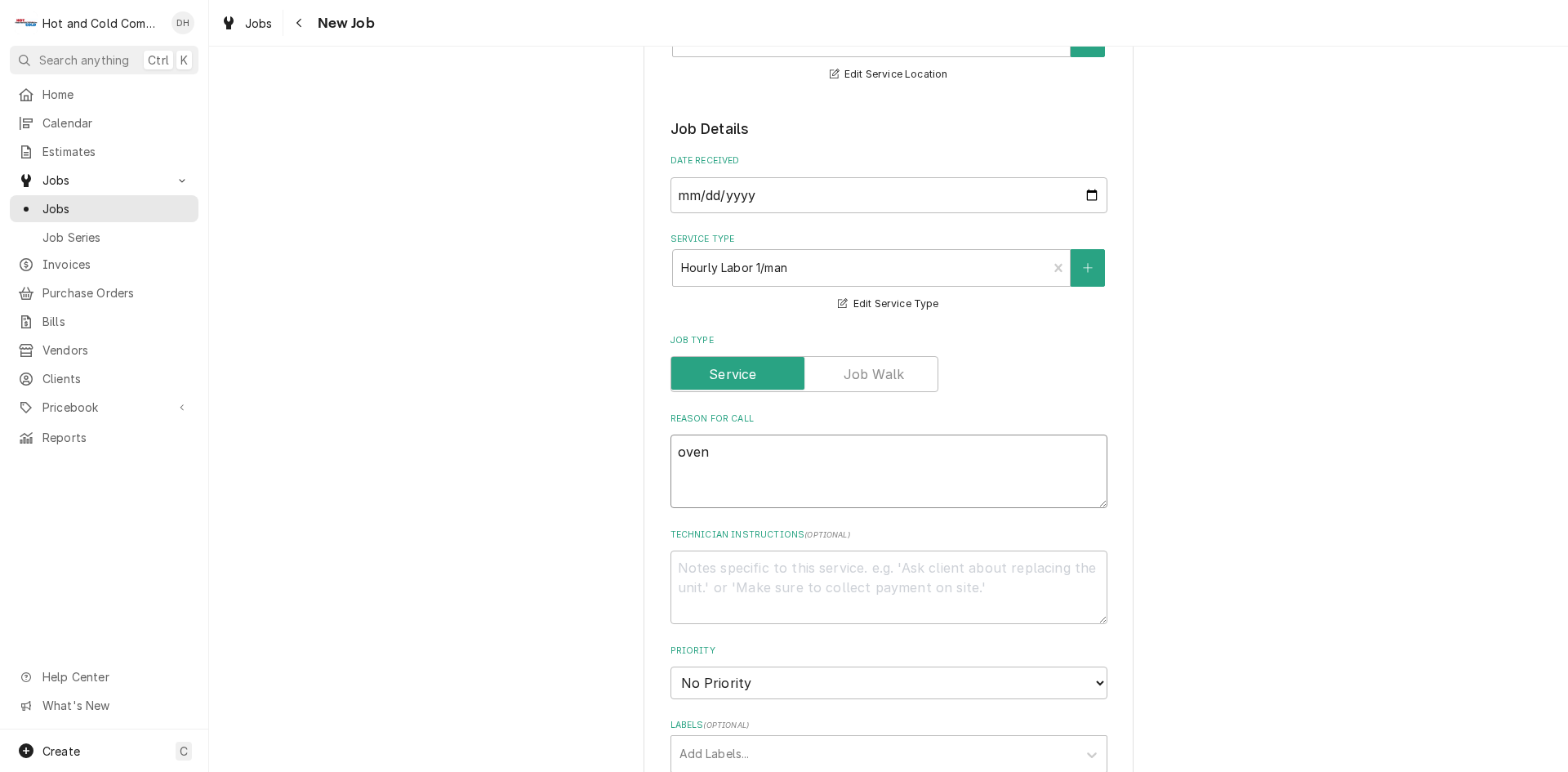
type textarea "oven"
type textarea "x"
type textarea "oven a"
type textarea "x"
type textarea "oven ac"
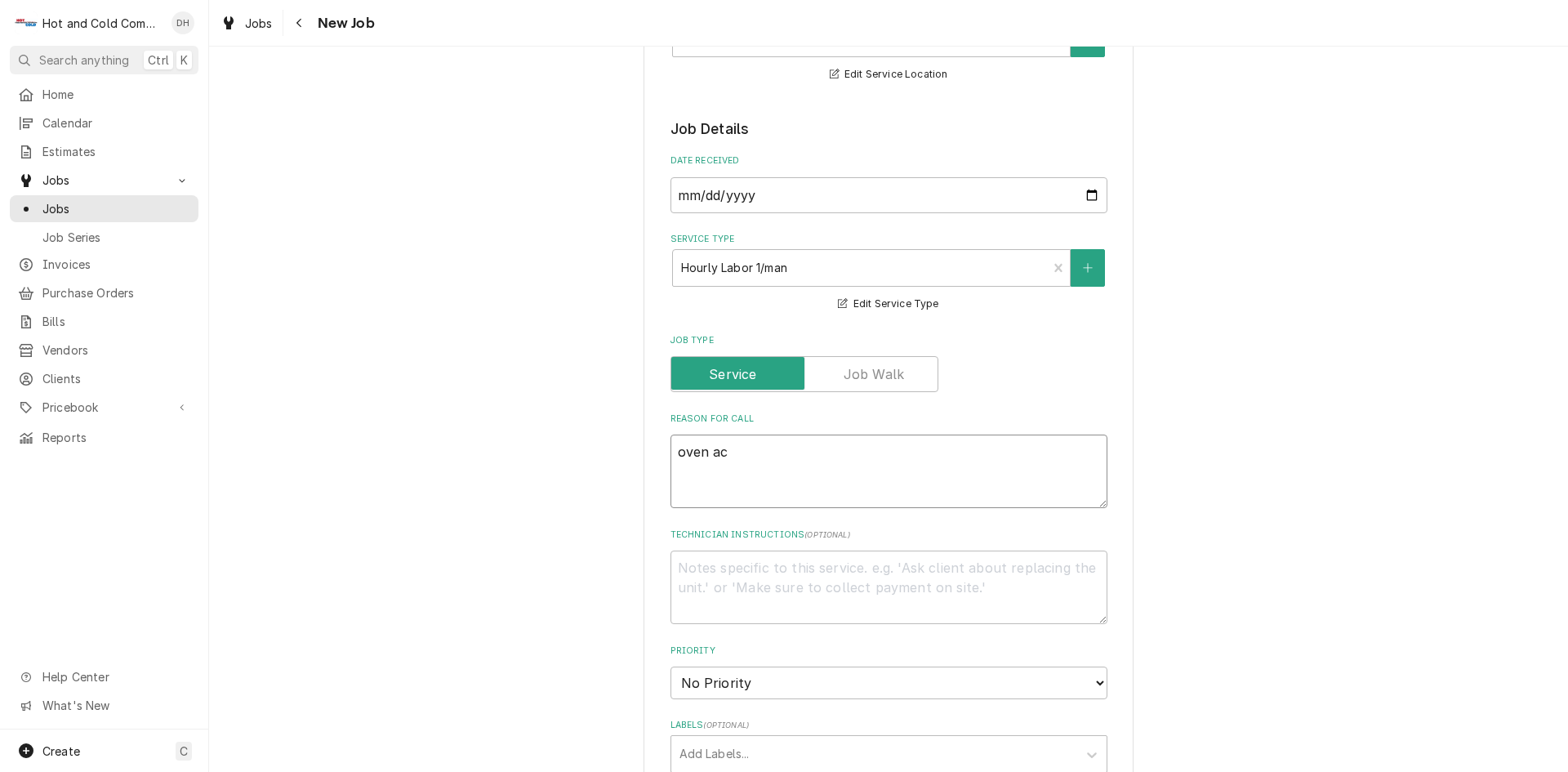
type textarea "x"
type textarea "oven act"
type textarea "x"
type textarea "oven acti"
type textarea "x"
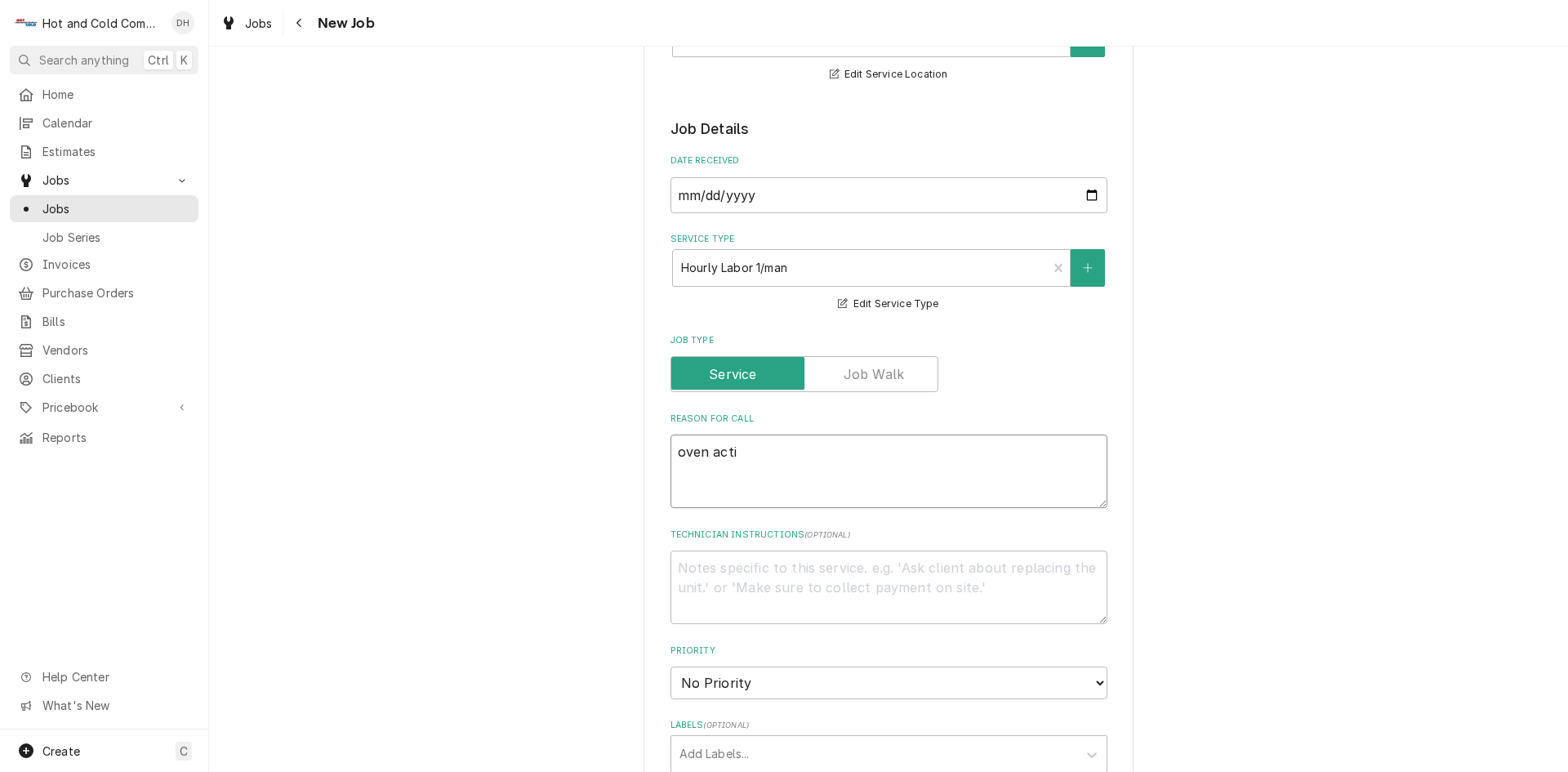
type textarea "oven actin"
type textarea "x"
type textarea "oven acting"
type textarea "x"
type textarea "oven acting"
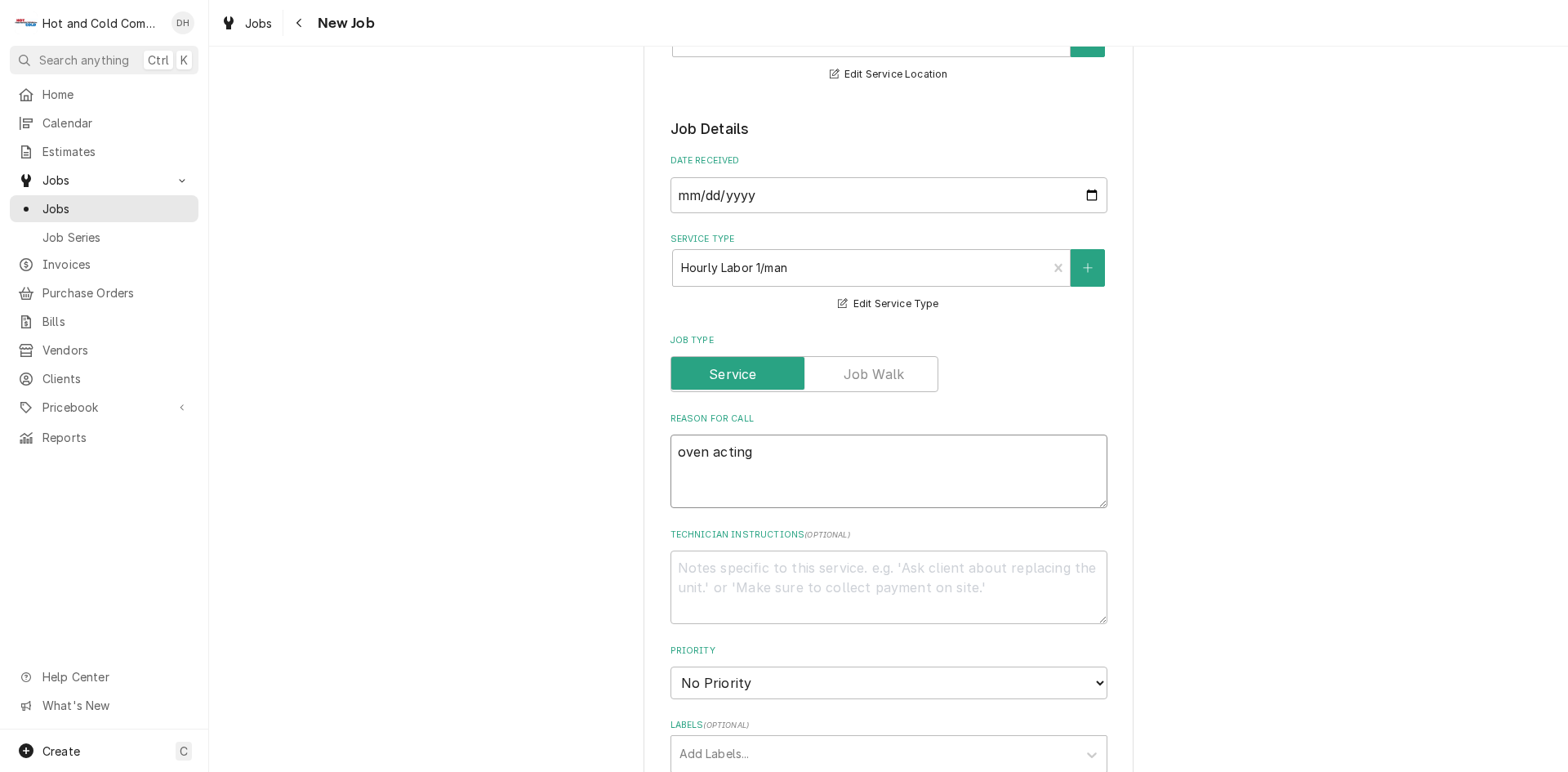
type textarea "x"
type textarea "oven acting u"
type textarea "x"
type textarea "oven acting up"
type textarea "x"
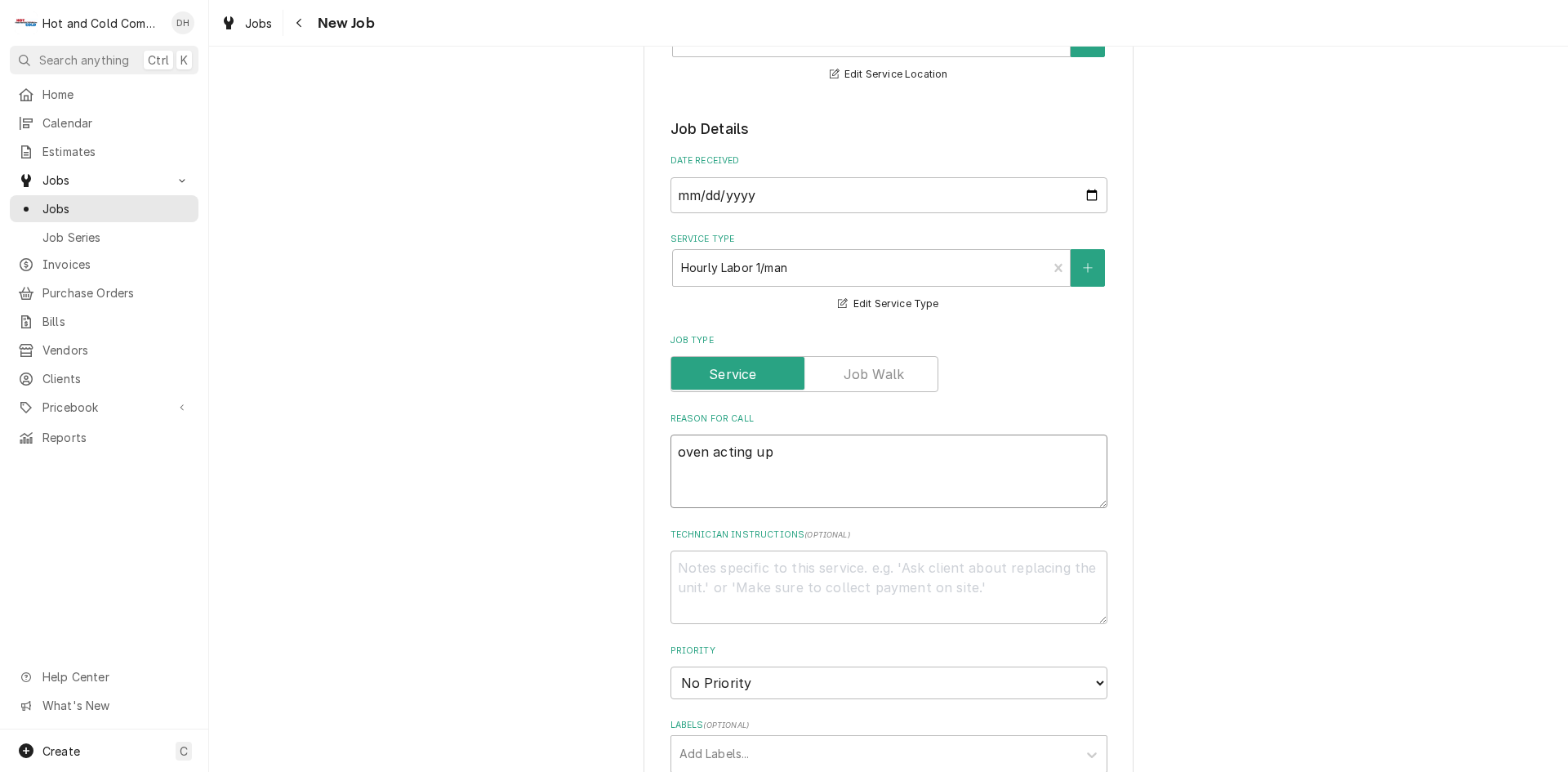
type textarea "oven acting up"
type textarea "x"
type textarea "oven acting up i"
type textarea "x"
type textarea "oven acting up in"
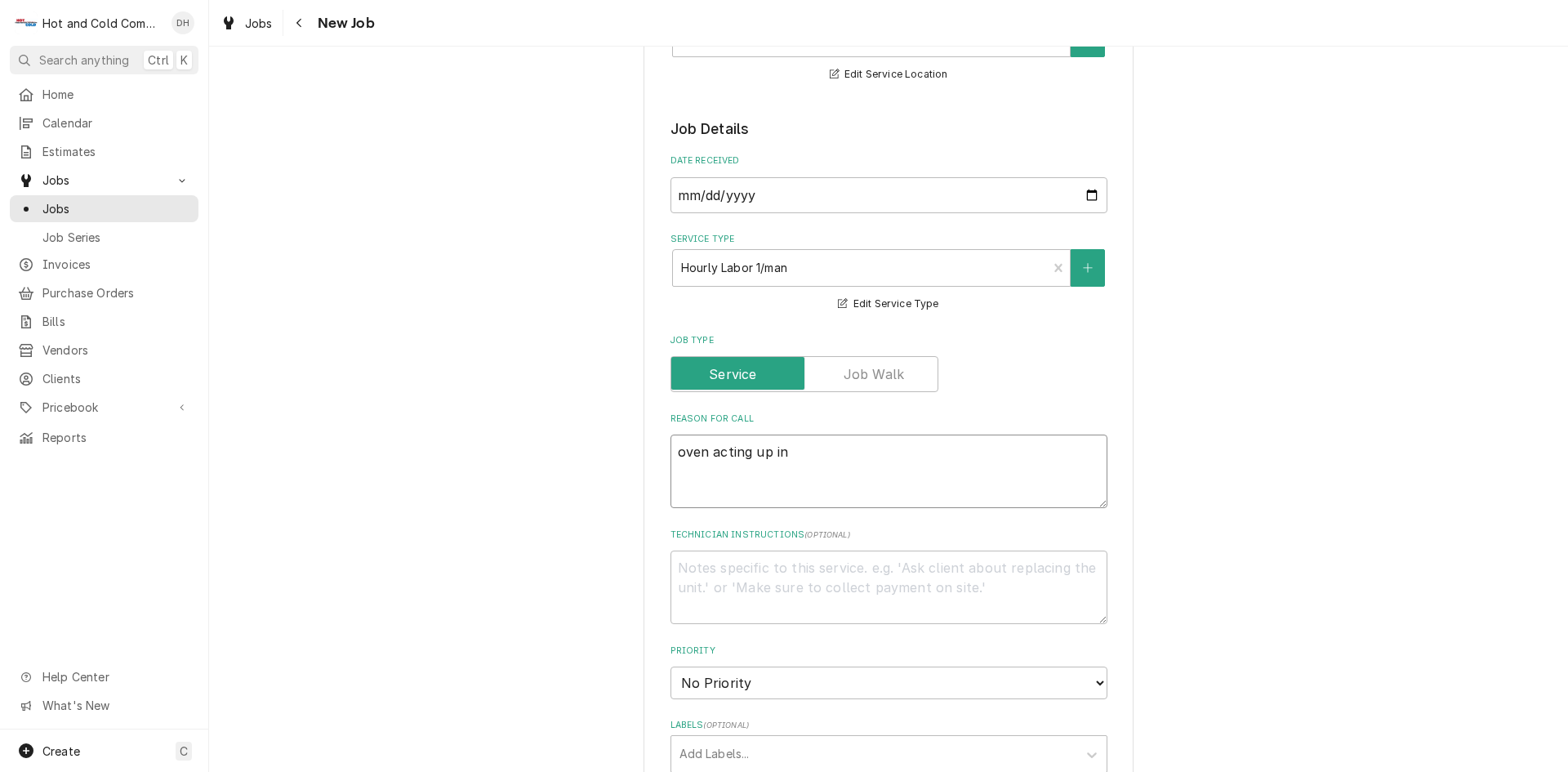
type textarea "x"
type textarea "oven acting up in"
type textarea "x"
type textarea "oven acting up in b"
type textarea "x"
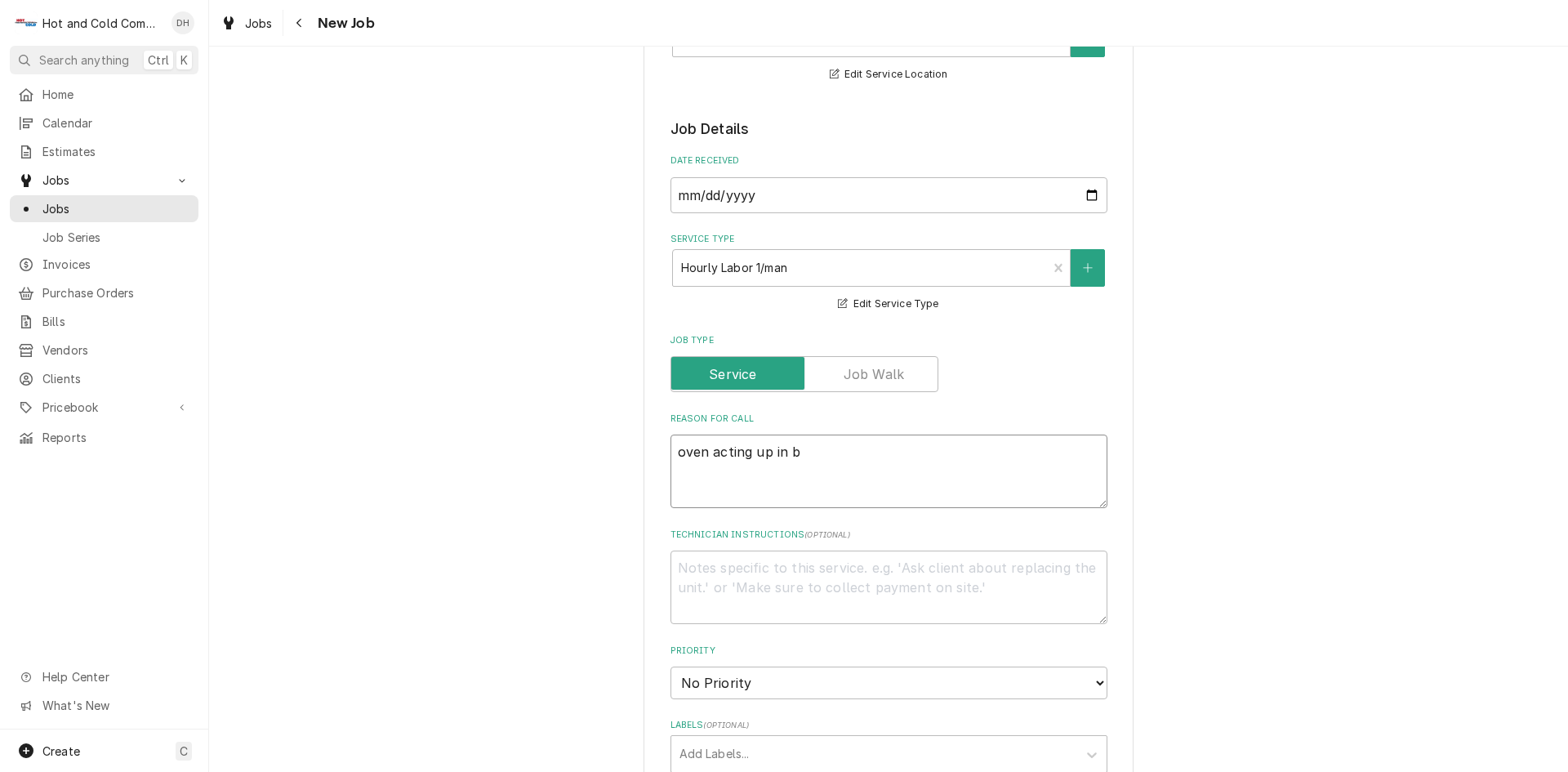
type textarea "oven acting up in ba"
type textarea "x"
type textarea "oven acting up in bak"
type textarea "x"
type textarea "oven acting up in bake"
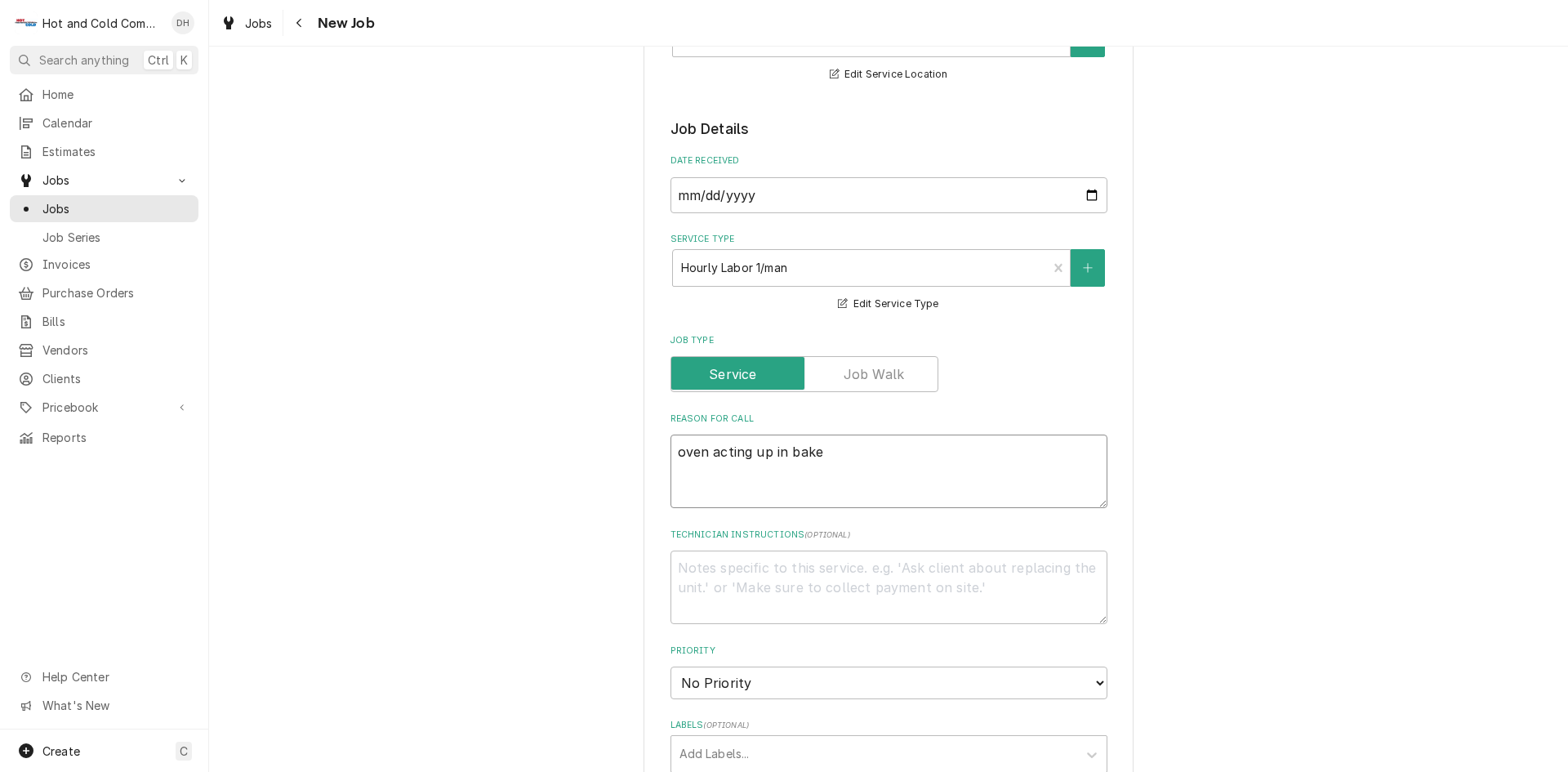
type textarea "x"
type textarea "oven acting up in baker"
type textarea "x"
type textarea "oven acting up in bakery"
type textarea "x"
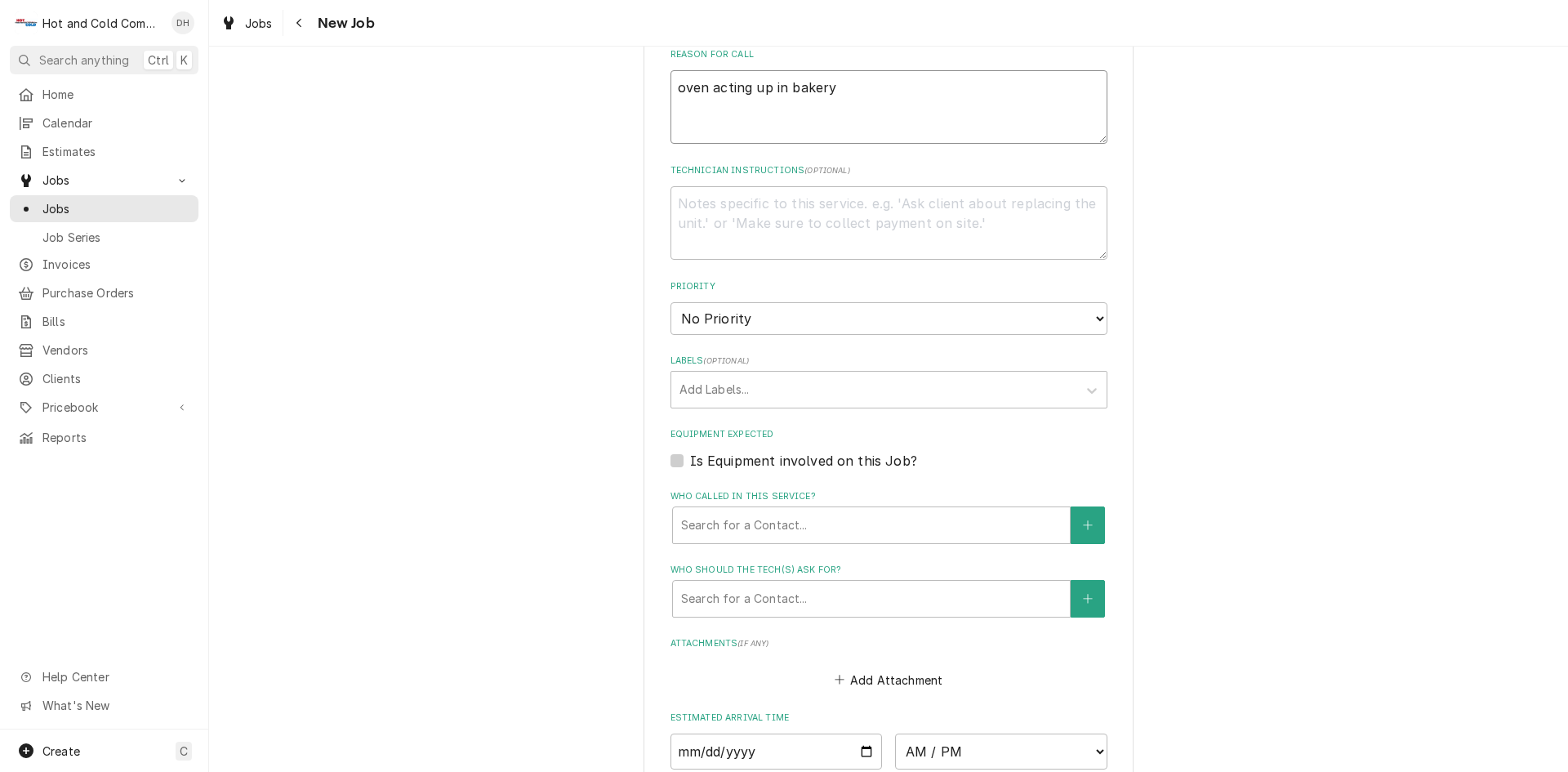
scroll to position [816, 0]
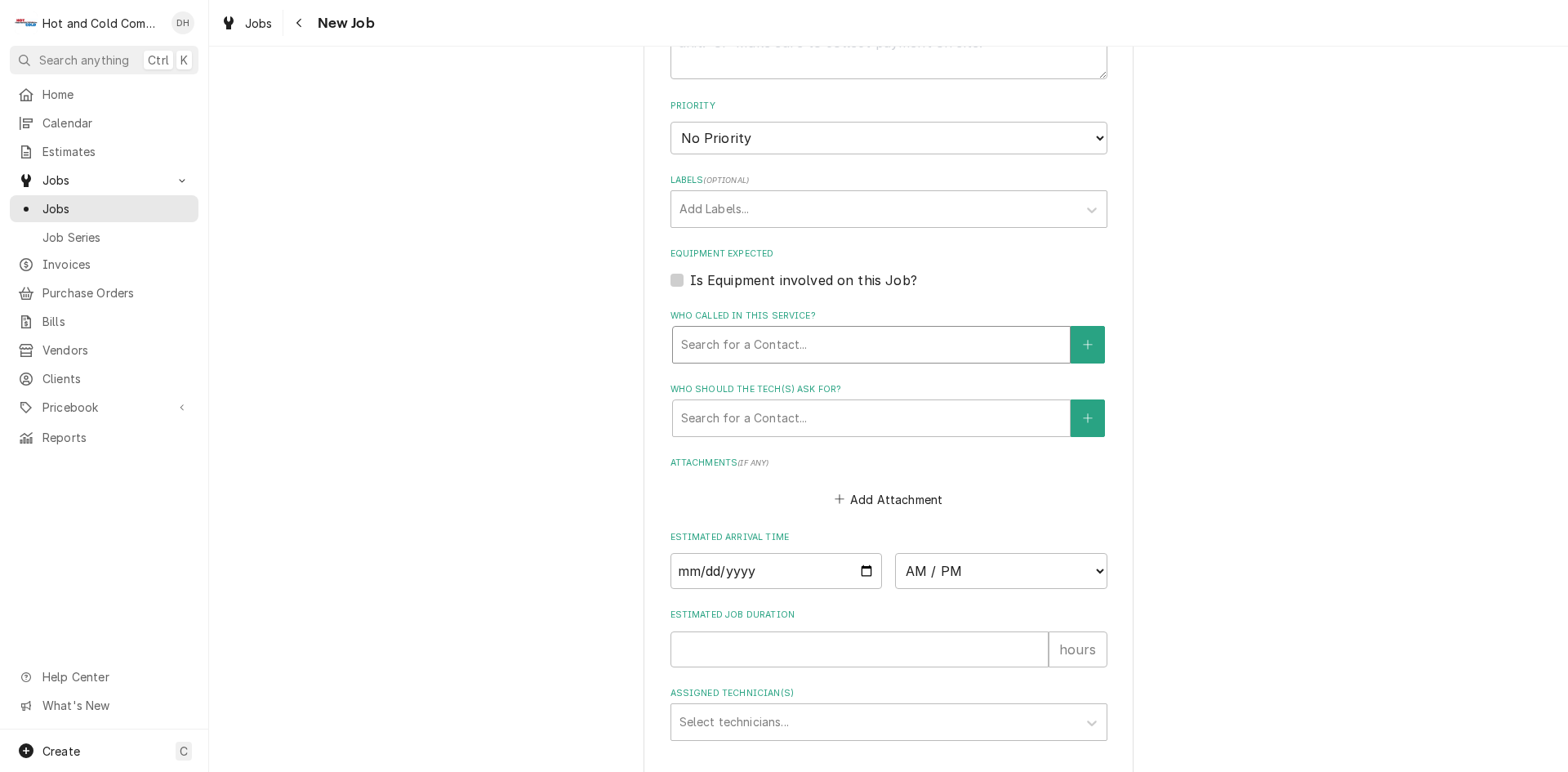
type textarea "oven acting up in bakery"
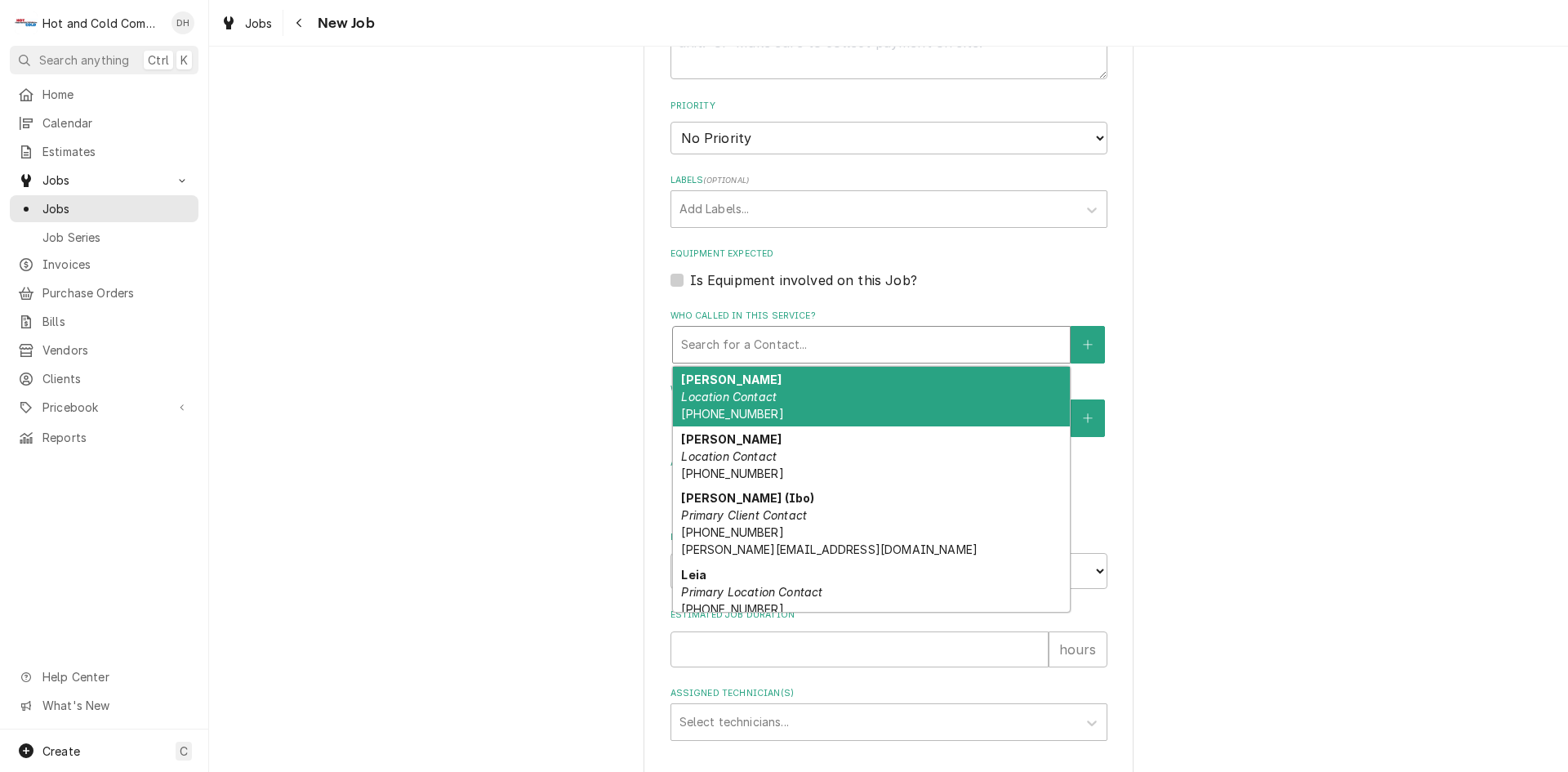
click at [824, 346] on div "Who called in this service?" at bounding box center [871, 344] width 381 height 29
click at [794, 406] on div "Arsenio Location Contact (404) 754-7592" at bounding box center [871, 396] width 397 height 59
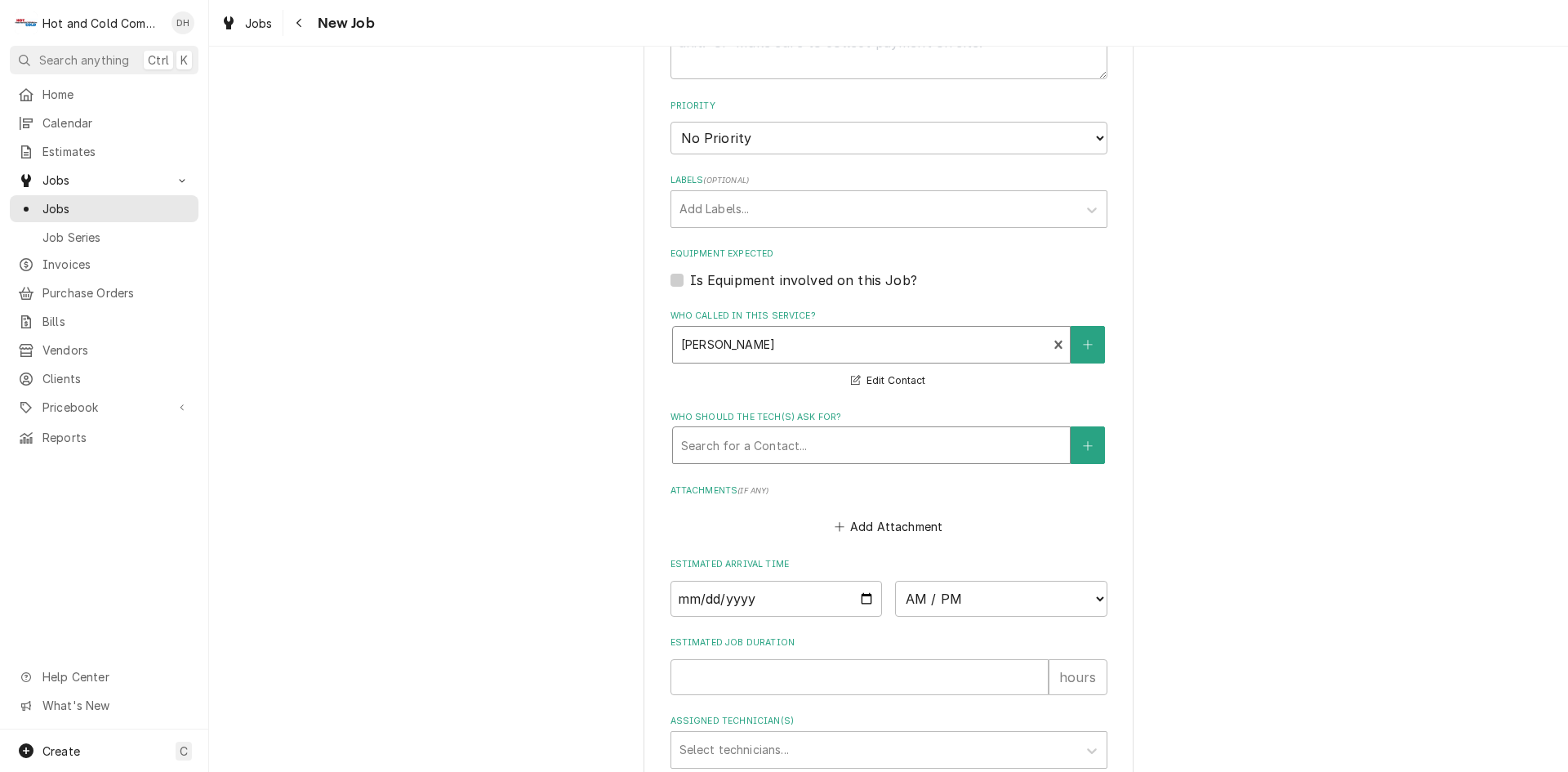
click at [850, 436] on div "Who should the tech(s) ask for?" at bounding box center [871, 445] width 381 height 29
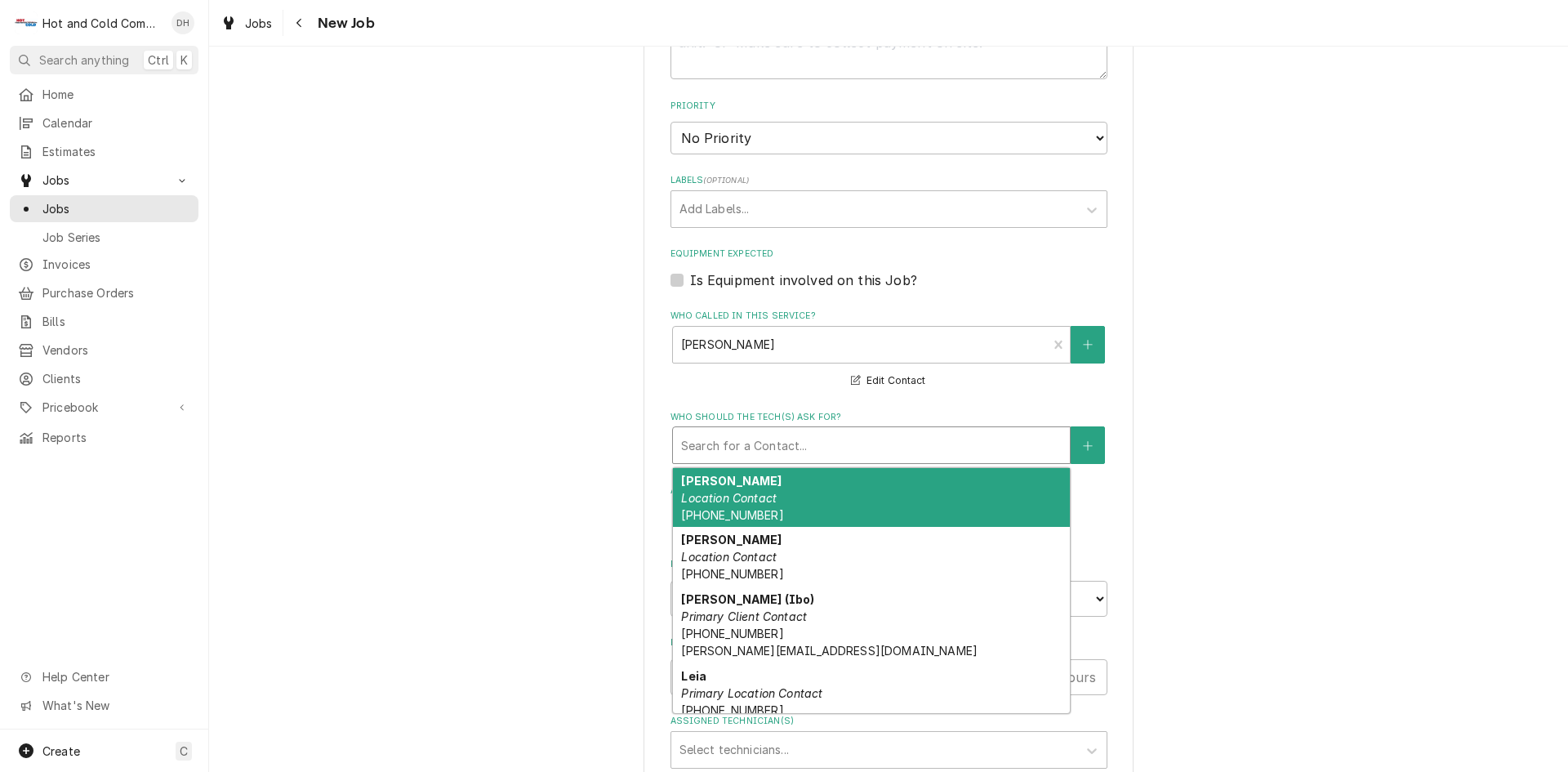
drag, startPoint x: 787, startPoint y: 486, endPoint x: 826, endPoint y: 487, distance: 39.0
click at [786, 486] on div "Arsenio Location Contact (404) 754-7592" at bounding box center [871, 497] width 397 height 59
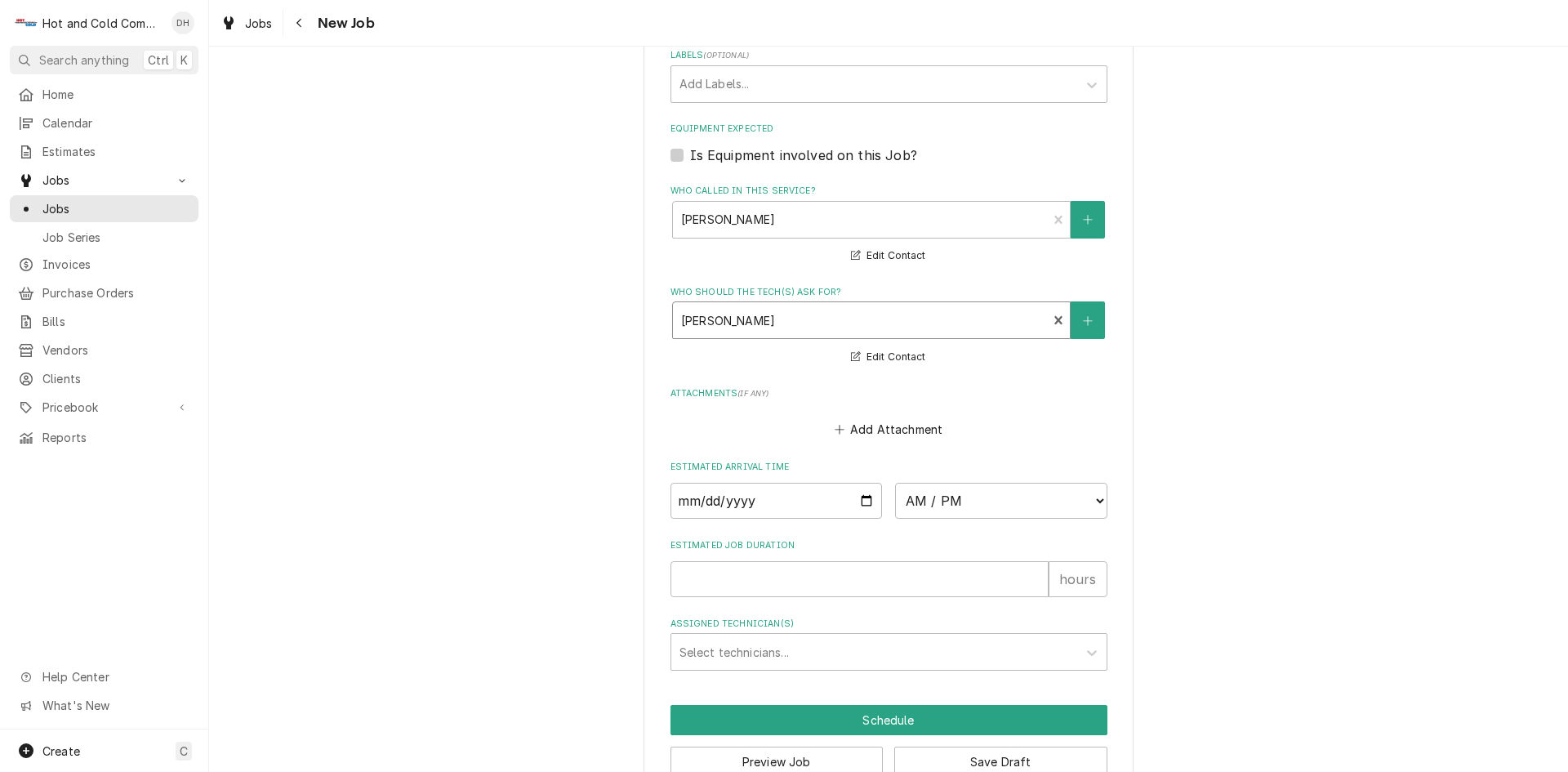
scroll to position [981, 0]
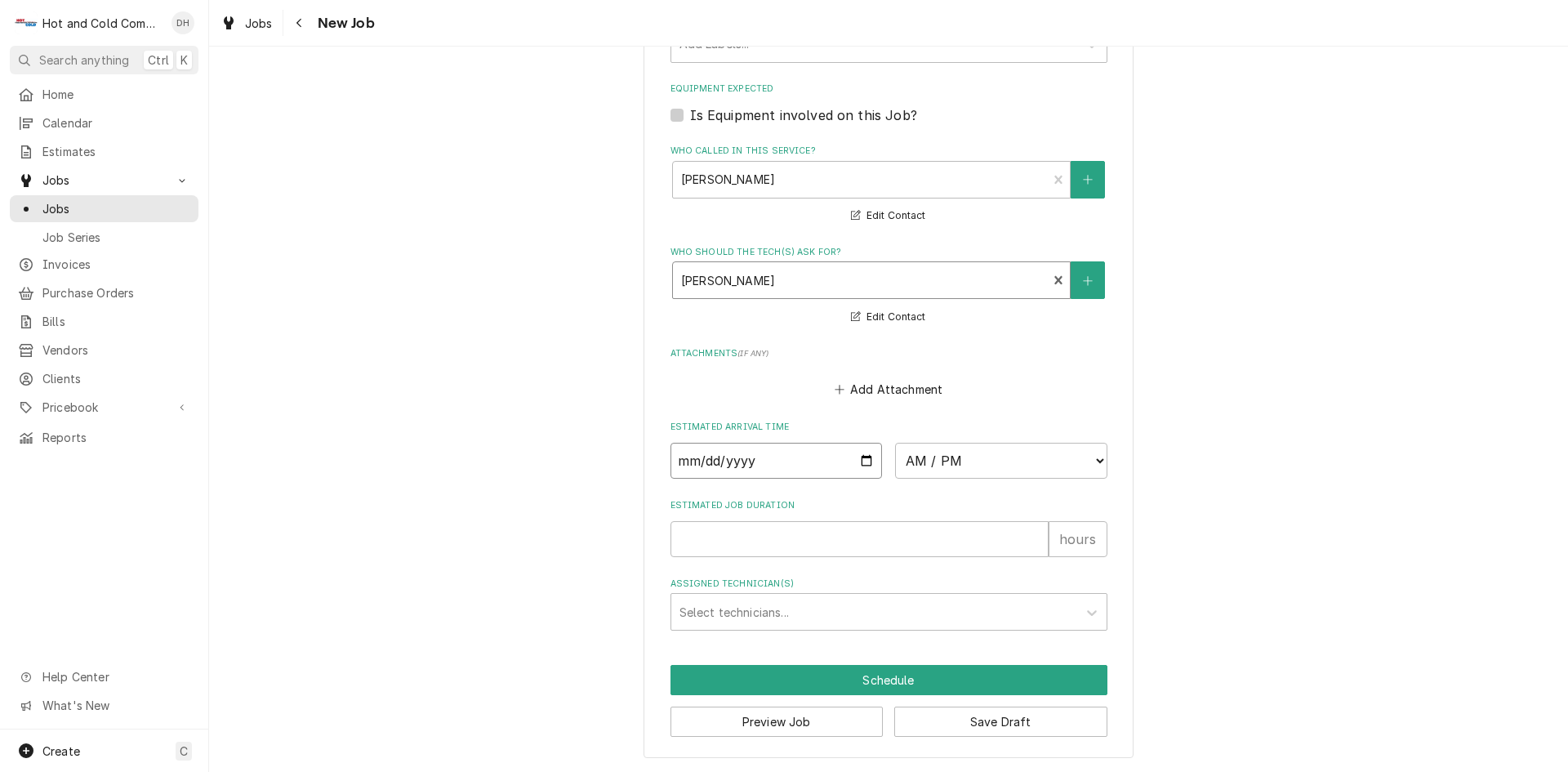
click at [862, 460] on input "Date" at bounding box center [776, 460] width 212 height 36
type textarea "x"
type input "2025-10-03"
type textarea "x"
click at [1092, 457] on select "AM / PM 6:00 AM 6:15 AM 6:30 AM 6:45 AM 7:00 AM 7:15 AM 7:30 AM 7:45 AM 8:00 AM…" at bounding box center [1001, 460] width 212 height 36
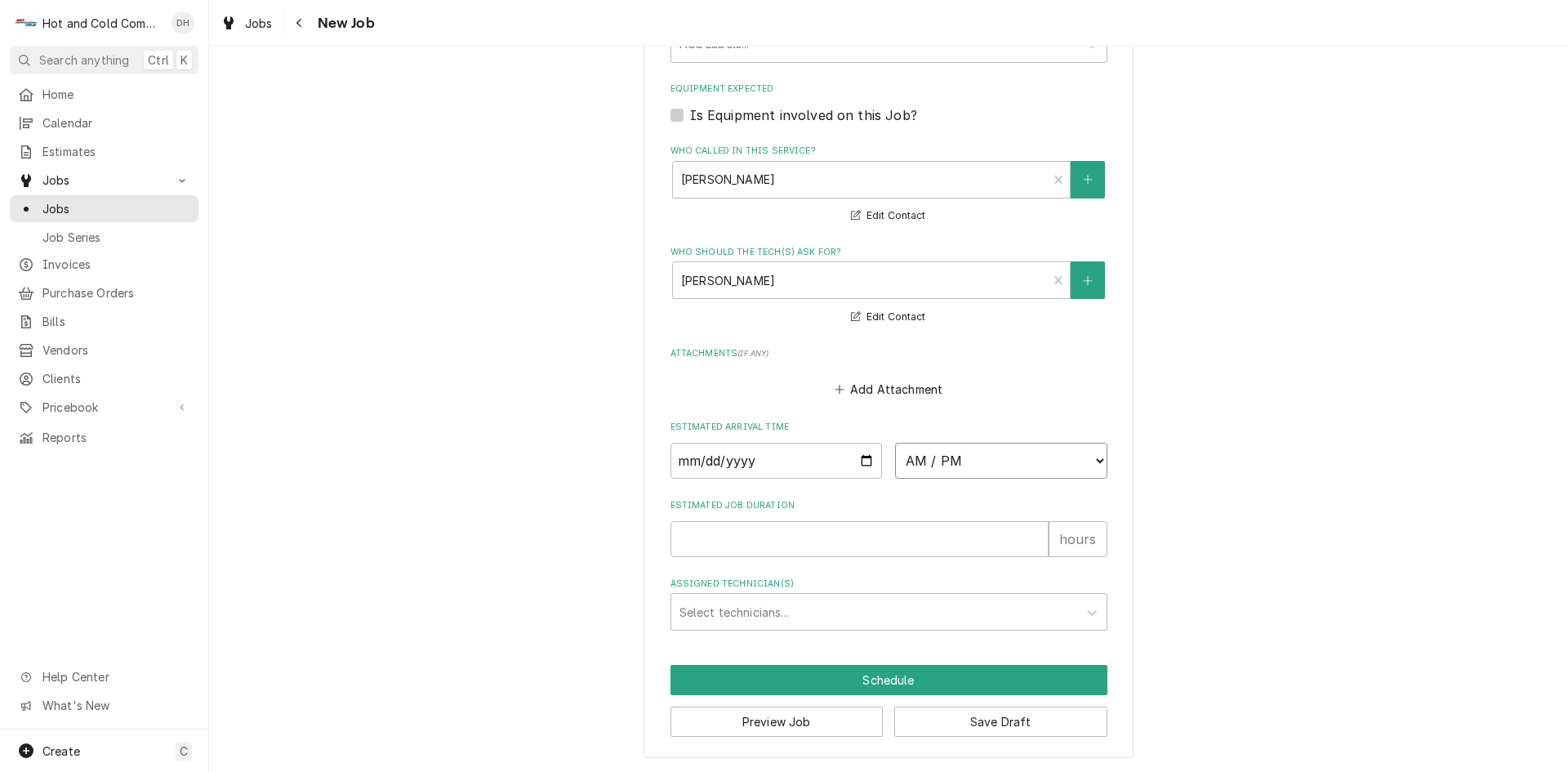
select select "10:45:00"
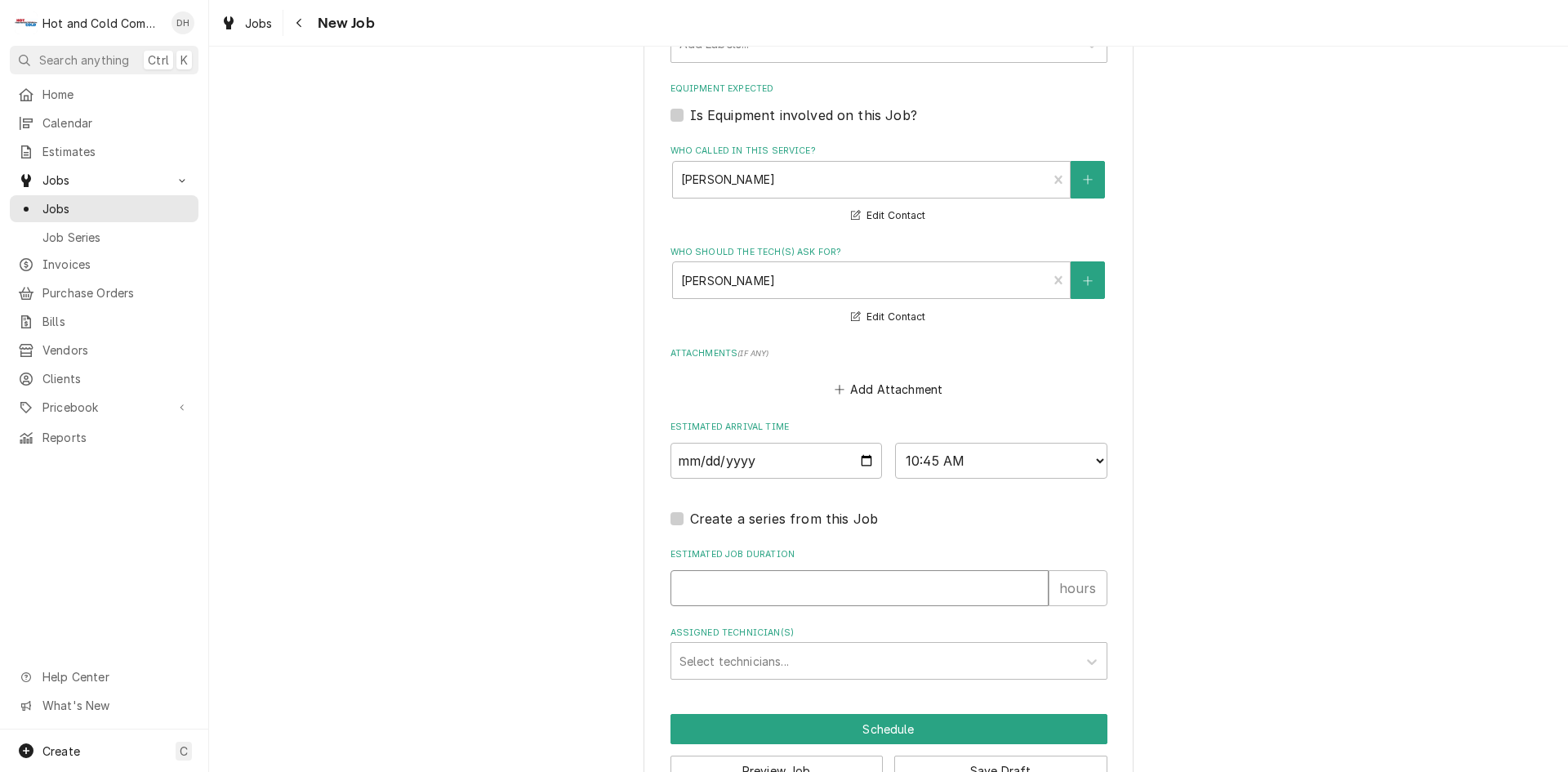
click at [748, 586] on input "Estimated Job Duration" at bounding box center [859, 588] width 378 height 36
type textarea "x"
type input "1"
type textarea "x"
type input "1"
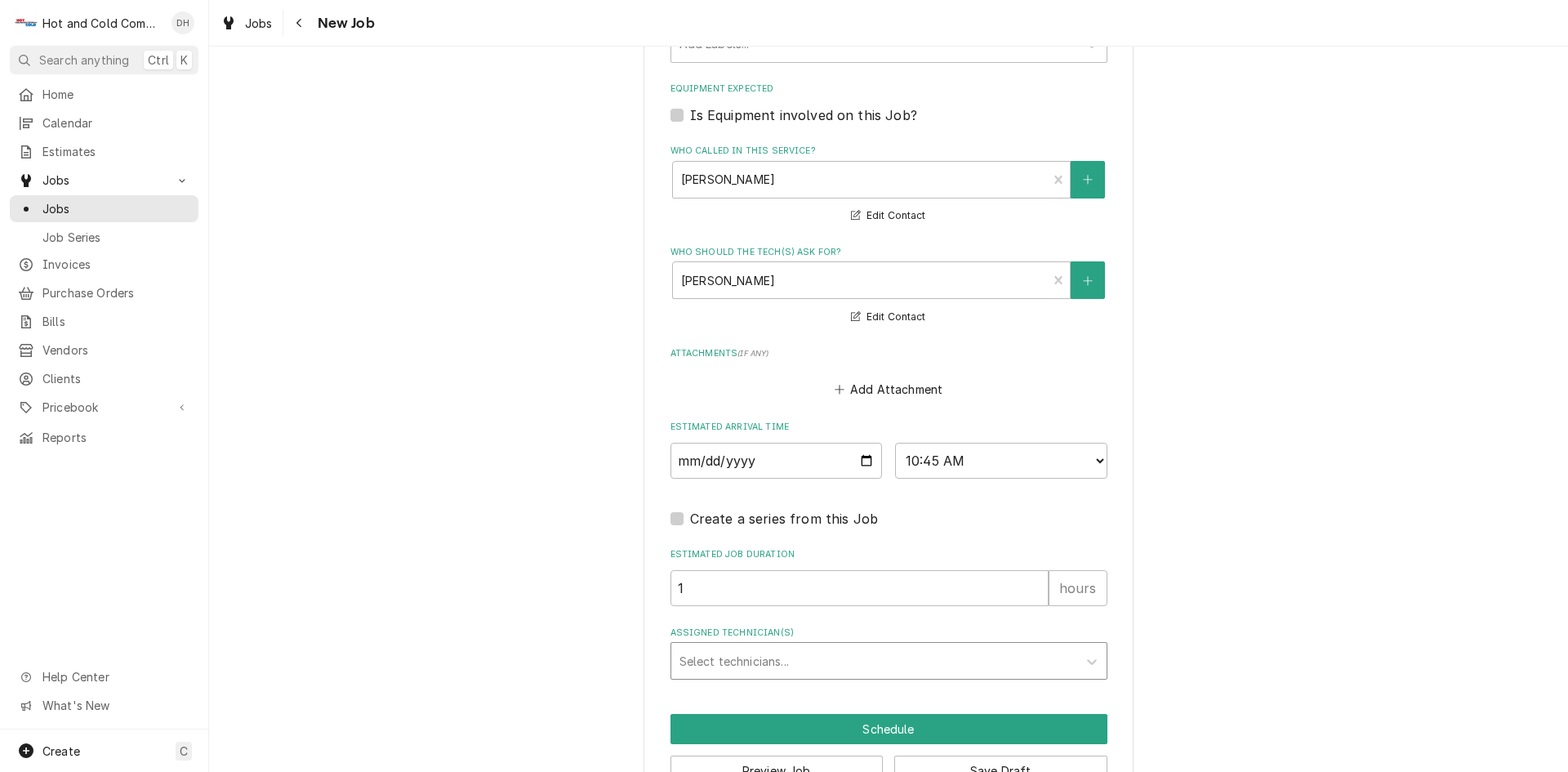
click at [755, 654] on div "Assigned Technician(s)" at bounding box center [874, 660] width 390 height 29
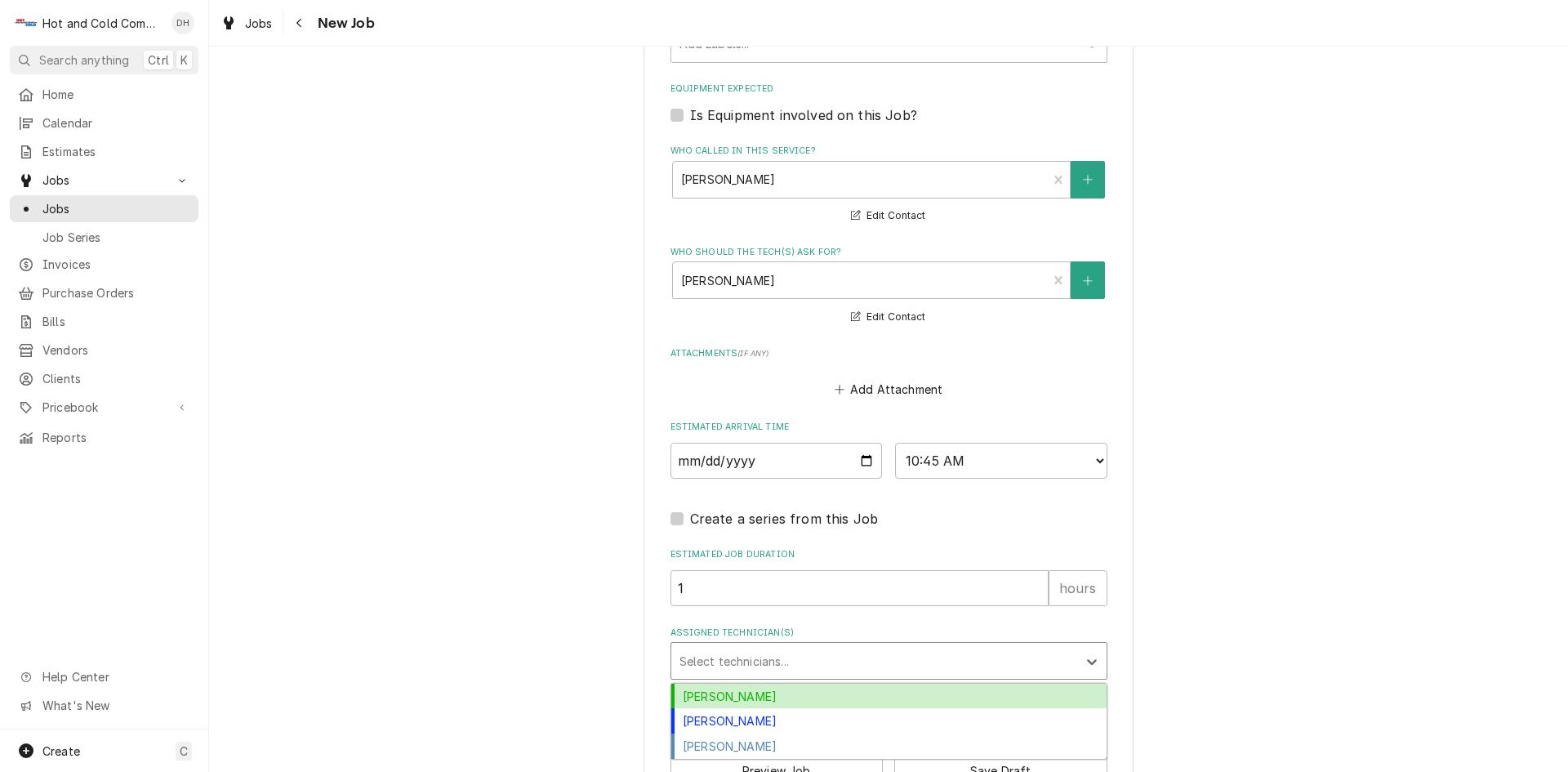
drag, startPoint x: 736, startPoint y: 688, endPoint x: 775, endPoint y: 684, distance: 39.2
click at [738, 692] on div "Daryl Harris" at bounding box center [889, 696] width 436 height 25
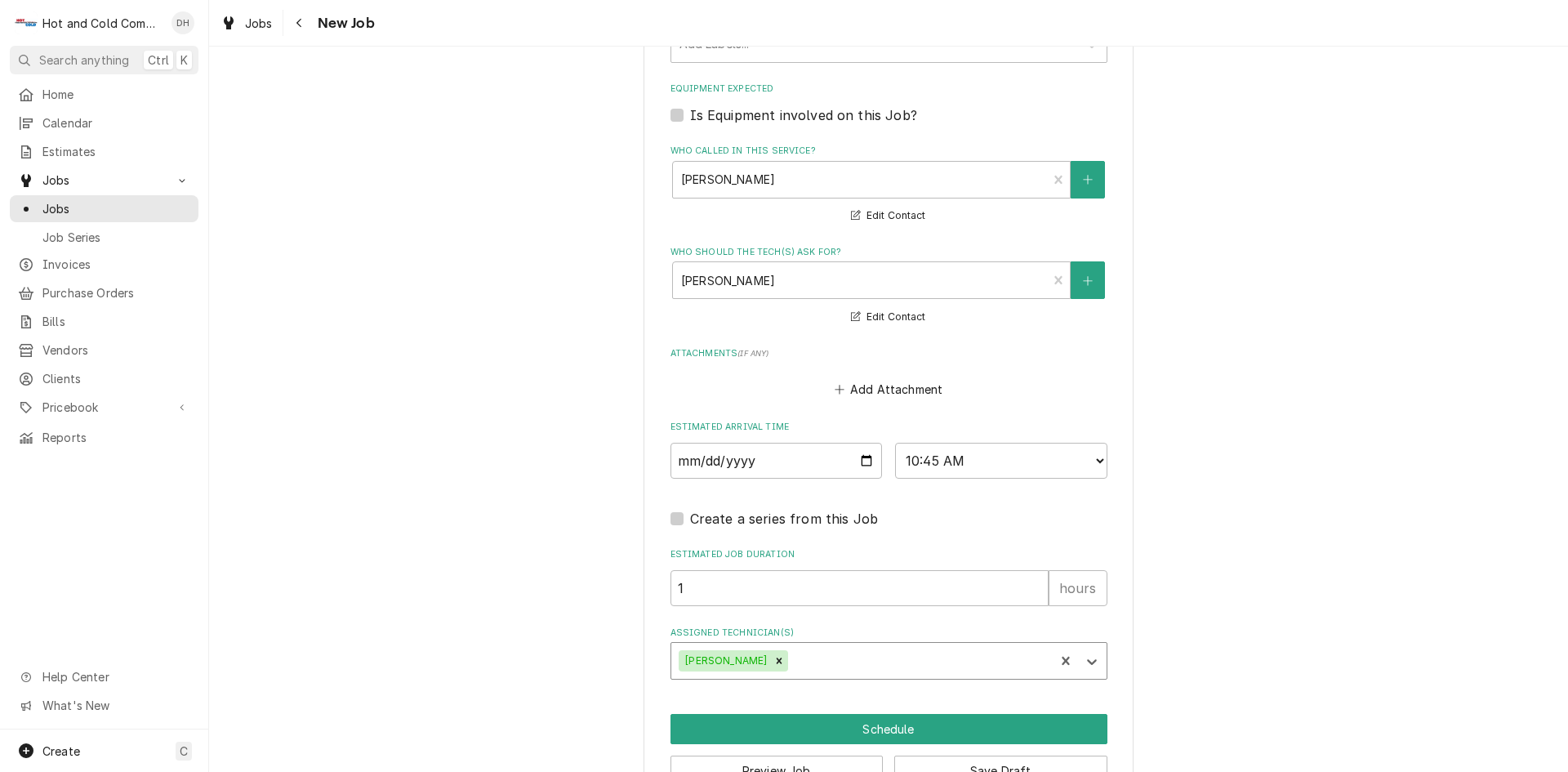
click at [848, 656] on div "Assigned Technician(s)" at bounding box center [918, 660] width 255 height 29
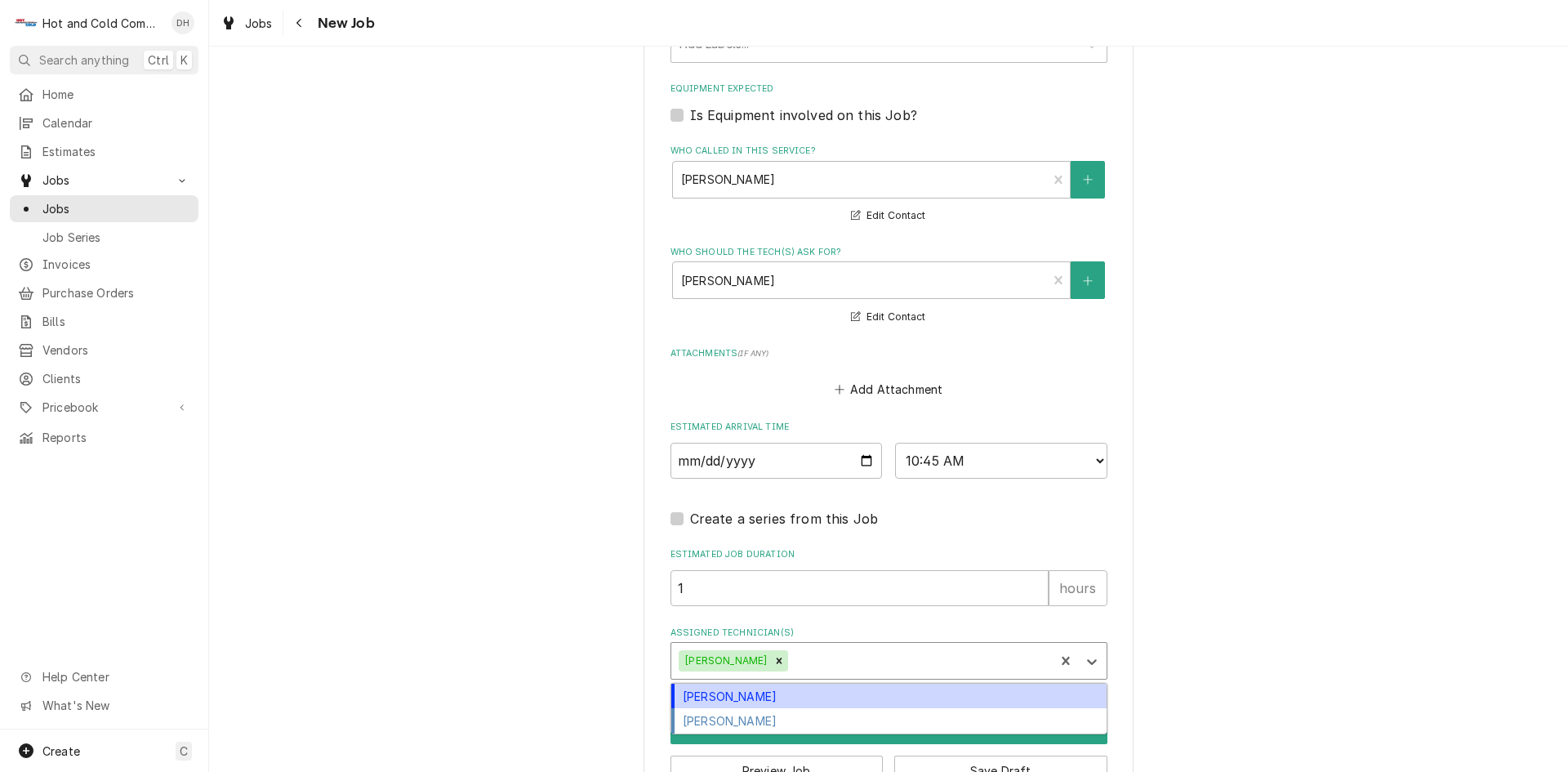
click at [734, 698] on div "David Harris" at bounding box center [889, 696] width 436 height 25
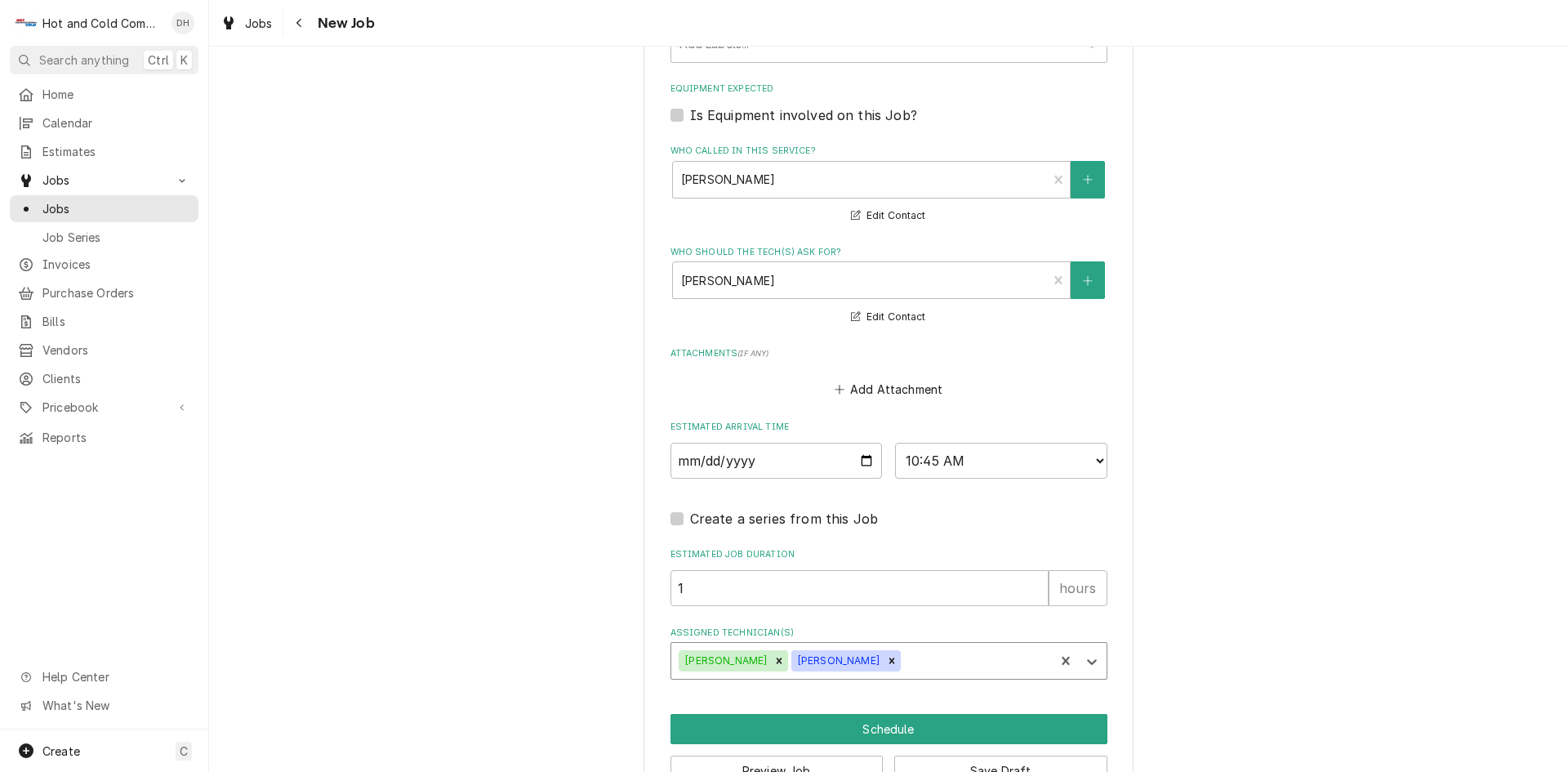
scroll to position [1031, 0]
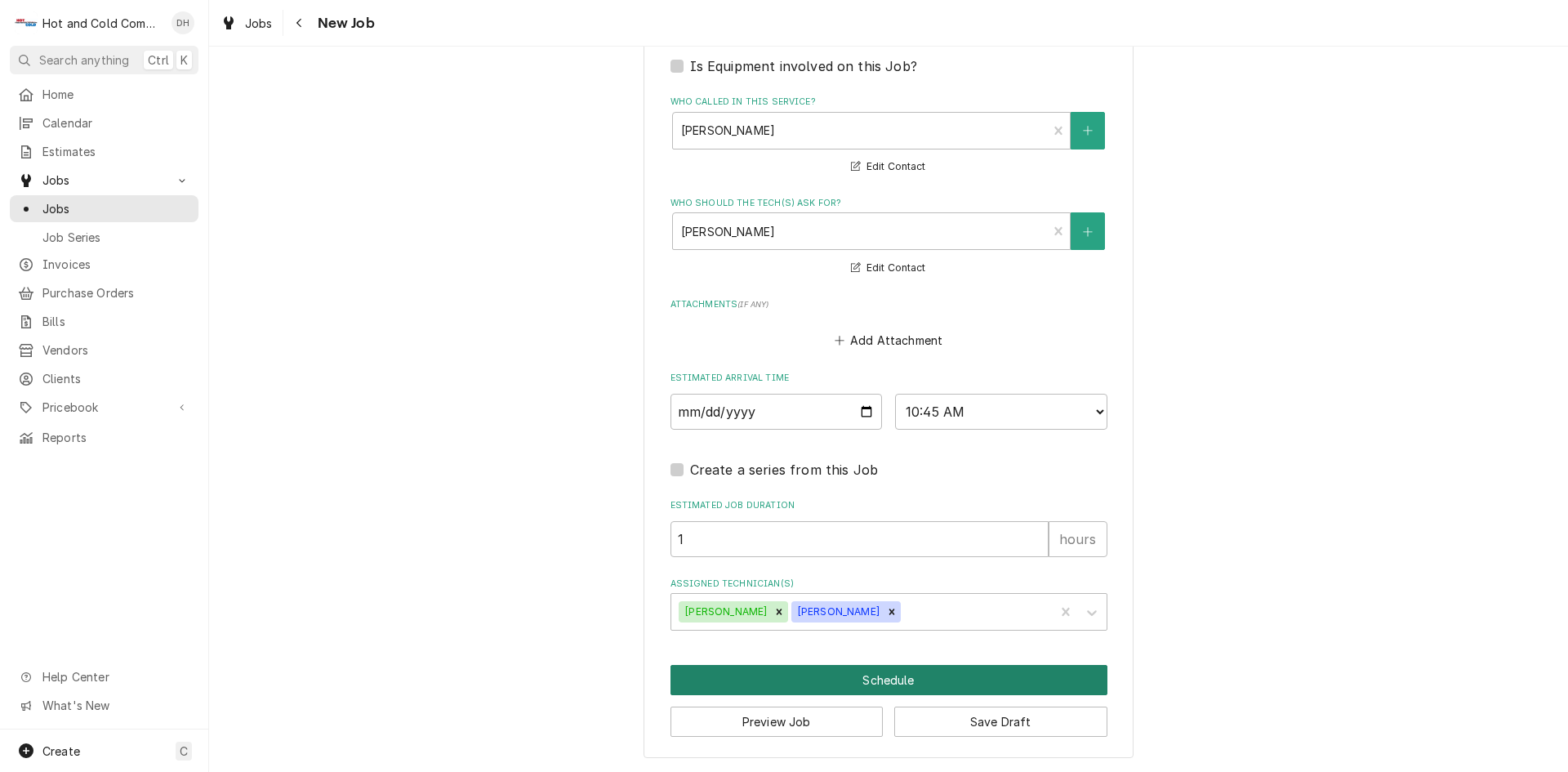
click at [912, 679] on button "Schedule" at bounding box center [888, 679] width 436 height 30
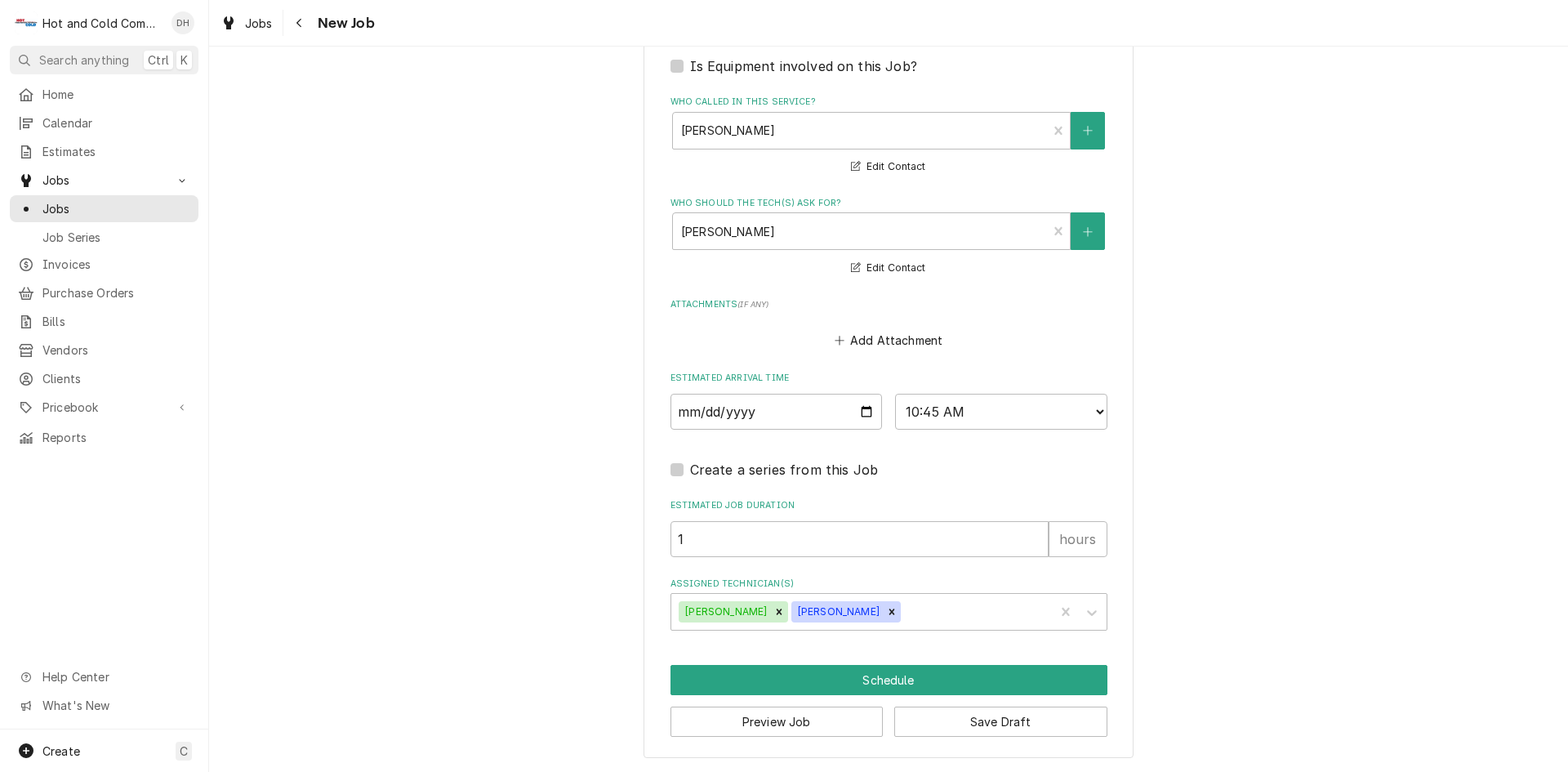
scroll to position [1016, 0]
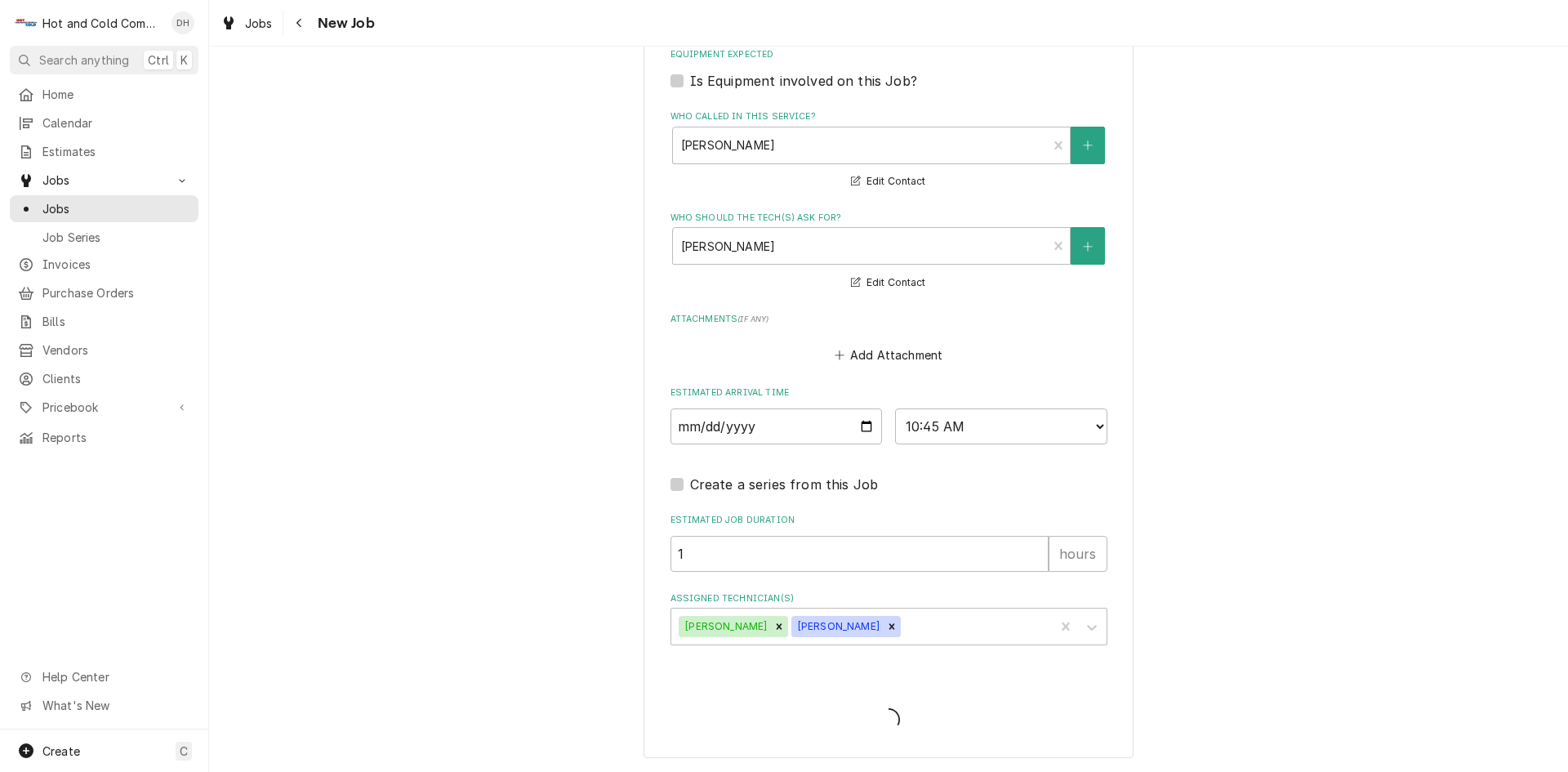
type textarea "x"
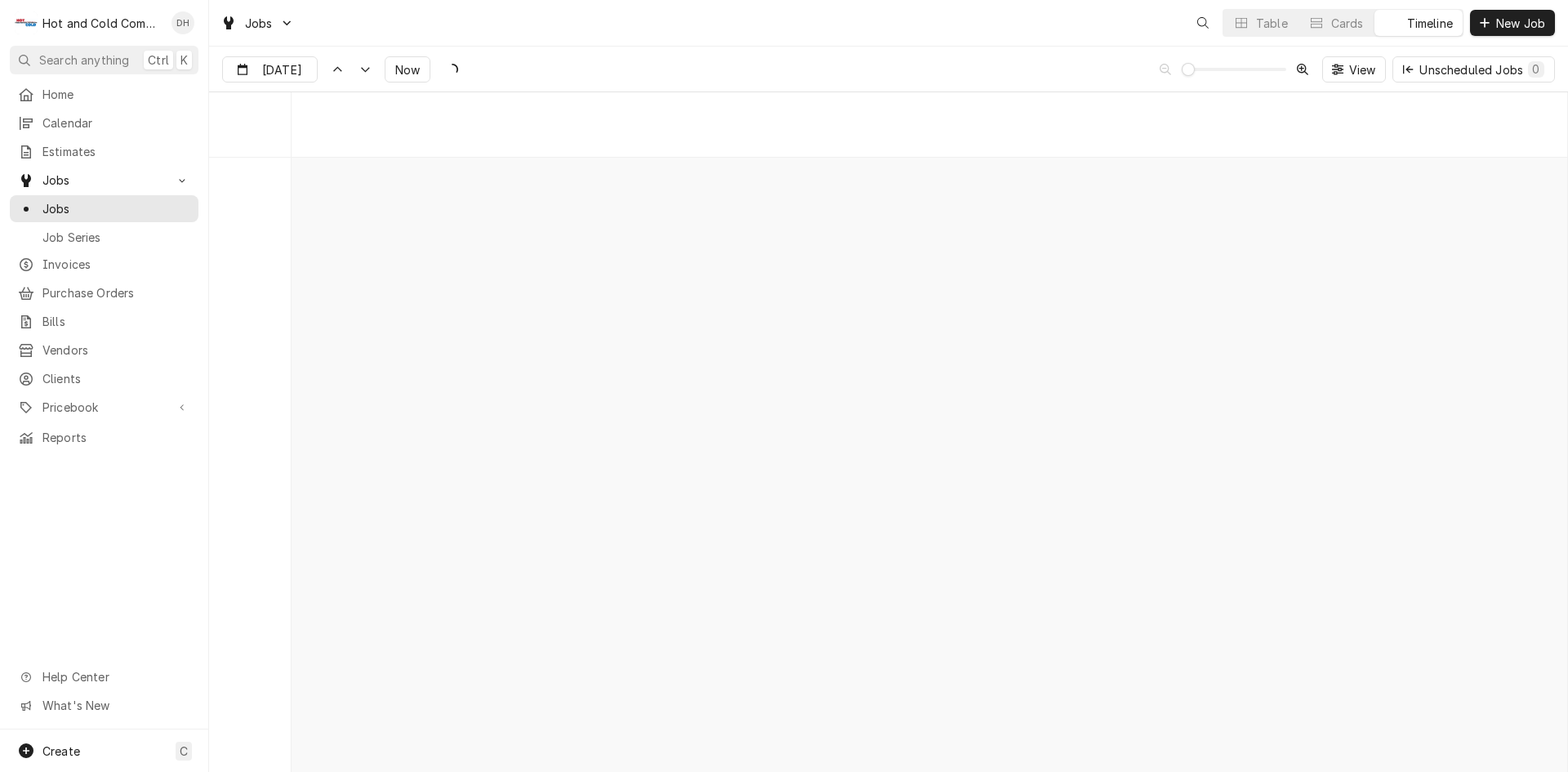
scroll to position [12798, 0]
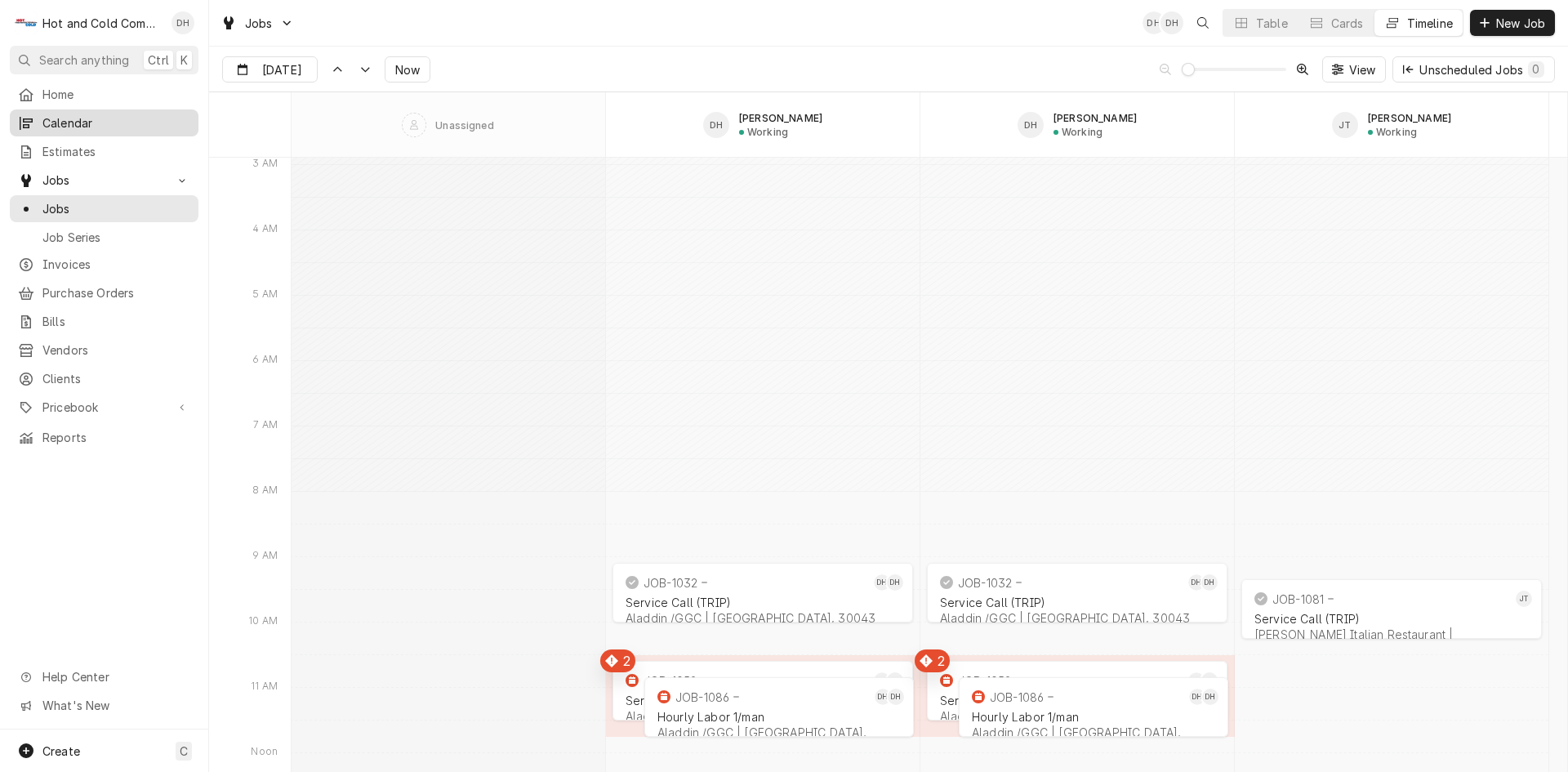
click at [83, 122] on span "Calendar" at bounding box center [116, 123] width 148 height 18
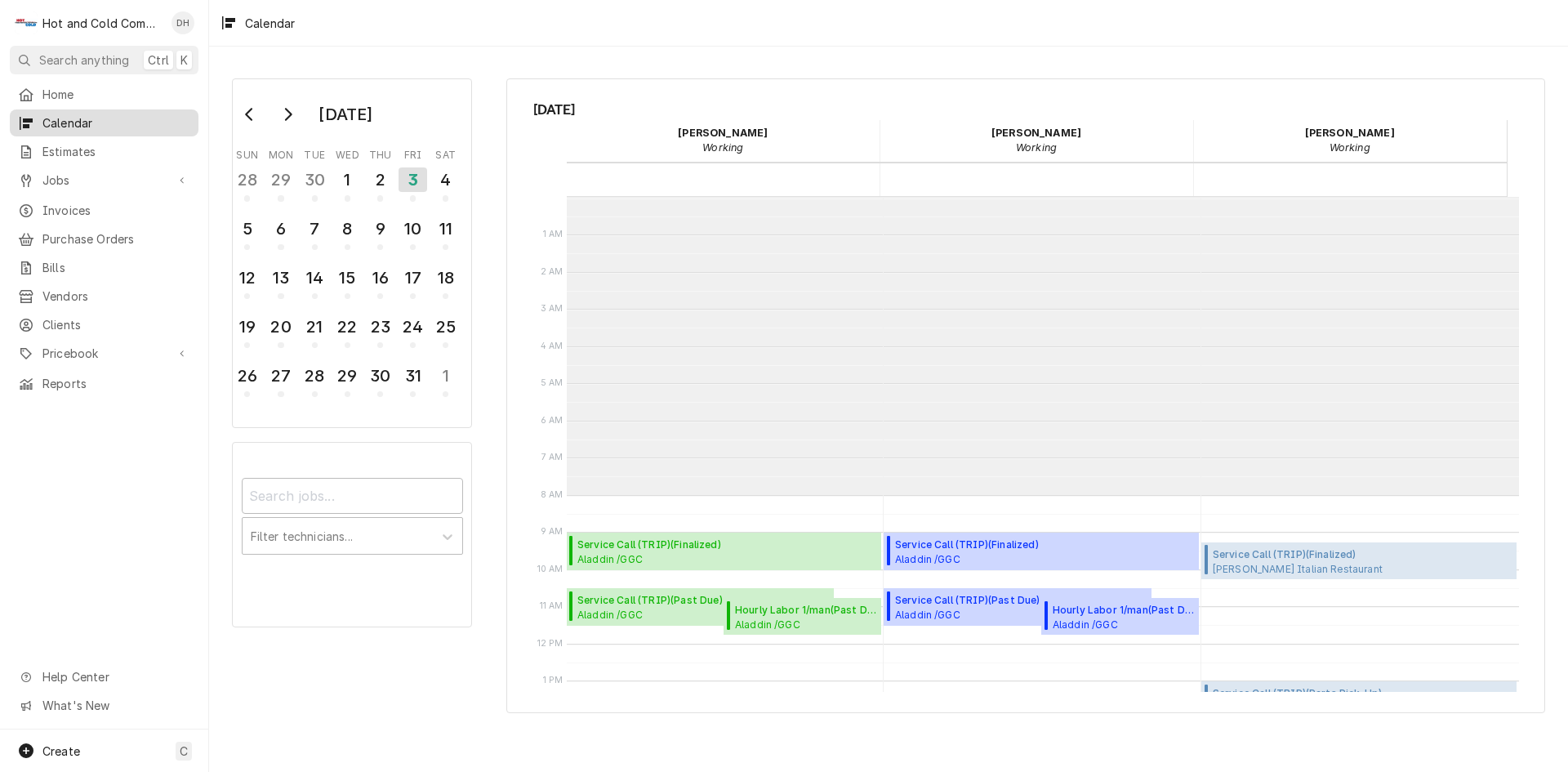
scroll to position [298, 0]
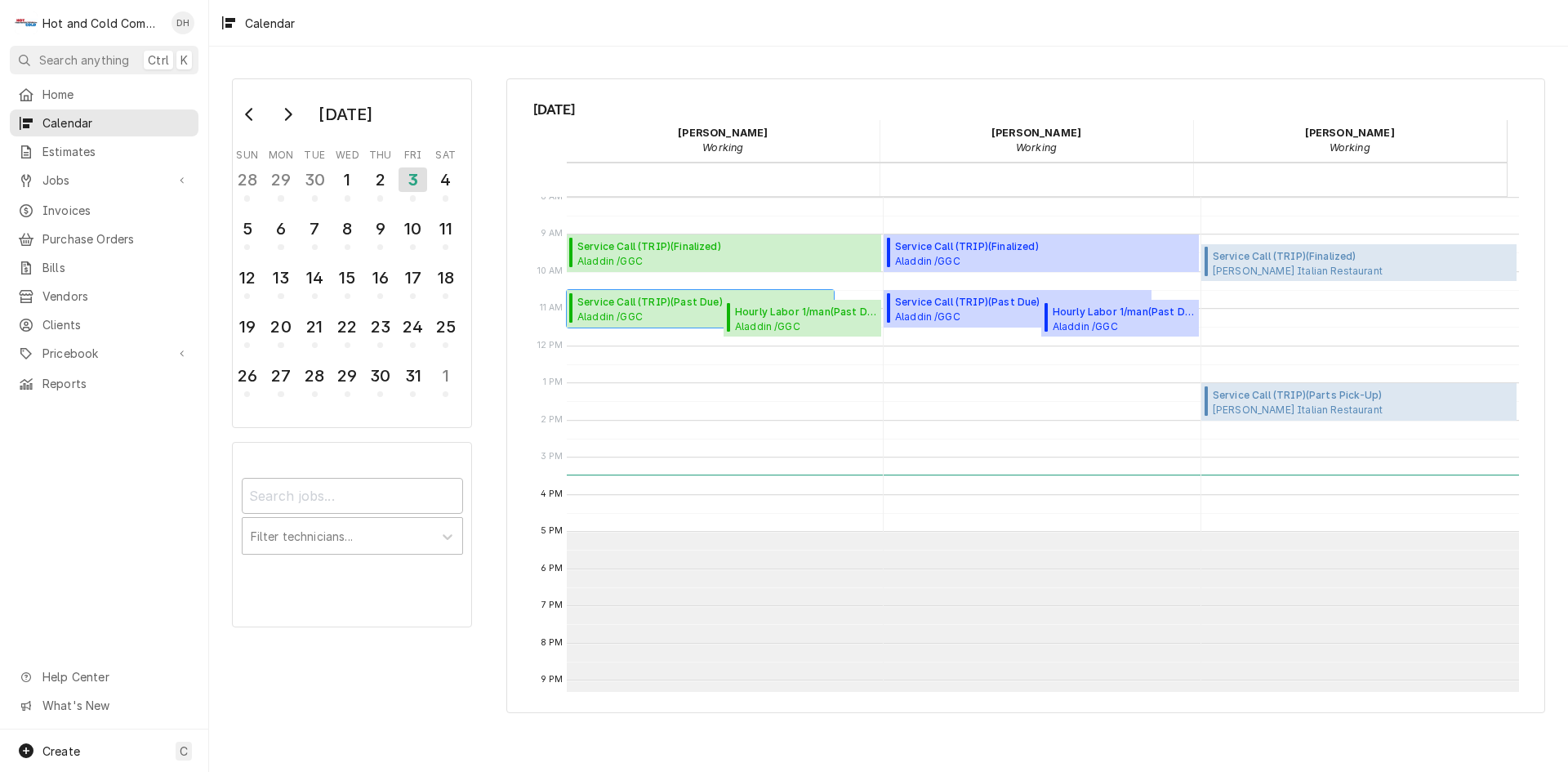
click at [622, 306] on span "Service Call (TRIP) ( Past Due )" at bounding box center [703, 302] width 251 height 15
click at [825, 320] on span "Aladdin /GGC Dining / [STREET_ADDRESS] D, [GEOGRAPHIC_DATA], GA 30043" at bounding box center [805, 326] width 141 height 13
click at [387, 191] on div "2" at bounding box center [380, 179] width 28 height 28
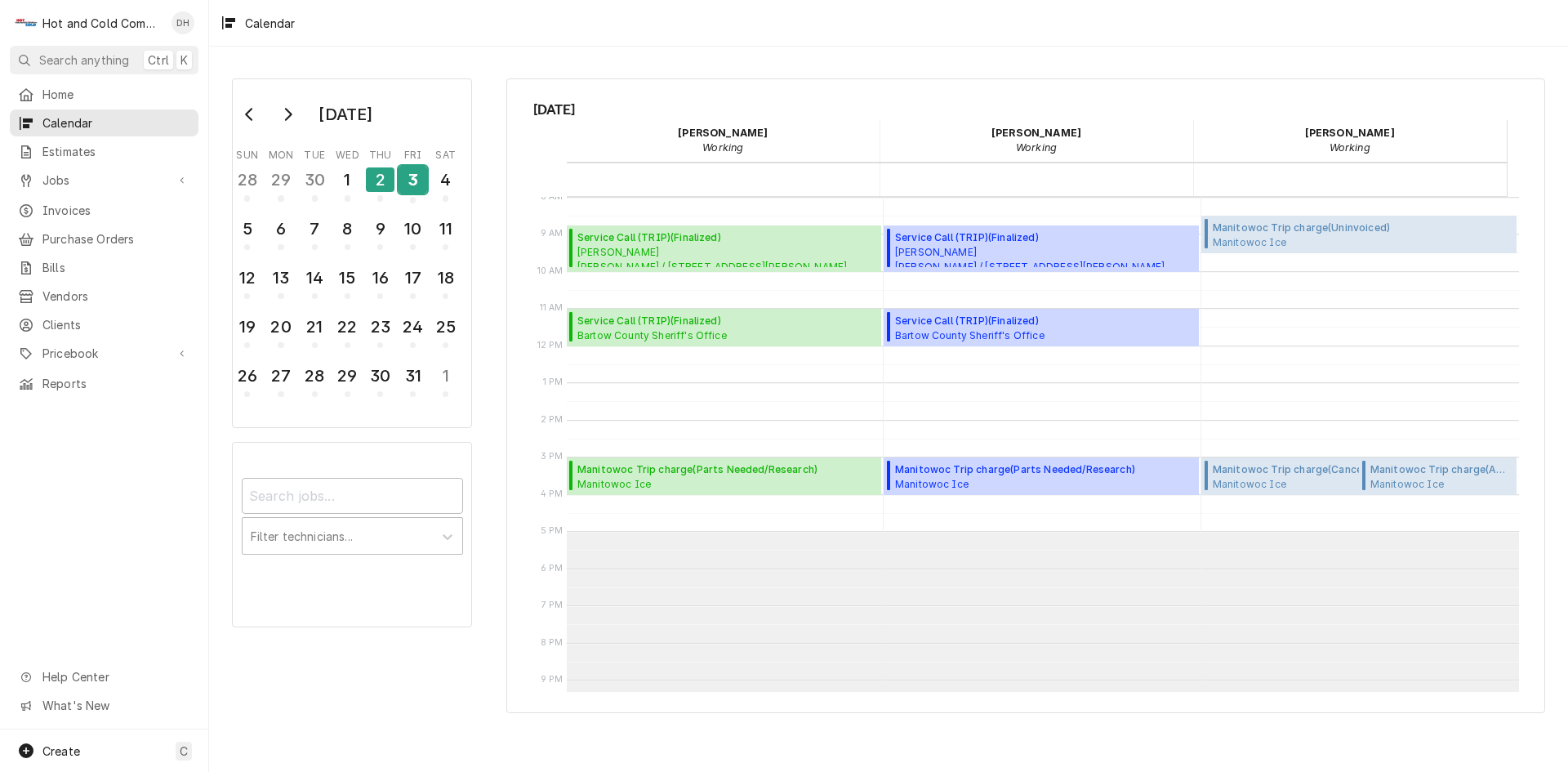
click at [419, 195] on div "3" at bounding box center [412, 183] width 28 height 40
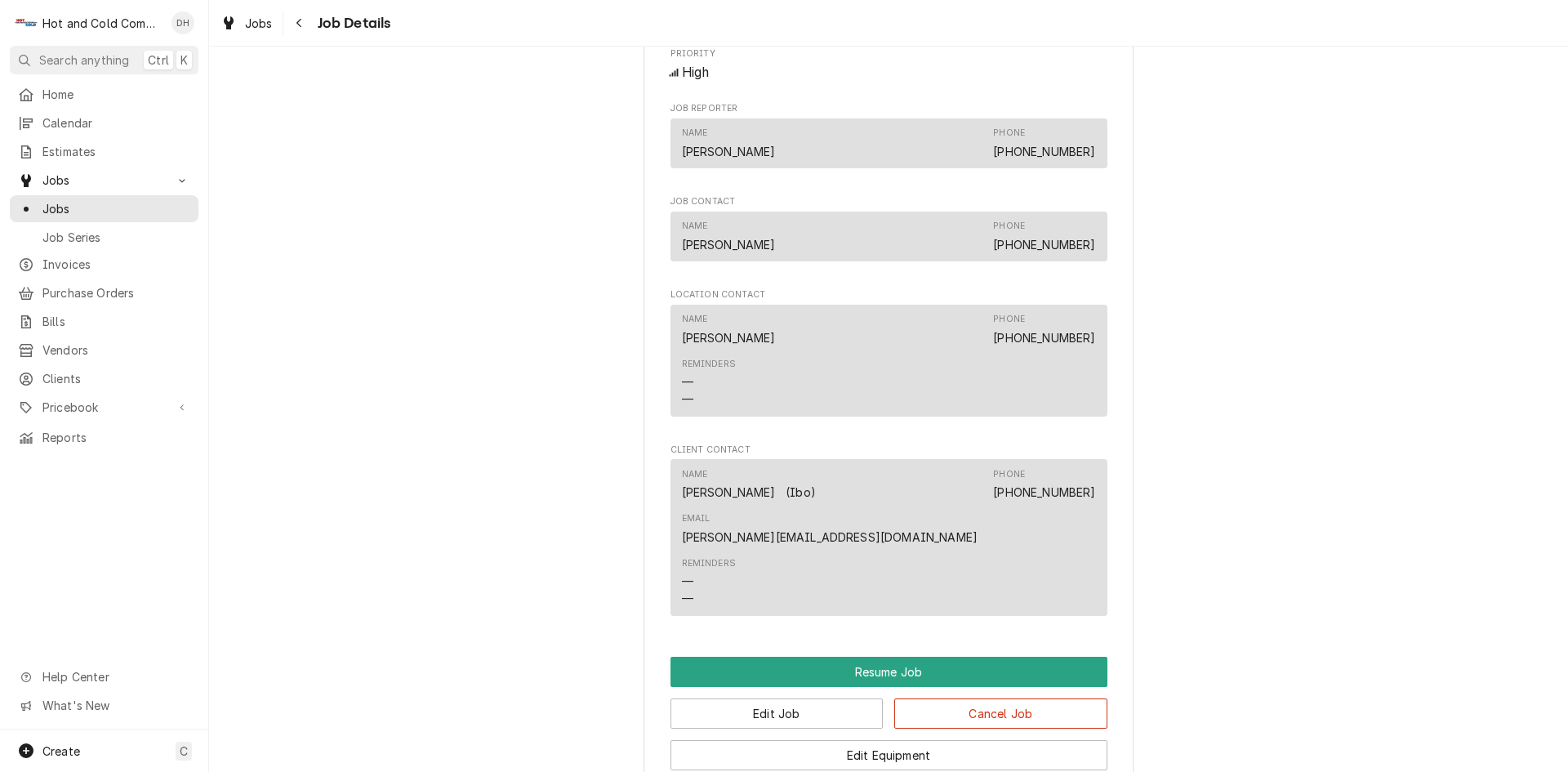
scroll to position [1361, 0]
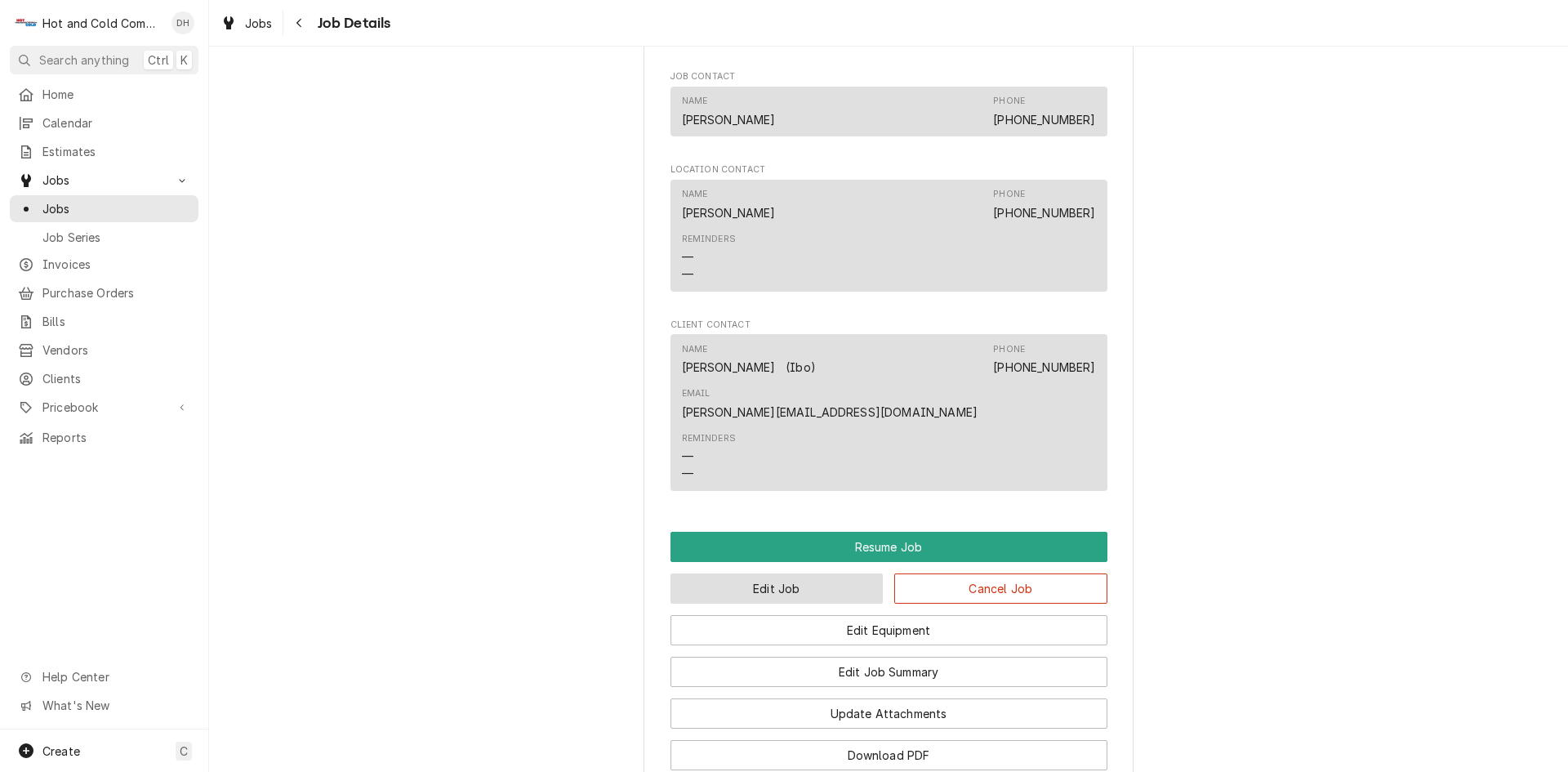
click at [767, 573] on button "Edit Job" at bounding box center [776, 588] width 213 height 30
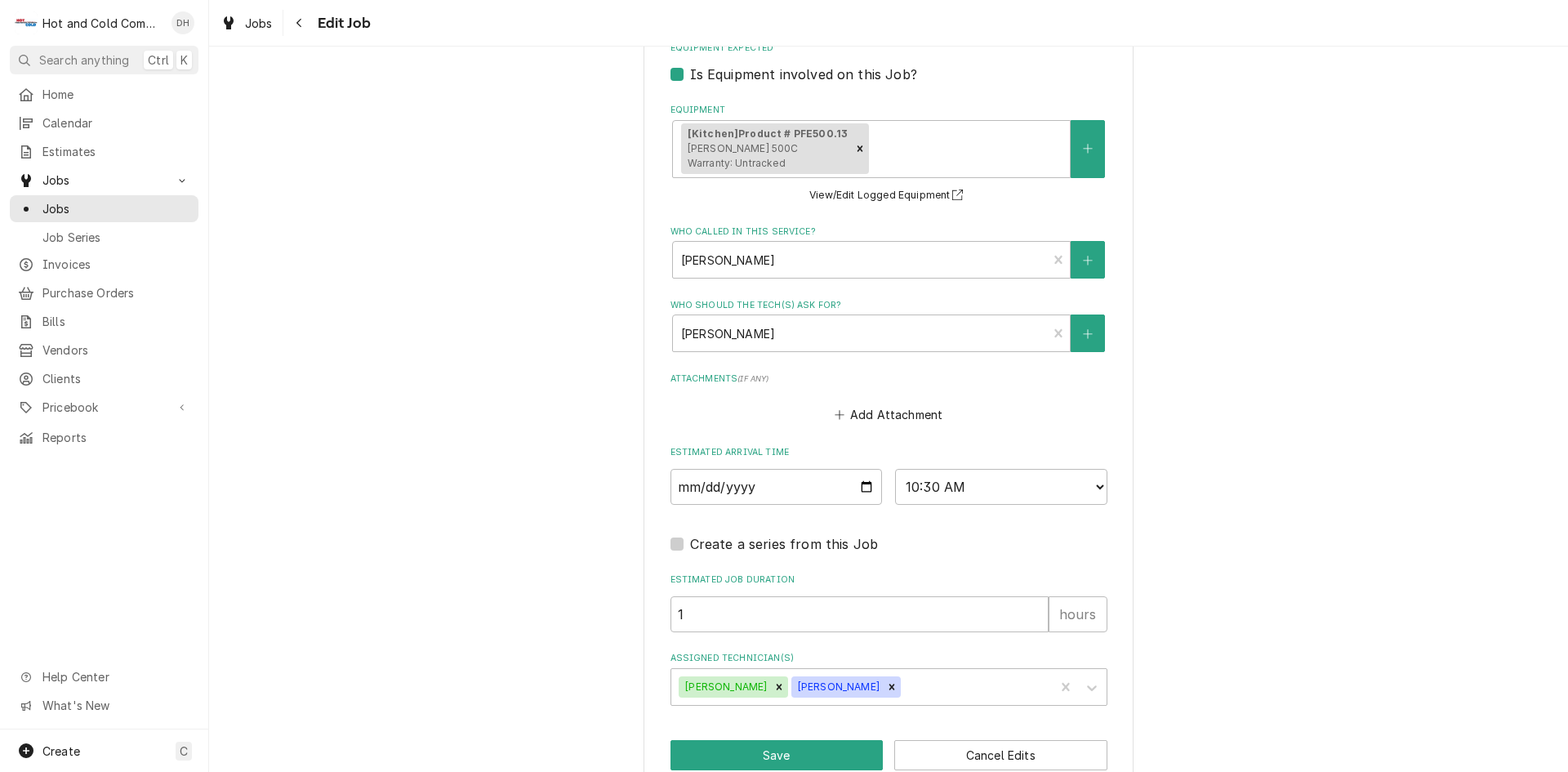
scroll to position [954, 0]
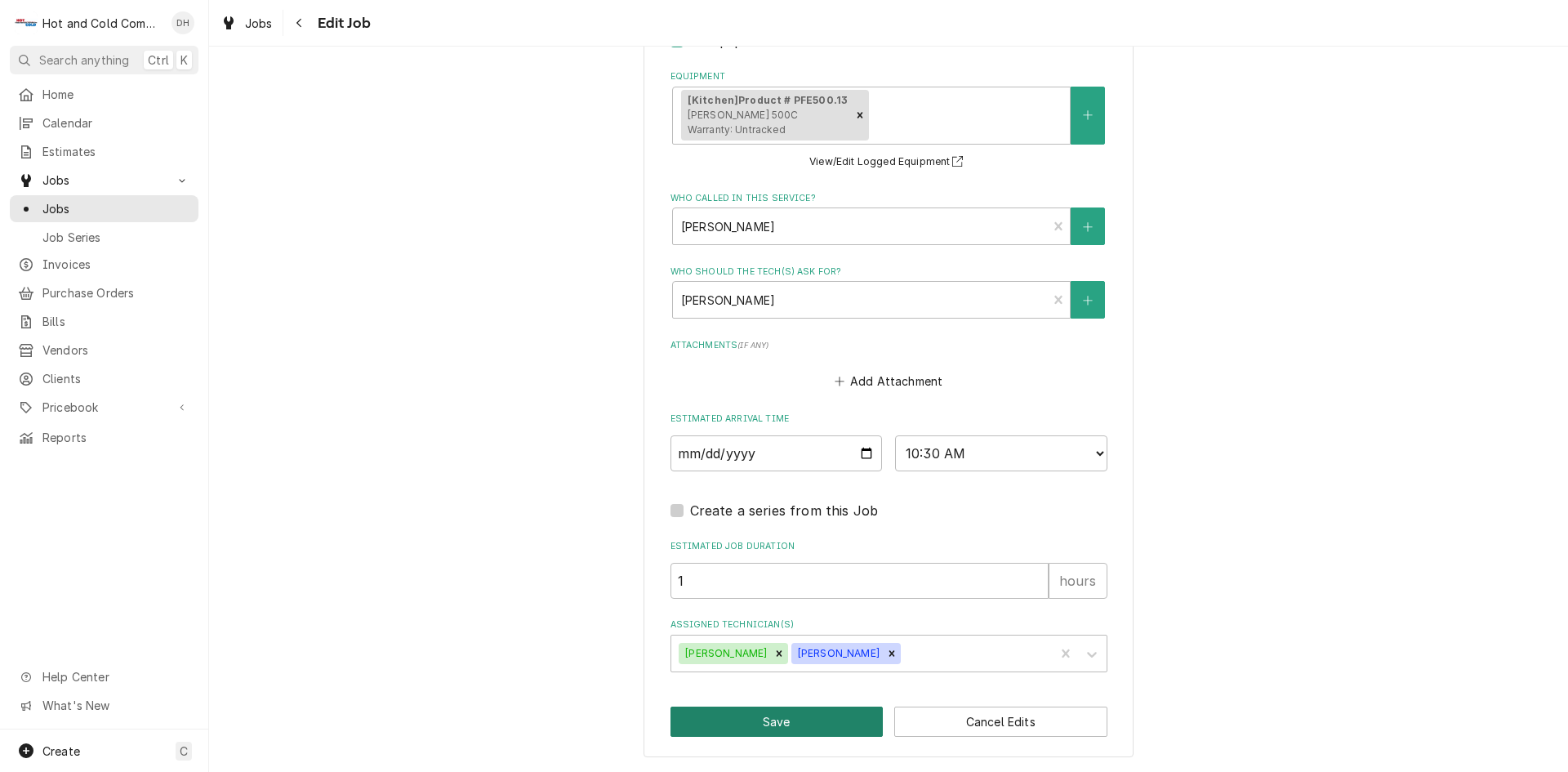
click at [803, 722] on button "Save" at bounding box center [776, 721] width 213 height 30
type textarea "x"
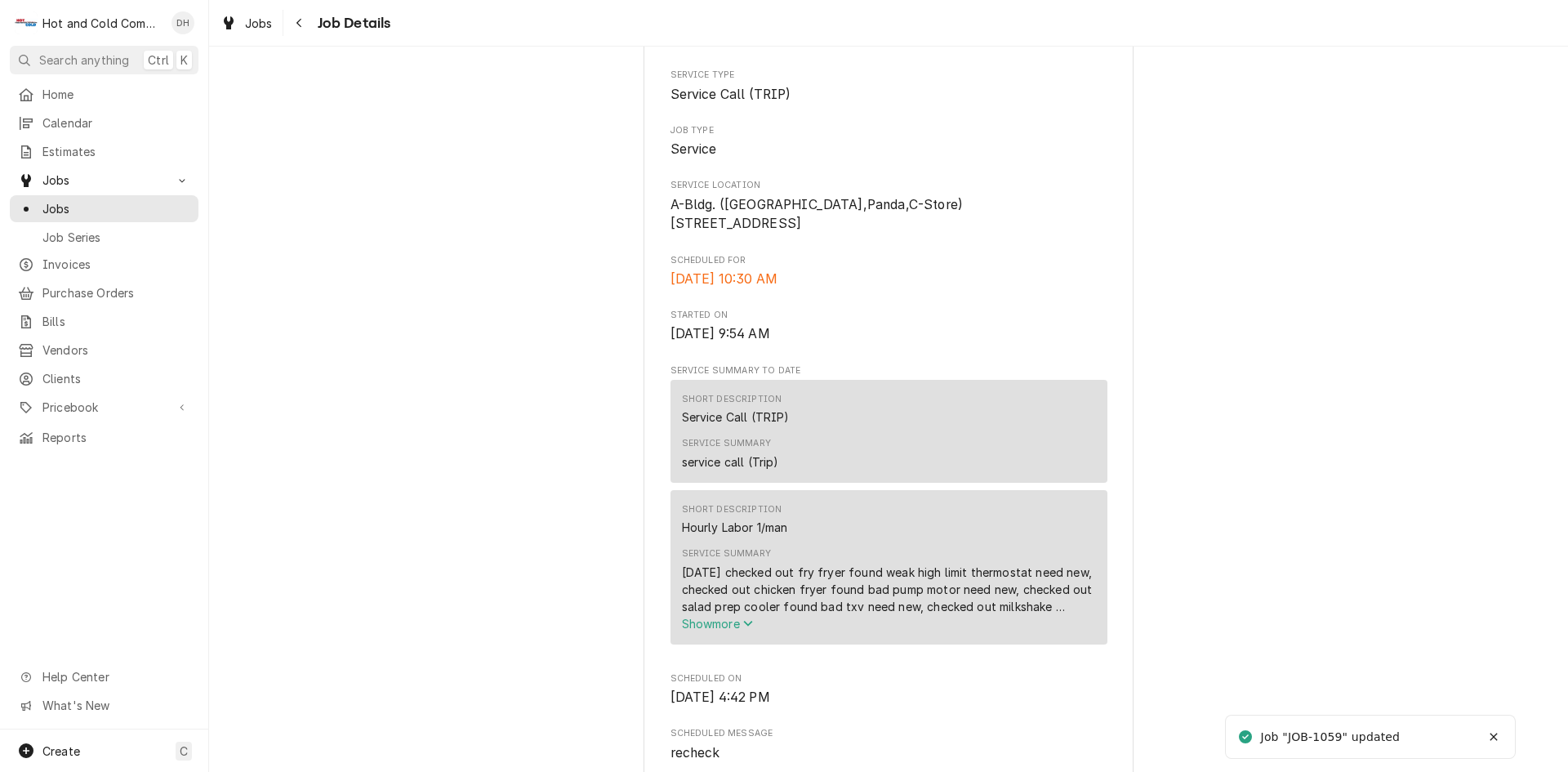
scroll to position [545, 0]
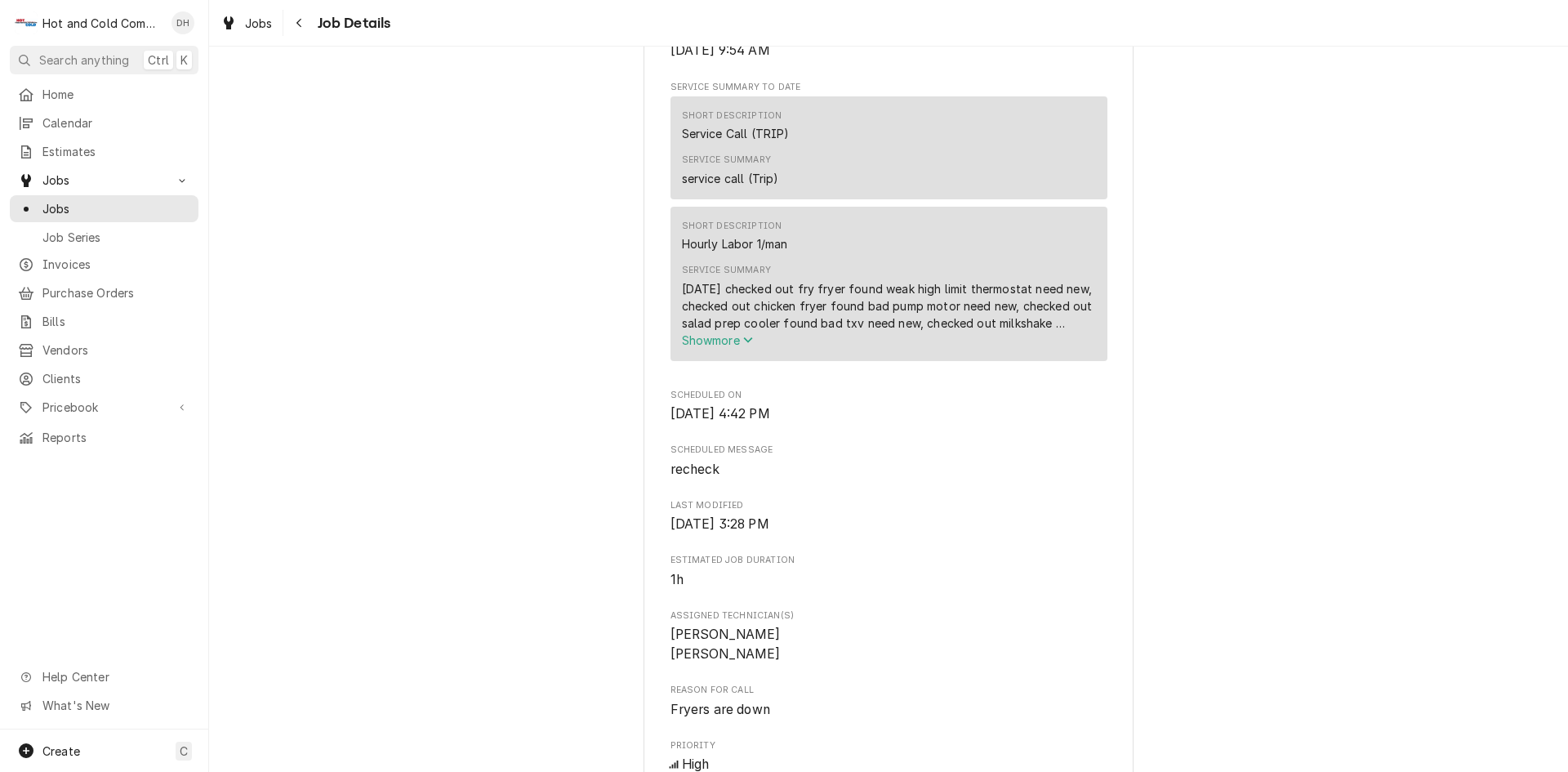
click at [744, 346] on icon "Service Summary" at bounding box center [748, 340] width 10 height 12
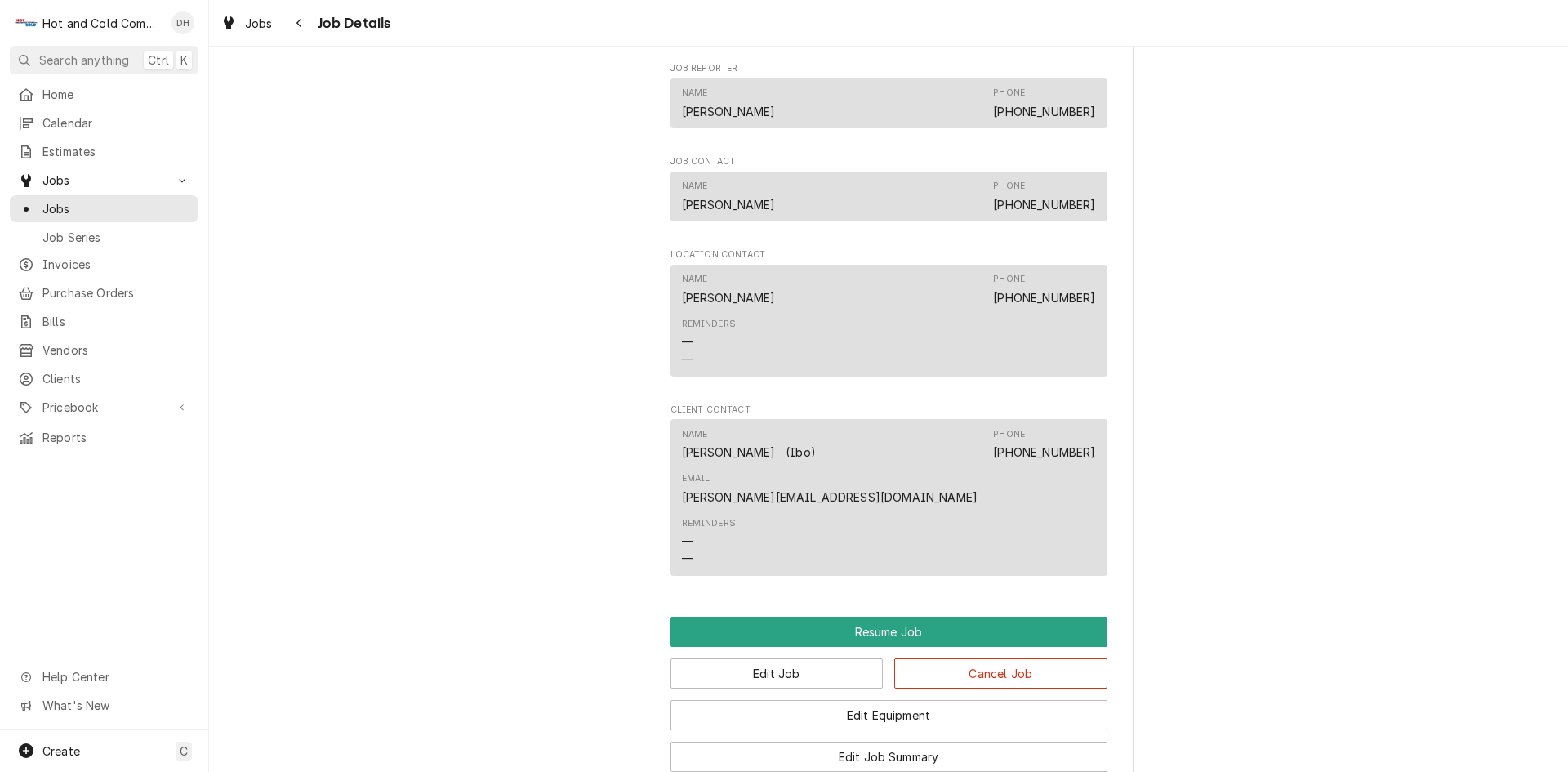
scroll to position [1633, 0]
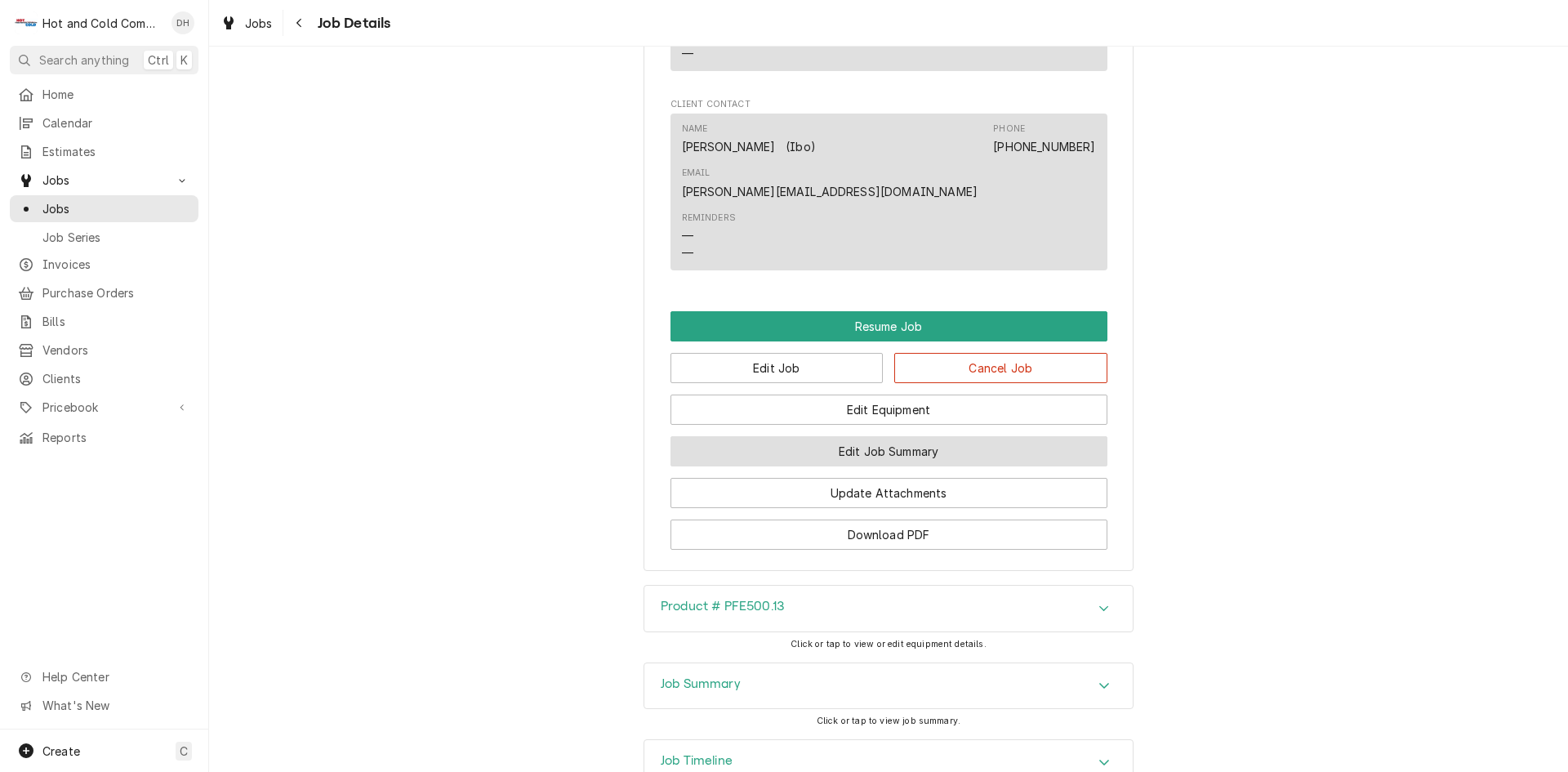
click at [911, 436] on button "Edit Job Summary" at bounding box center [888, 452] width 436 height 30
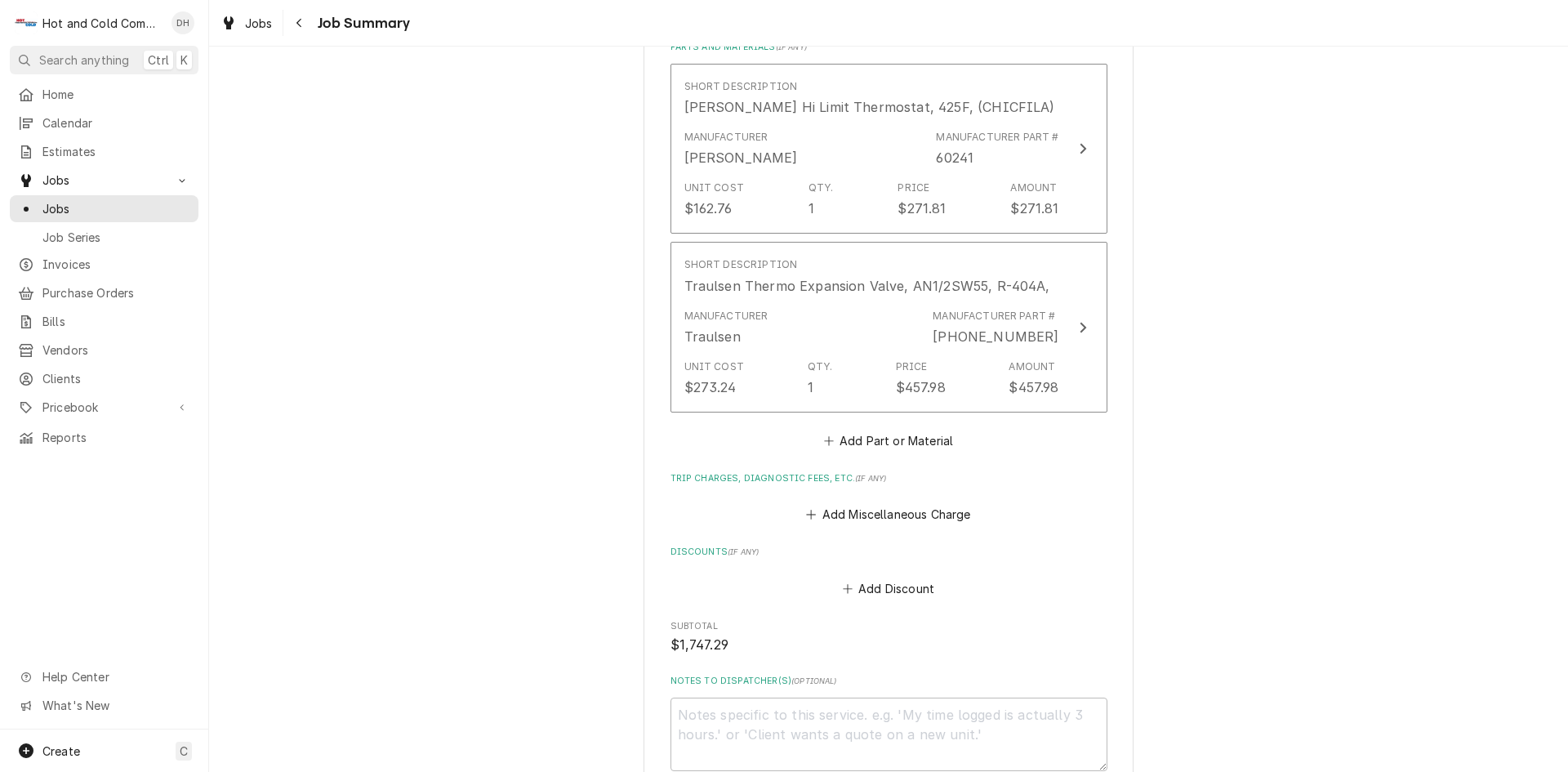
scroll to position [1088, 0]
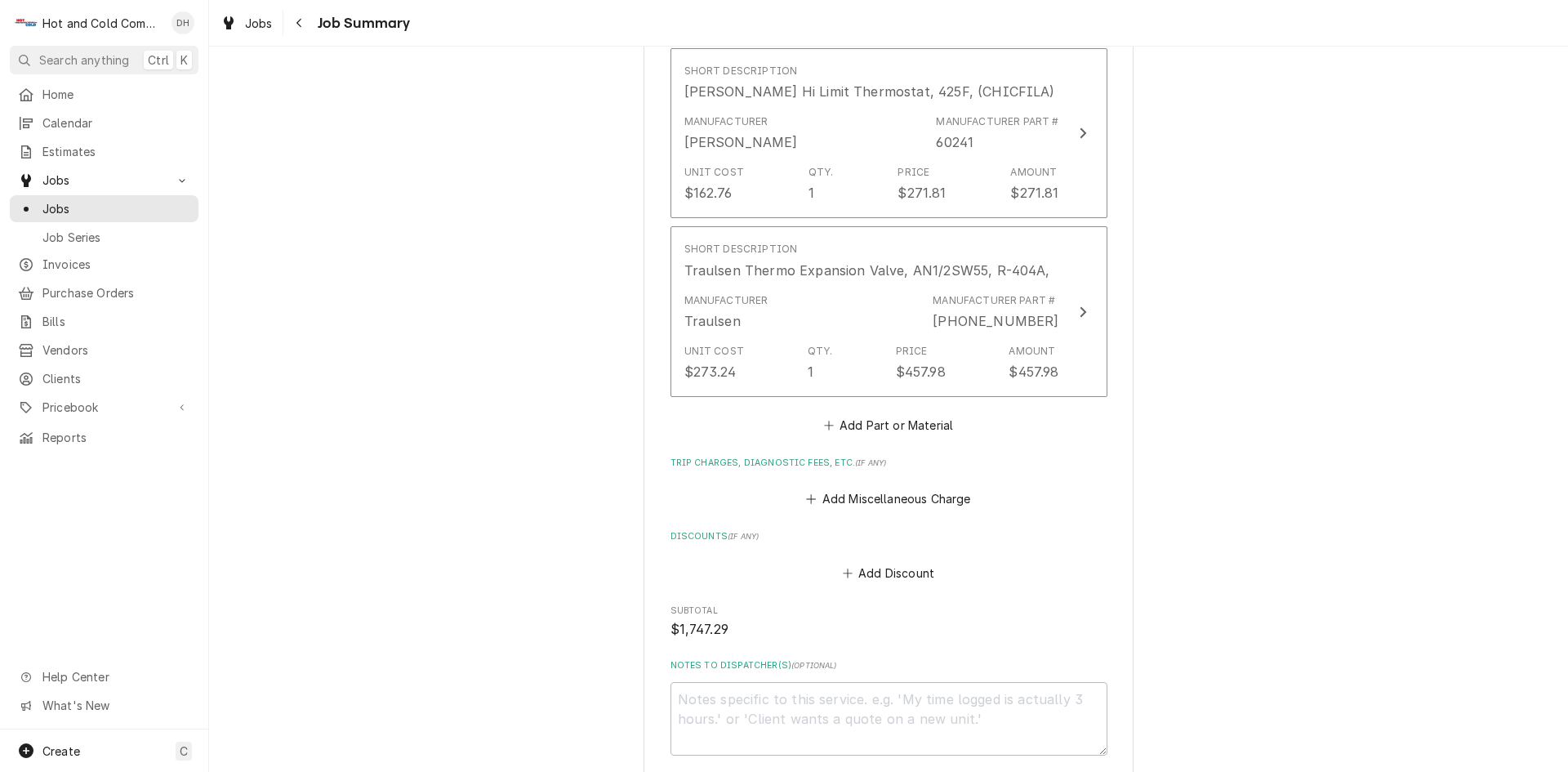
type textarea "x"
click at [910, 413] on button "Add Part or Material" at bounding box center [887, 424] width 134 height 23
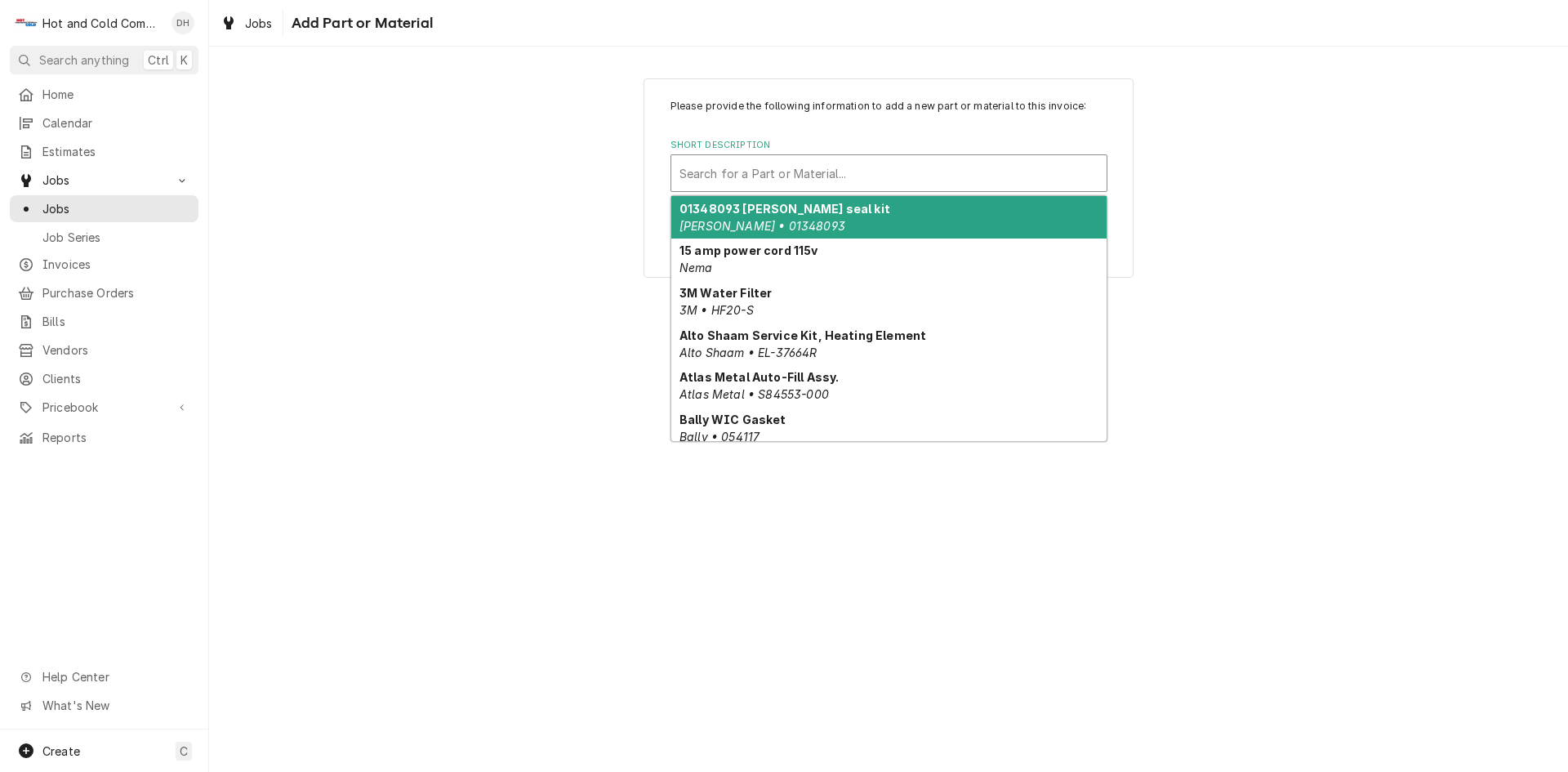
click at [979, 174] on div "Short Description" at bounding box center [889, 173] width 419 height 29
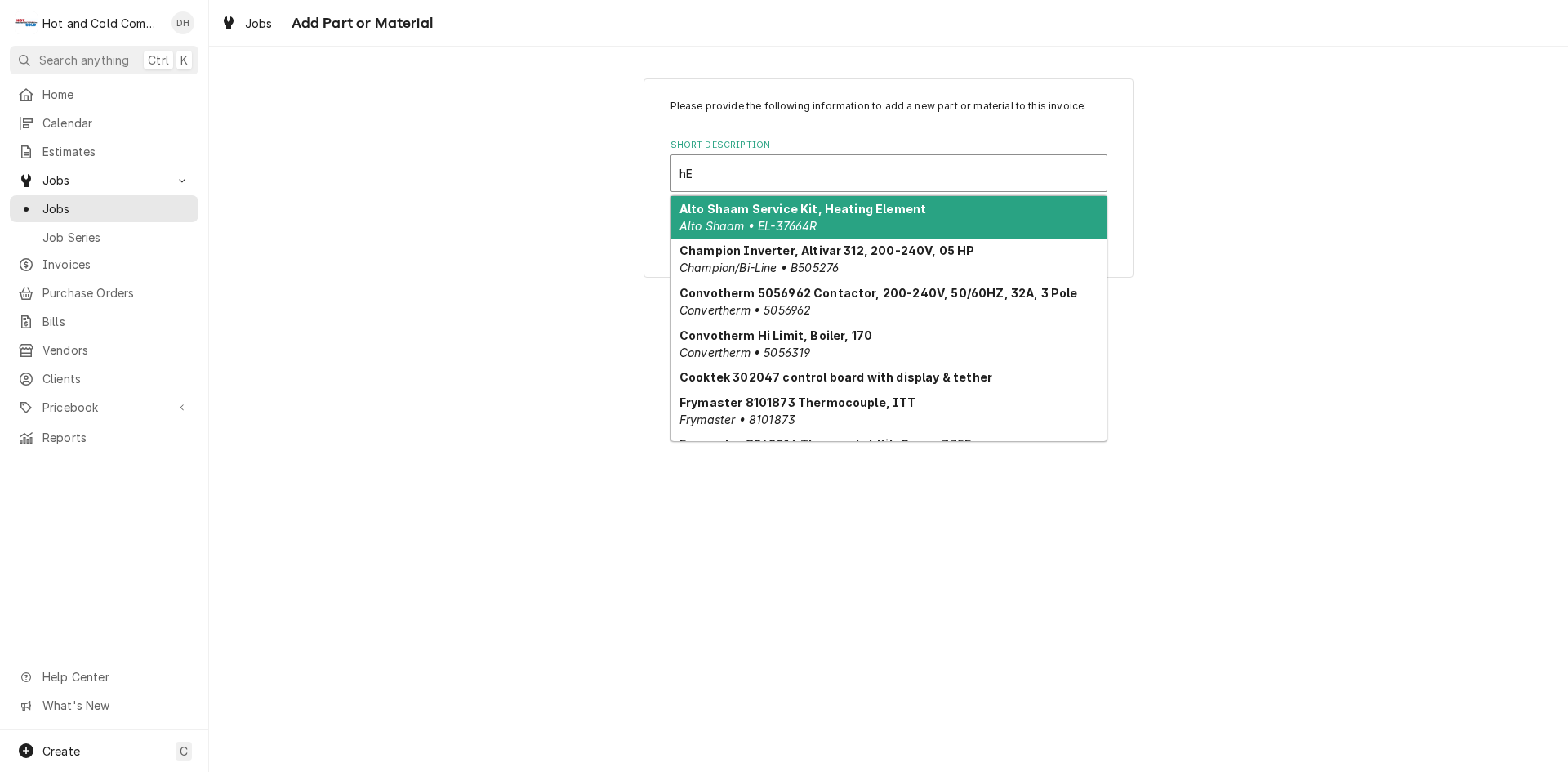
type input "h"
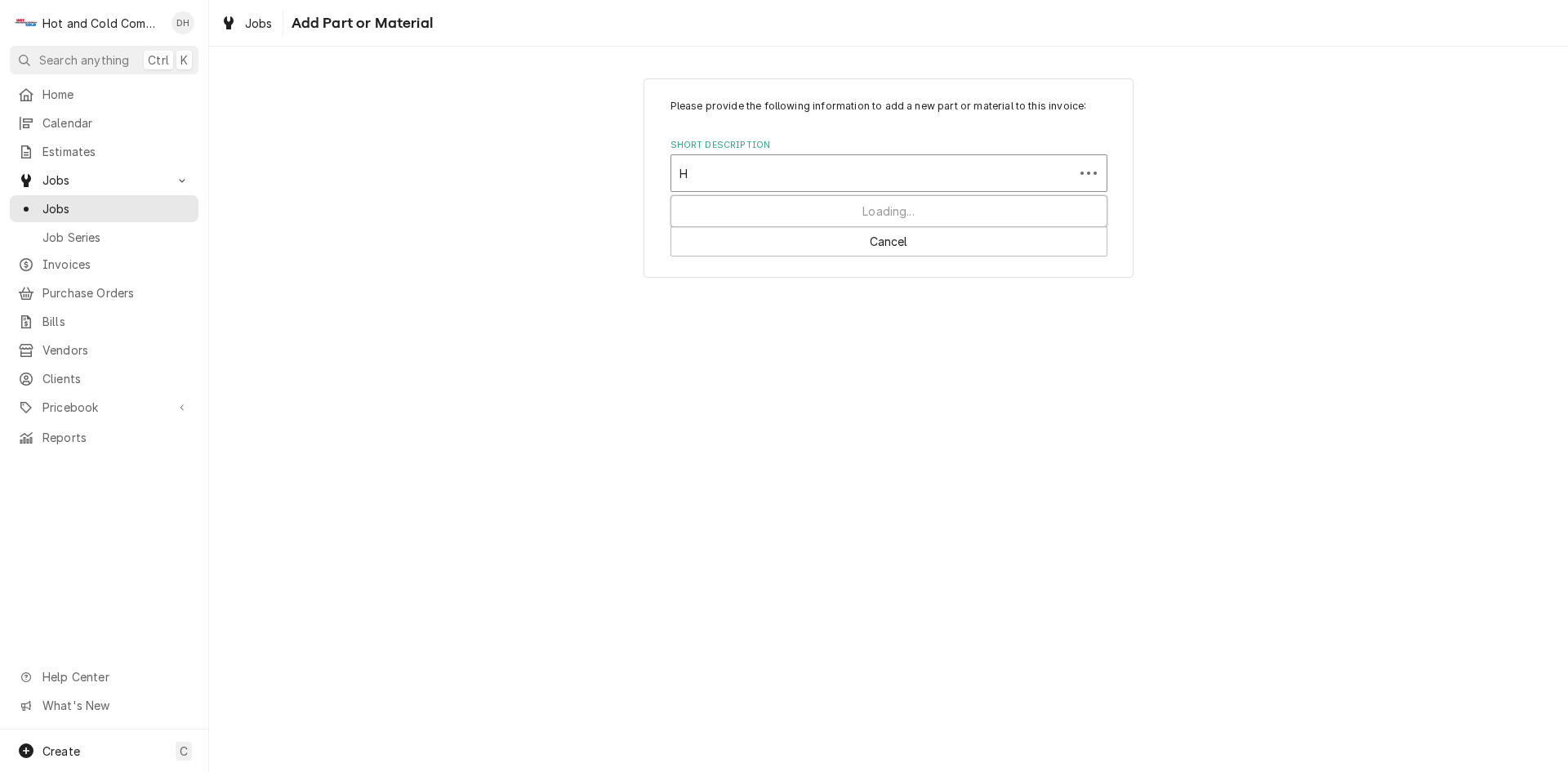
type input "HE"
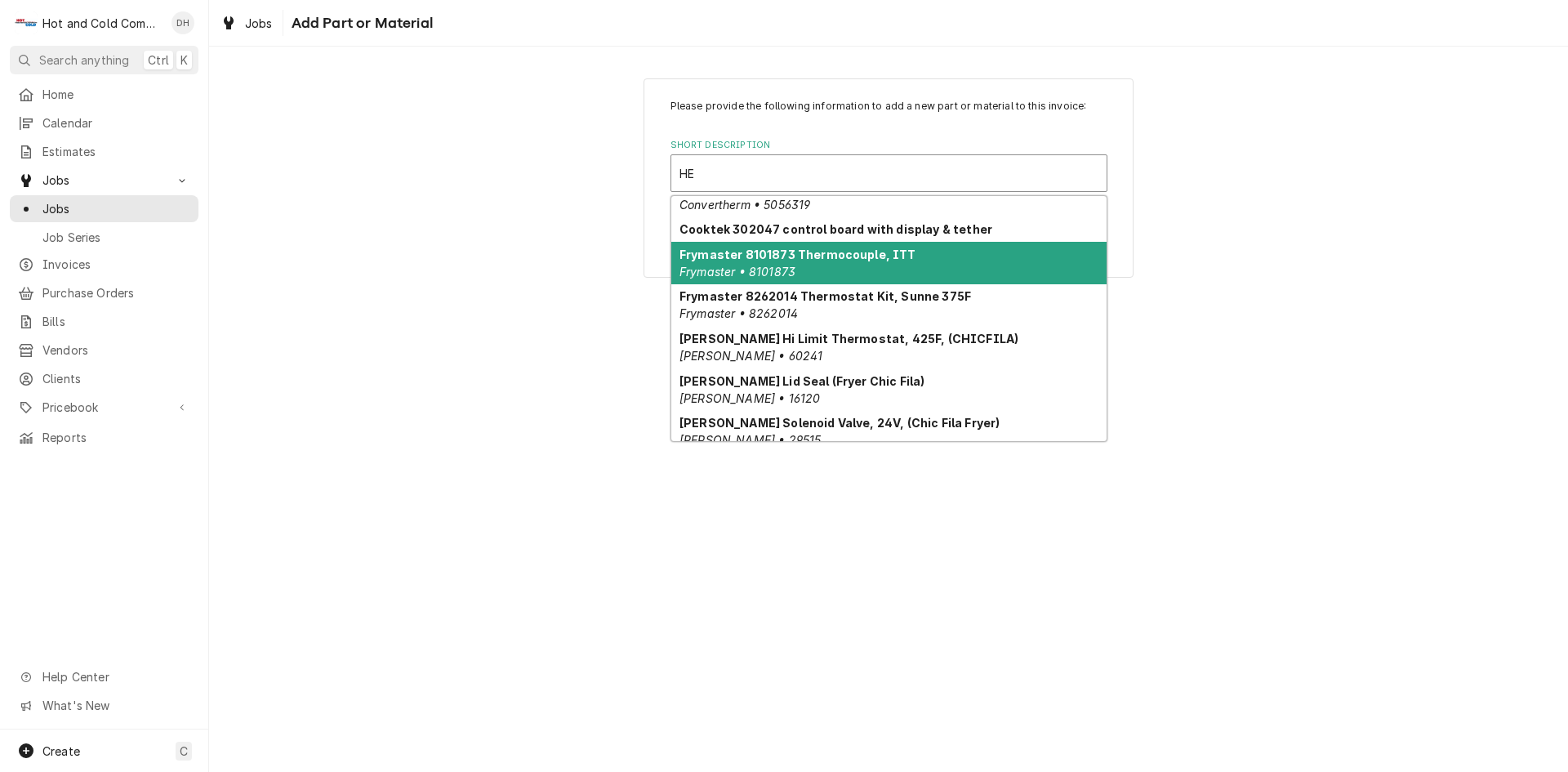
scroll to position [164, 0]
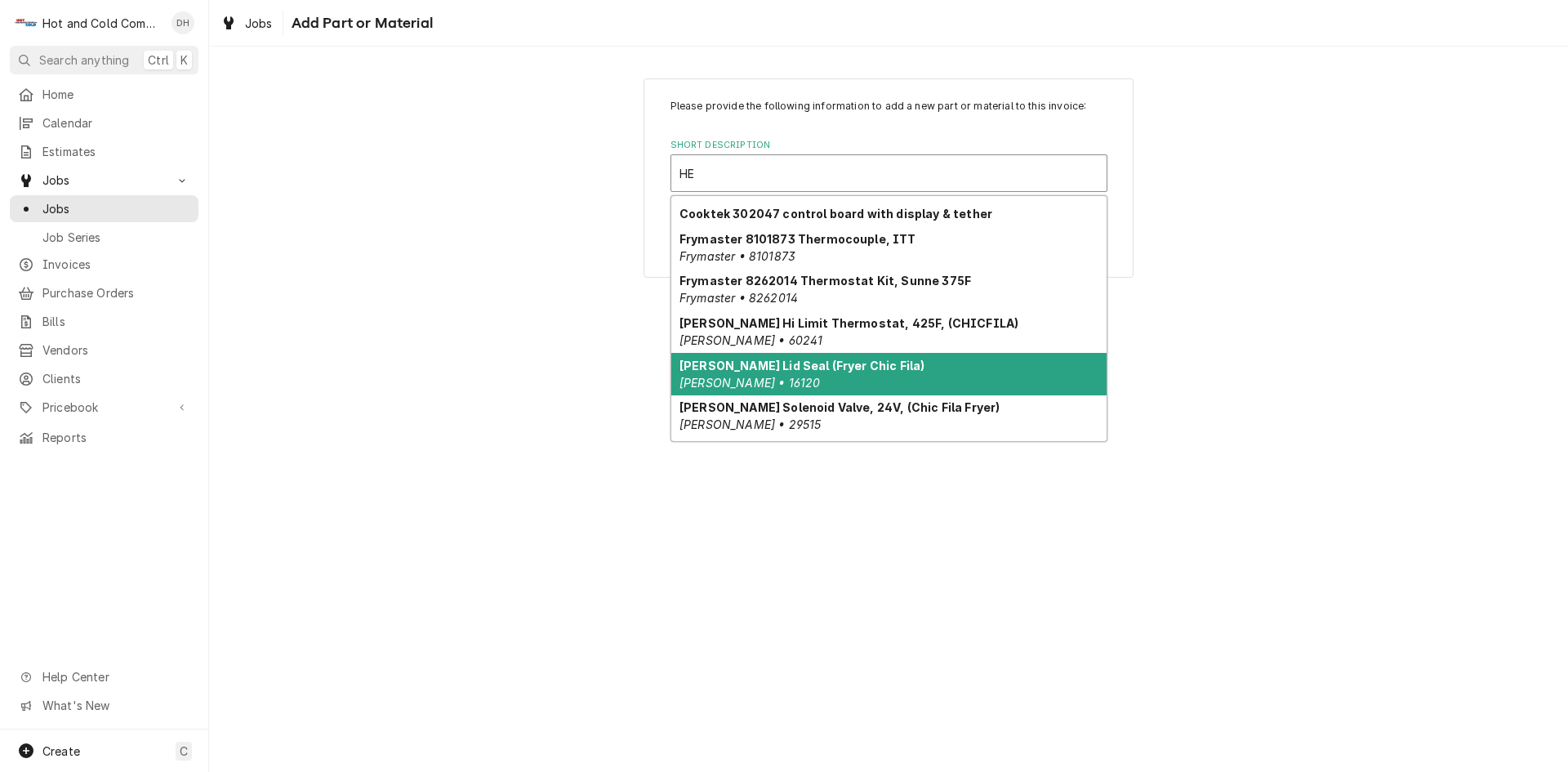
click at [877, 364] on strong "Henny Penny Lid Seal (Fryer Chic Fila)" at bounding box center [802, 366] width 245 height 14
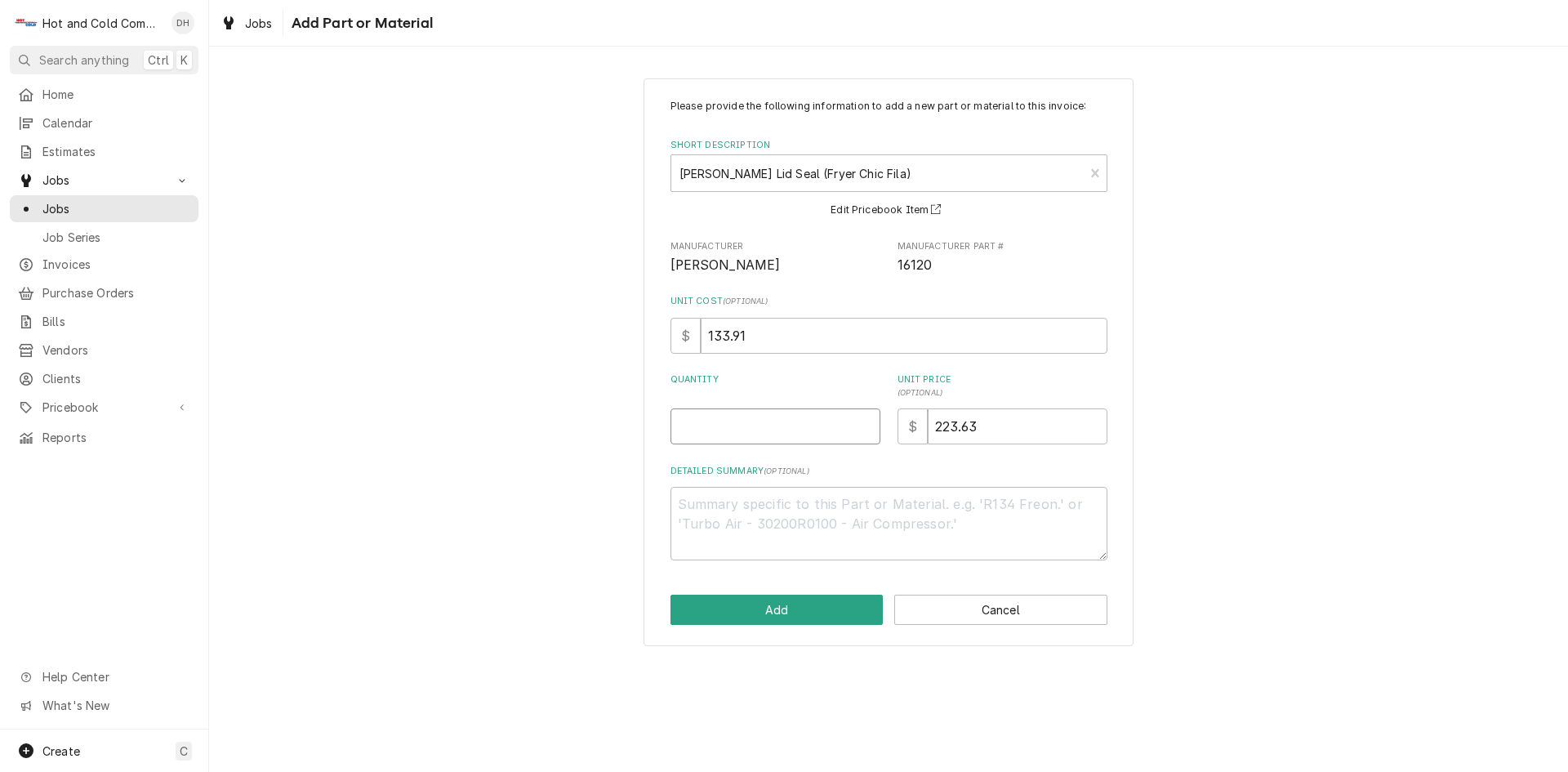
drag, startPoint x: 698, startPoint y: 426, endPoint x: 832, endPoint y: 471, distance: 141.4
click at [699, 426] on input "Quantity" at bounding box center [774, 426] width 209 height 36
type textarea "x"
type input "1"
click at [808, 612] on button "Add" at bounding box center [776, 609] width 213 height 30
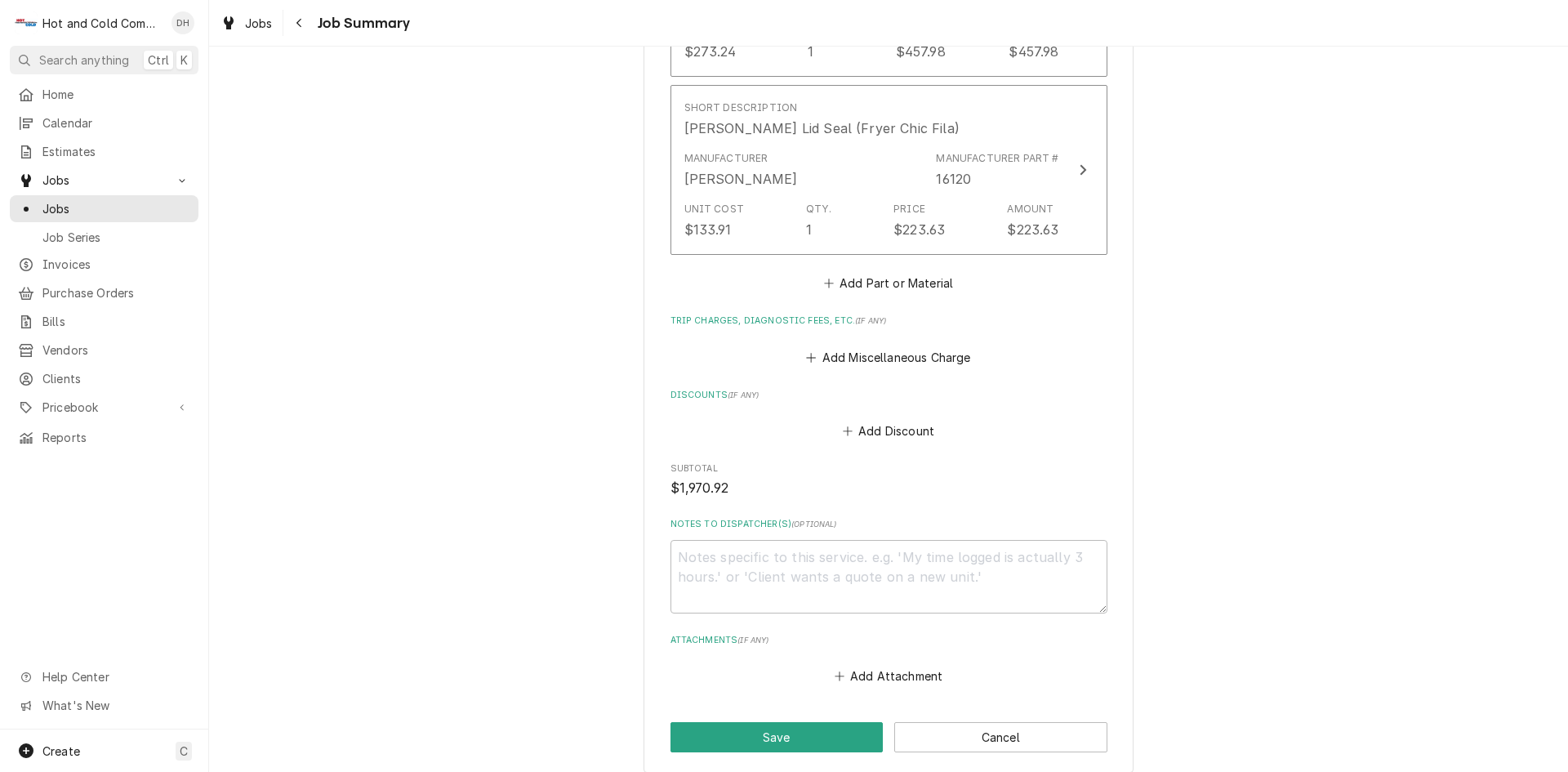
scroll to position [1558, 0]
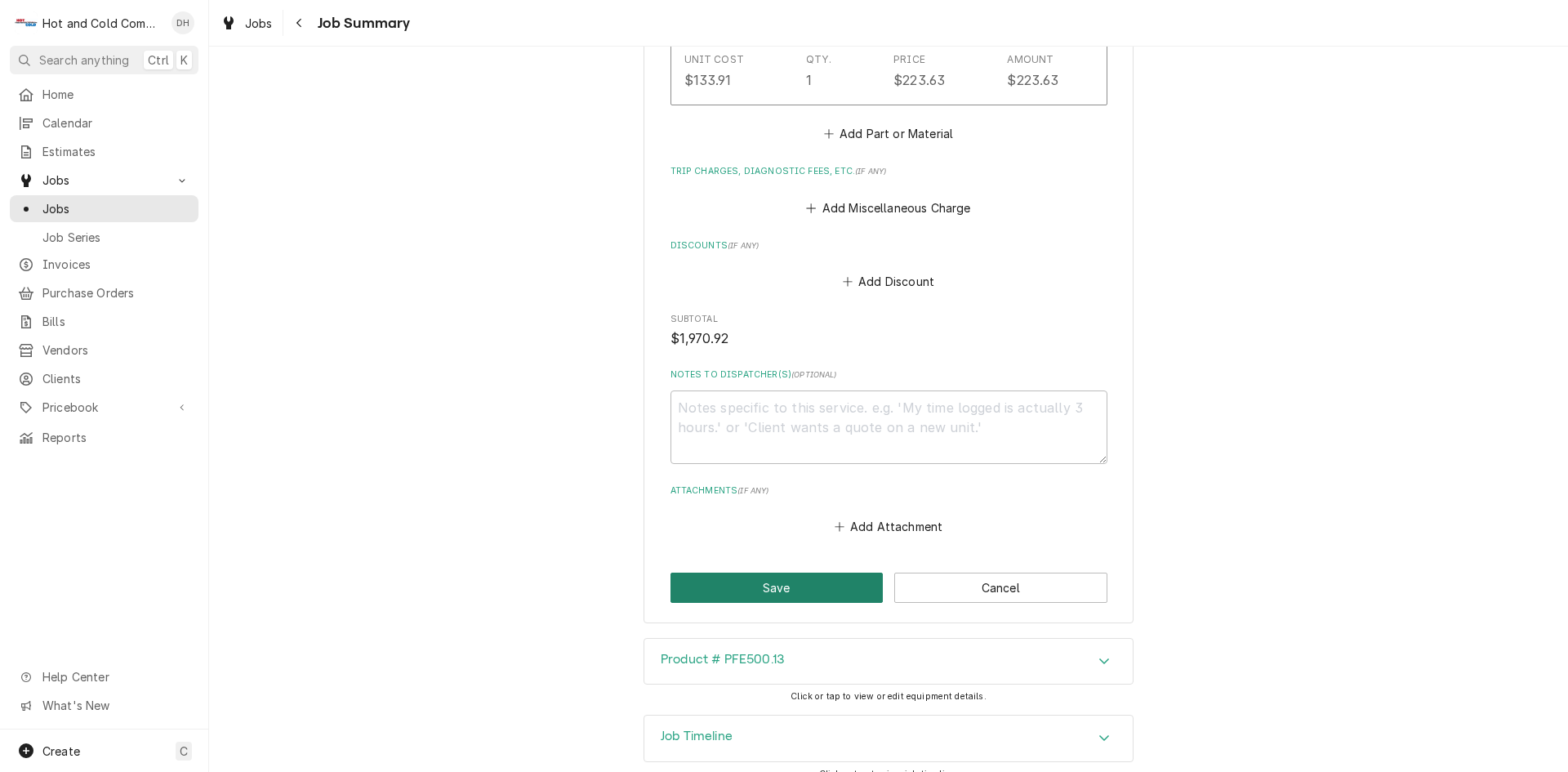
drag, startPoint x: 794, startPoint y: 567, endPoint x: 1087, endPoint y: 357, distance: 360.5
click at [794, 573] on button "Save" at bounding box center [776, 588] width 213 height 30
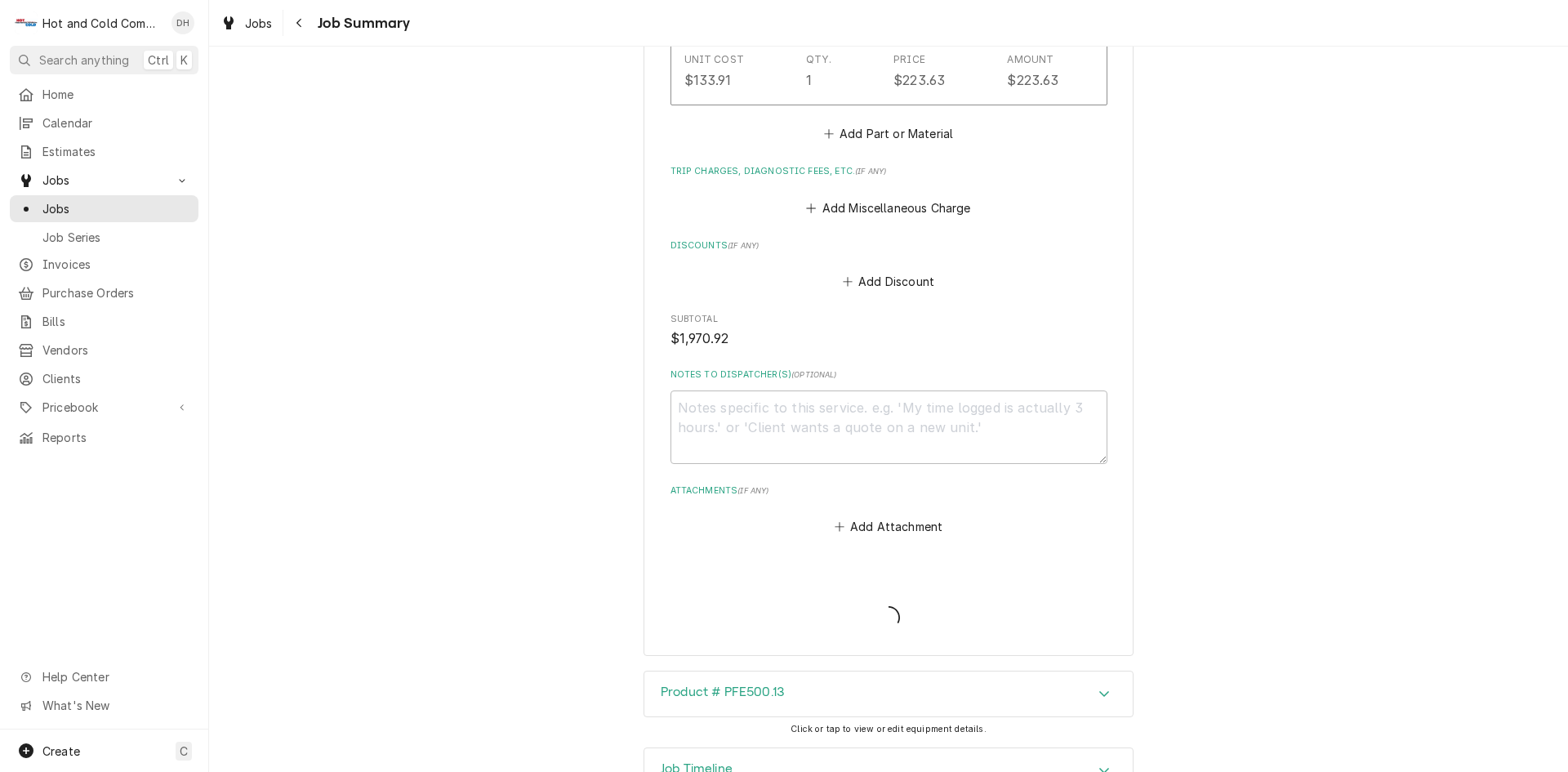
type textarea "x"
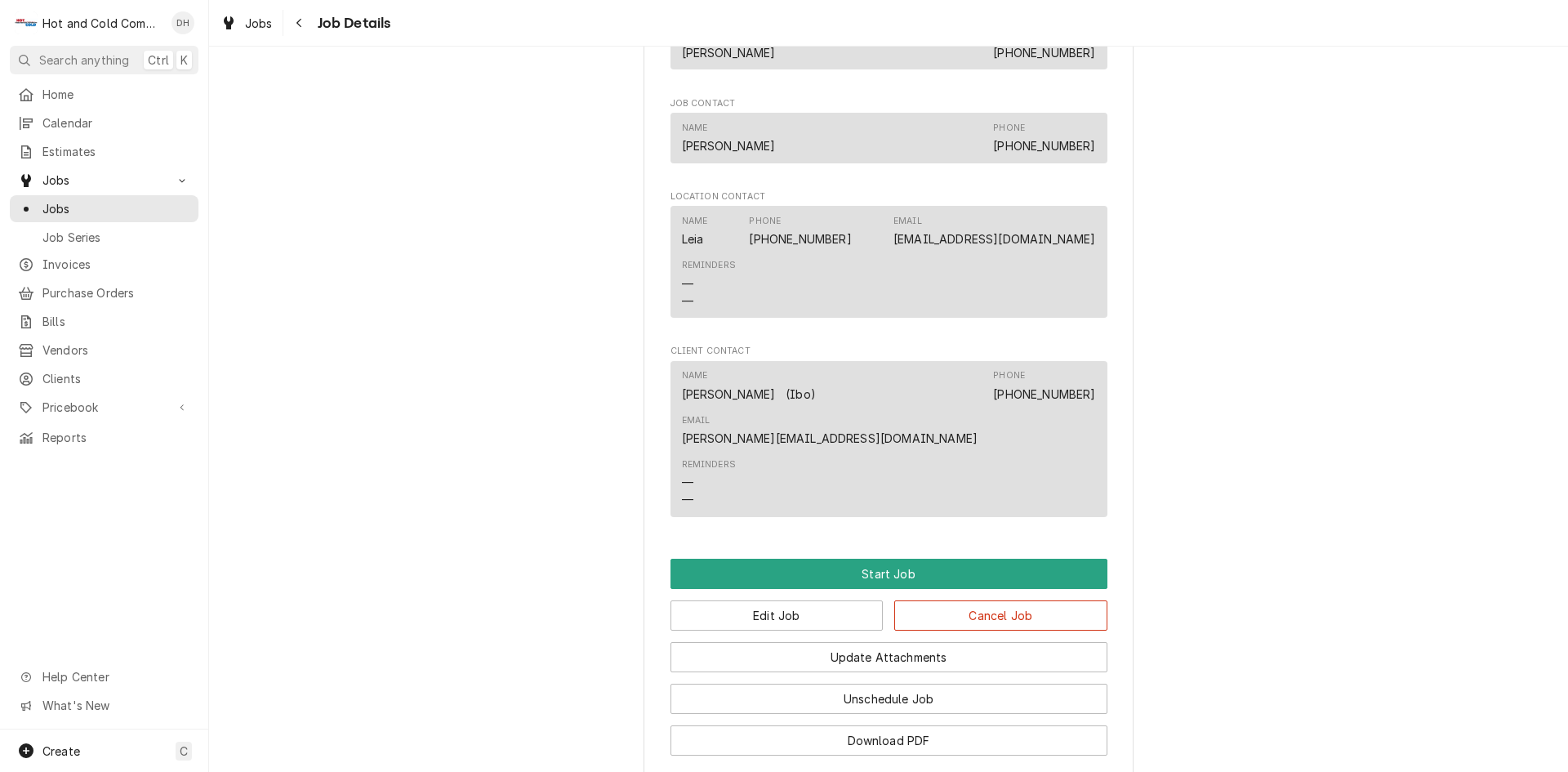
scroll to position [1064, 0]
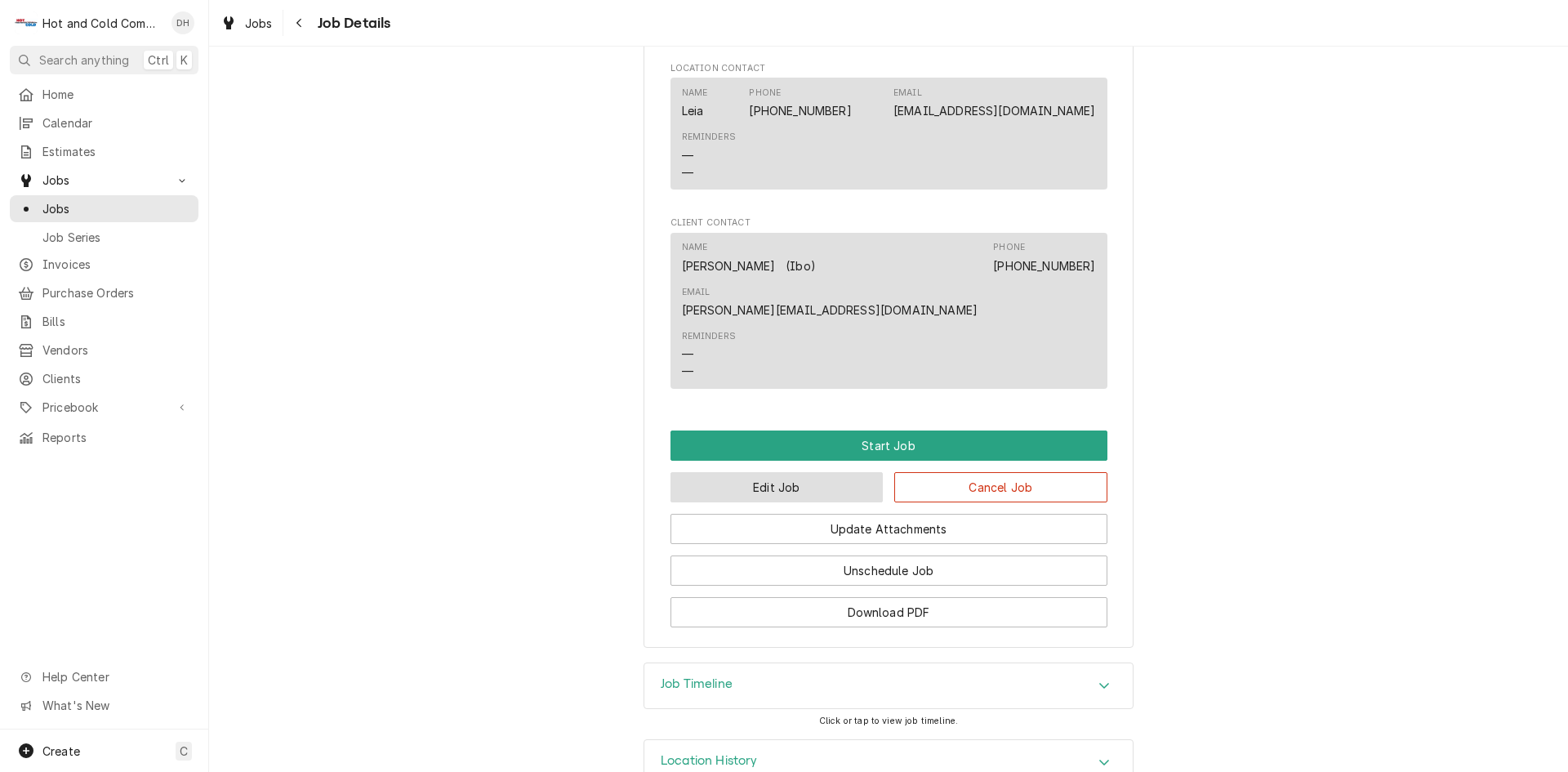
click at [820, 472] on button "Edit Job" at bounding box center [776, 487] width 213 height 30
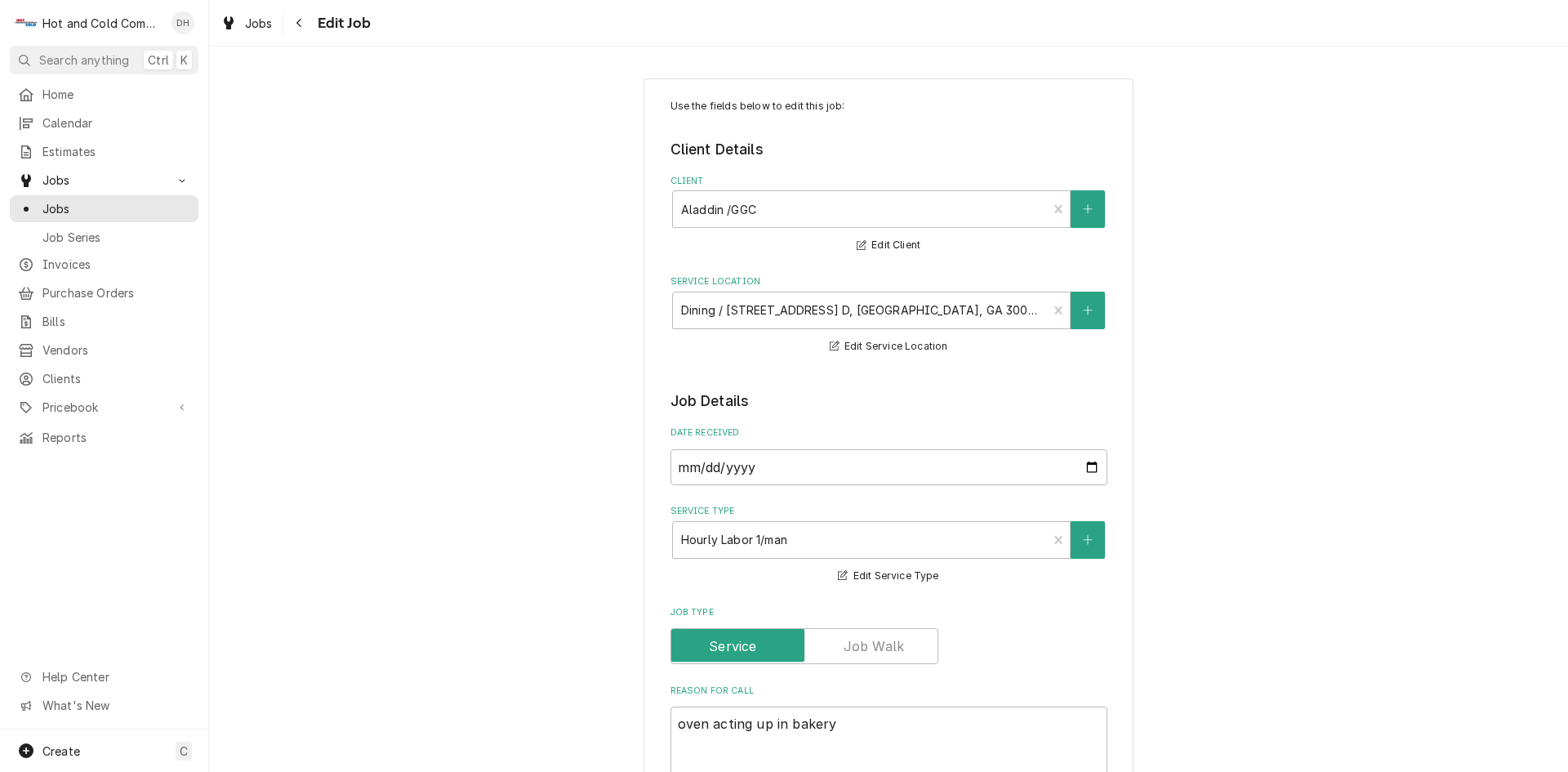
type textarea "x"
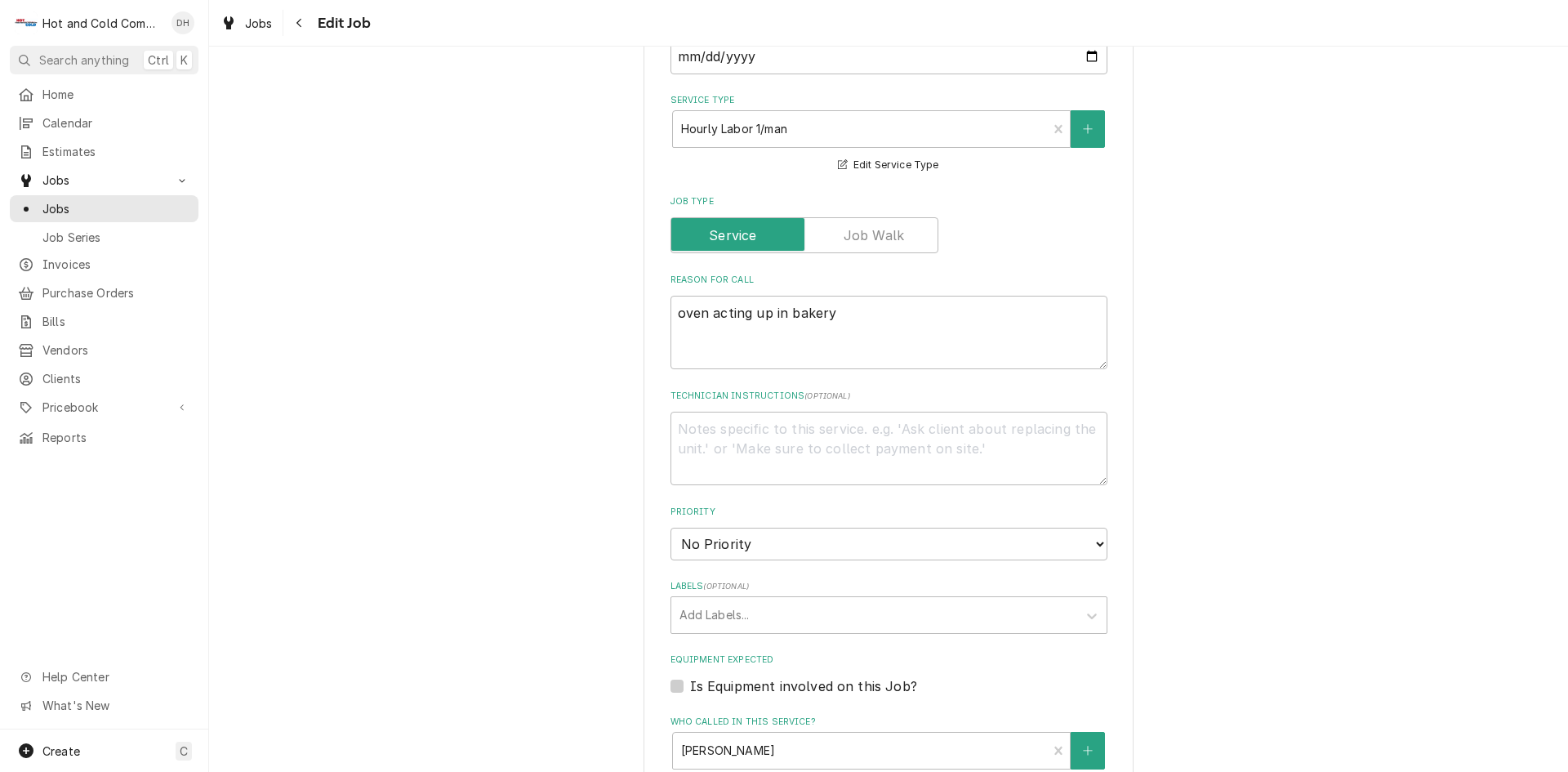
scroll to position [816, 0]
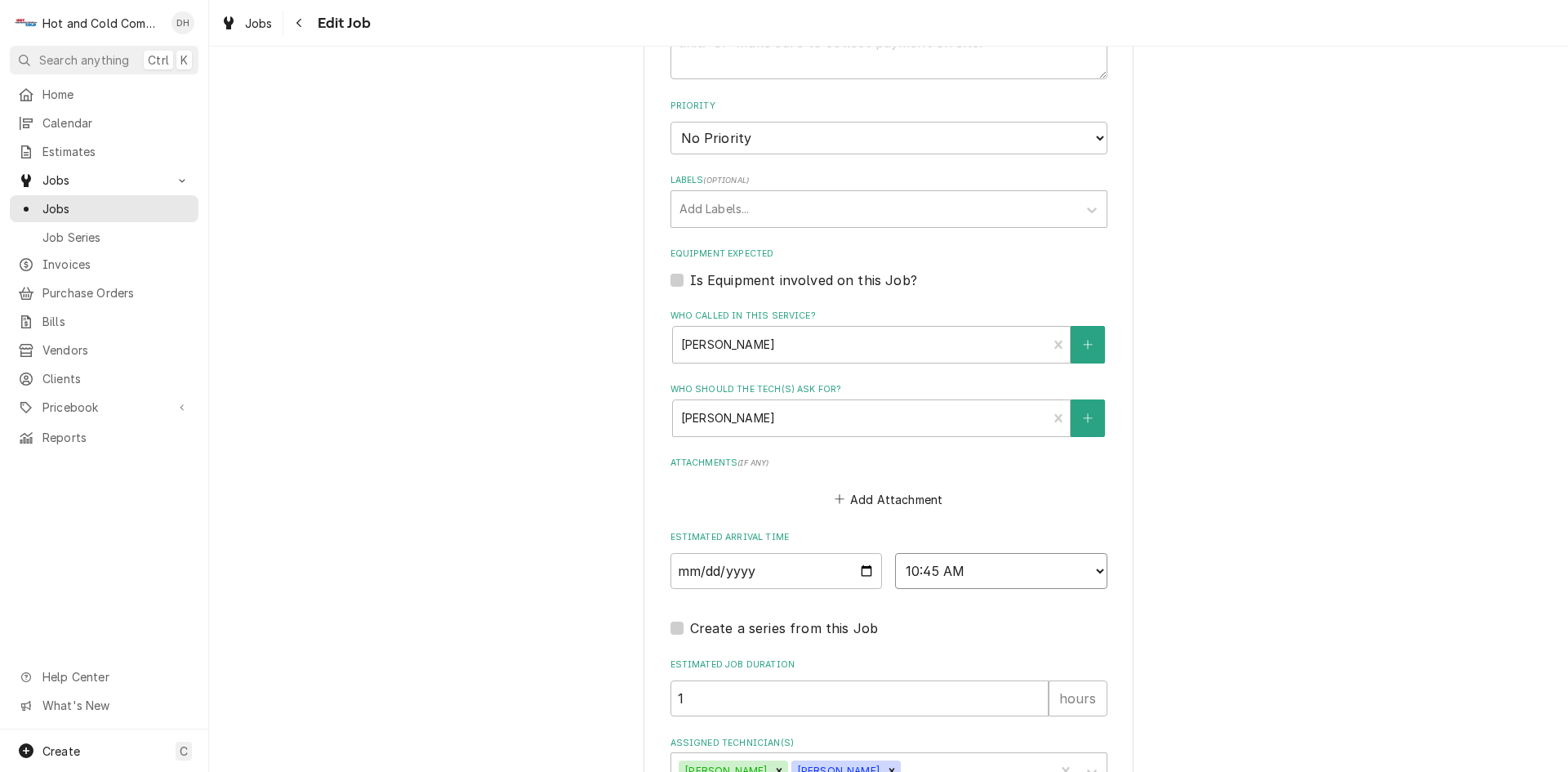
click at [1091, 569] on select "AM / PM 6:00 AM 6:15 AM 6:30 AM 6:45 AM 7:00 AM 7:15 AM 7:30 AM 7:45 AM 8:00 AM…" at bounding box center [1001, 570] width 212 height 36
select select "12:00:00"
click at [895, 553] on select "AM / PM 6:00 AM 6:15 AM 6:30 AM 6:45 AM 7:00 AM 7:15 AM 7:30 AM 7:45 AM 8:00 AM…" at bounding box center [1001, 570] width 212 height 36
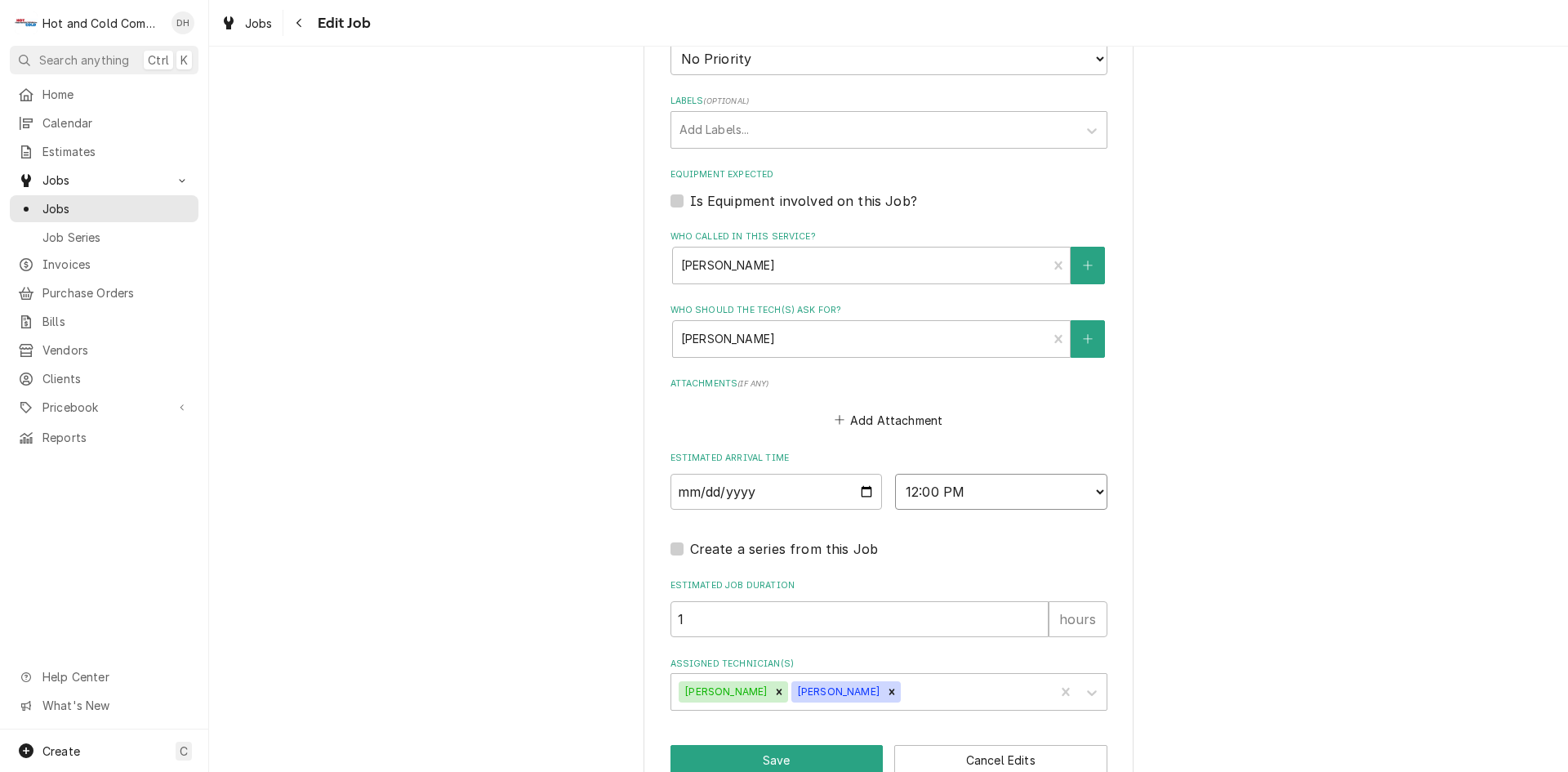
scroll to position [934, 0]
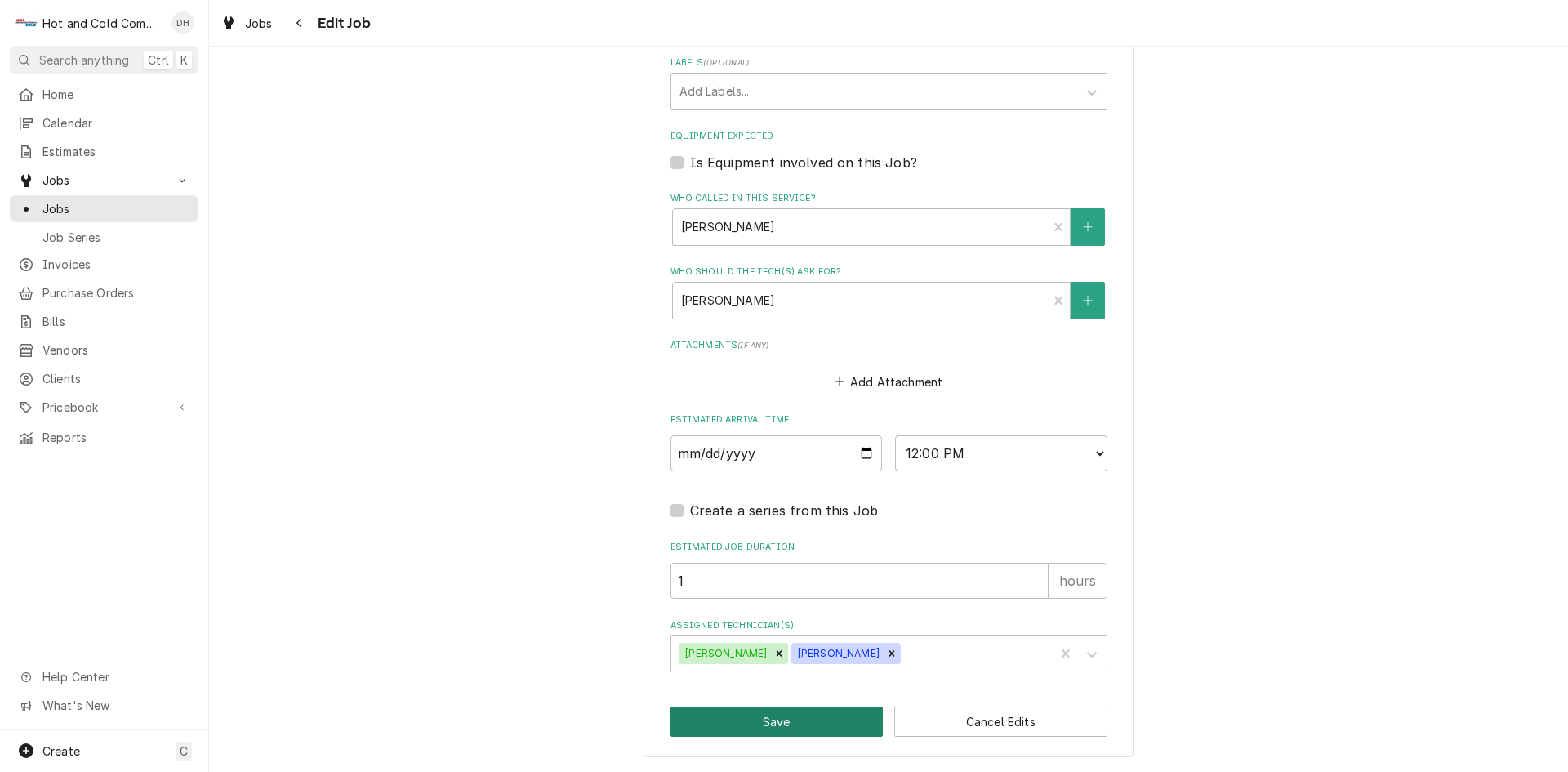
click at [773, 726] on button "Save" at bounding box center [776, 721] width 213 height 30
type textarea "x"
